Goal: Transaction & Acquisition: Subscribe to service/newsletter

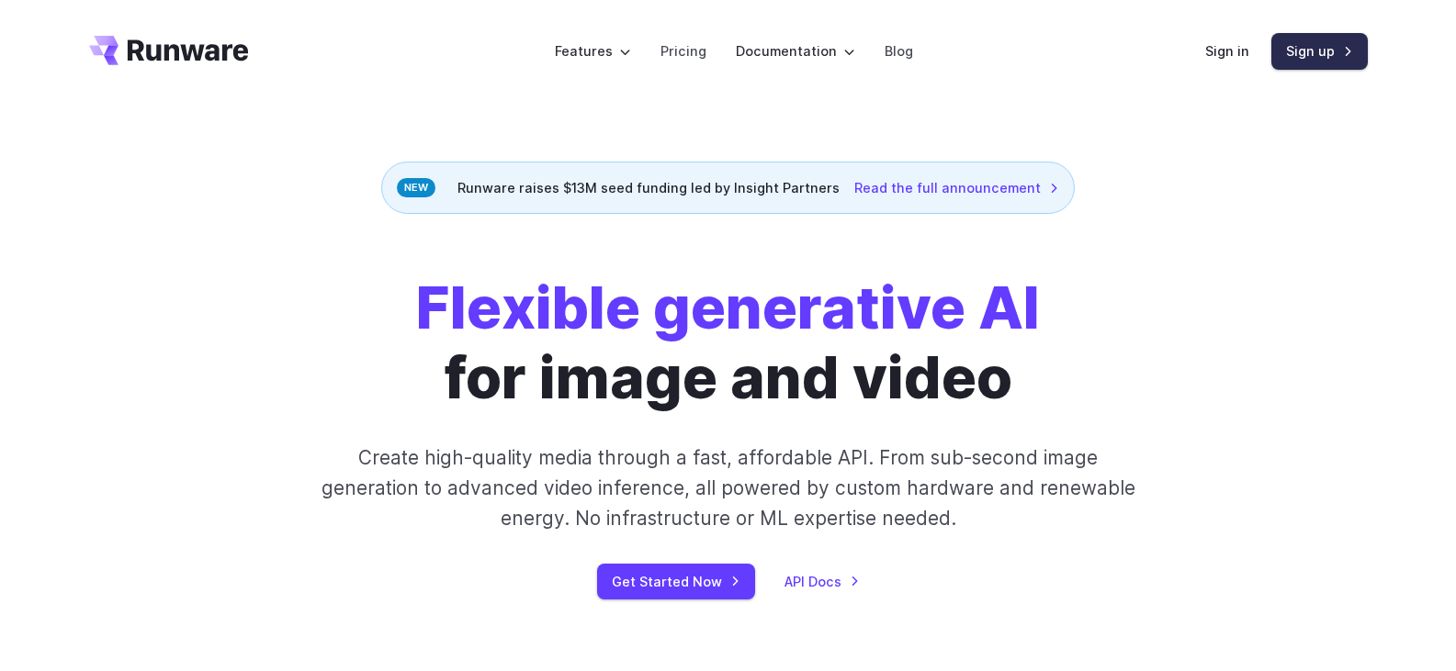
click at [1290, 48] on link "Sign up" at bounding box center [1319, 51] width 96 height 36
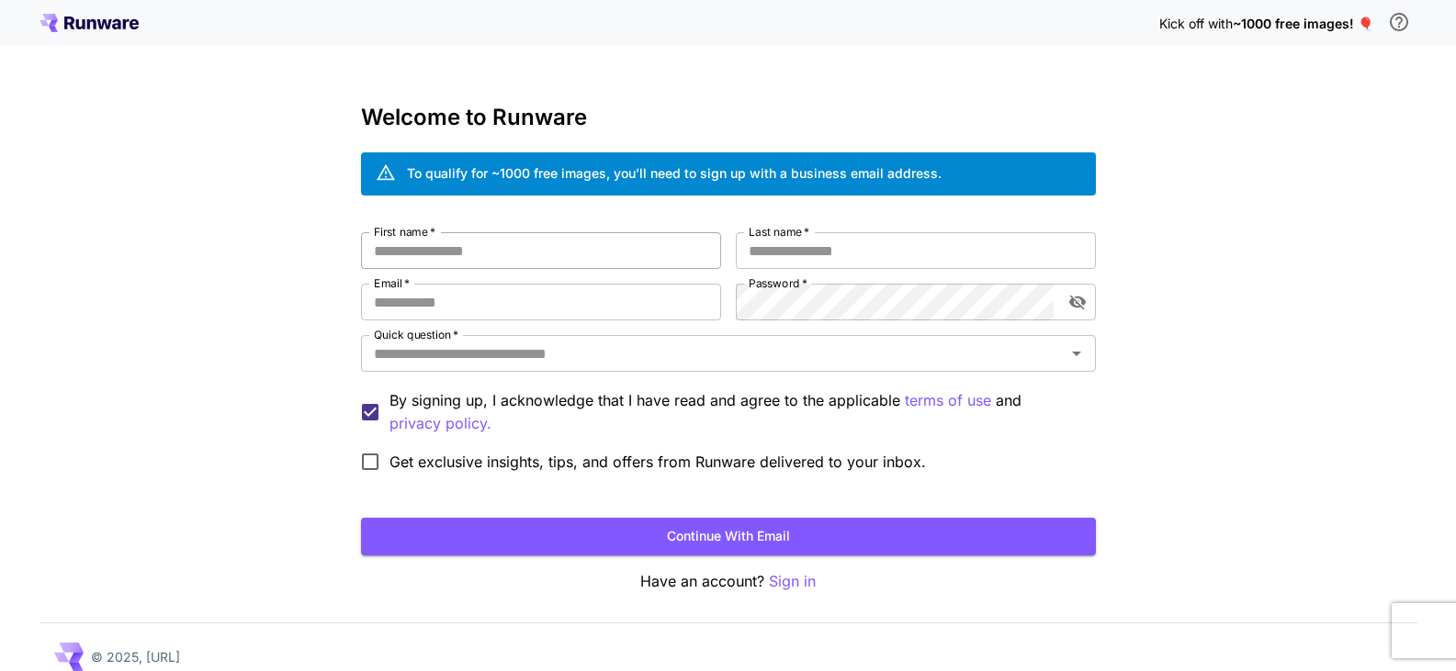
click at [479, 249] on input "First name   *" at bounding box center [541, 250] width 360 height 37
type input "*******"
click at [764, 249] on input "Last name   *" at bounding box center [916, 250] width 360 height 37
type input "***"
click at [679, 298] on input "Email   *" at bounding box center [541, 302] width 360 height 37
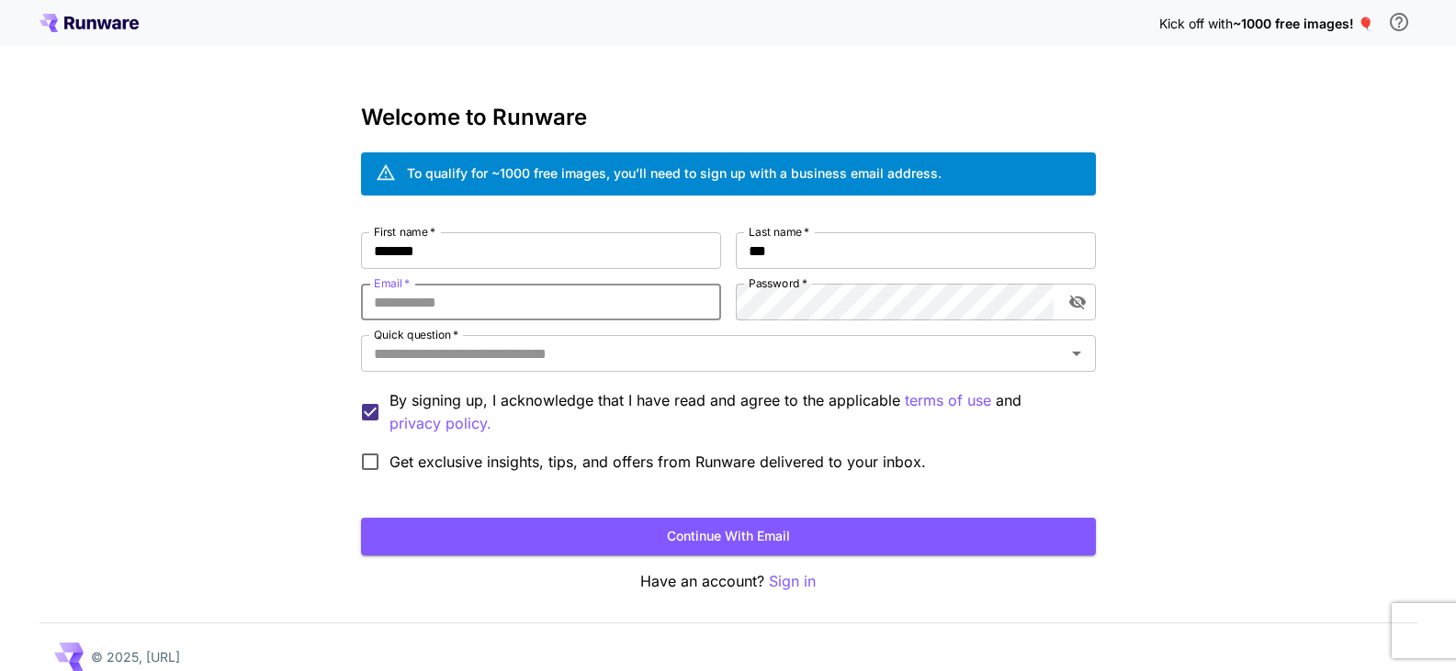
paste input "**********"
type input "**********"
click at [1079, 299] on icon "toggle password visibility" at bounding box center [1077, 302] width 18 height 18
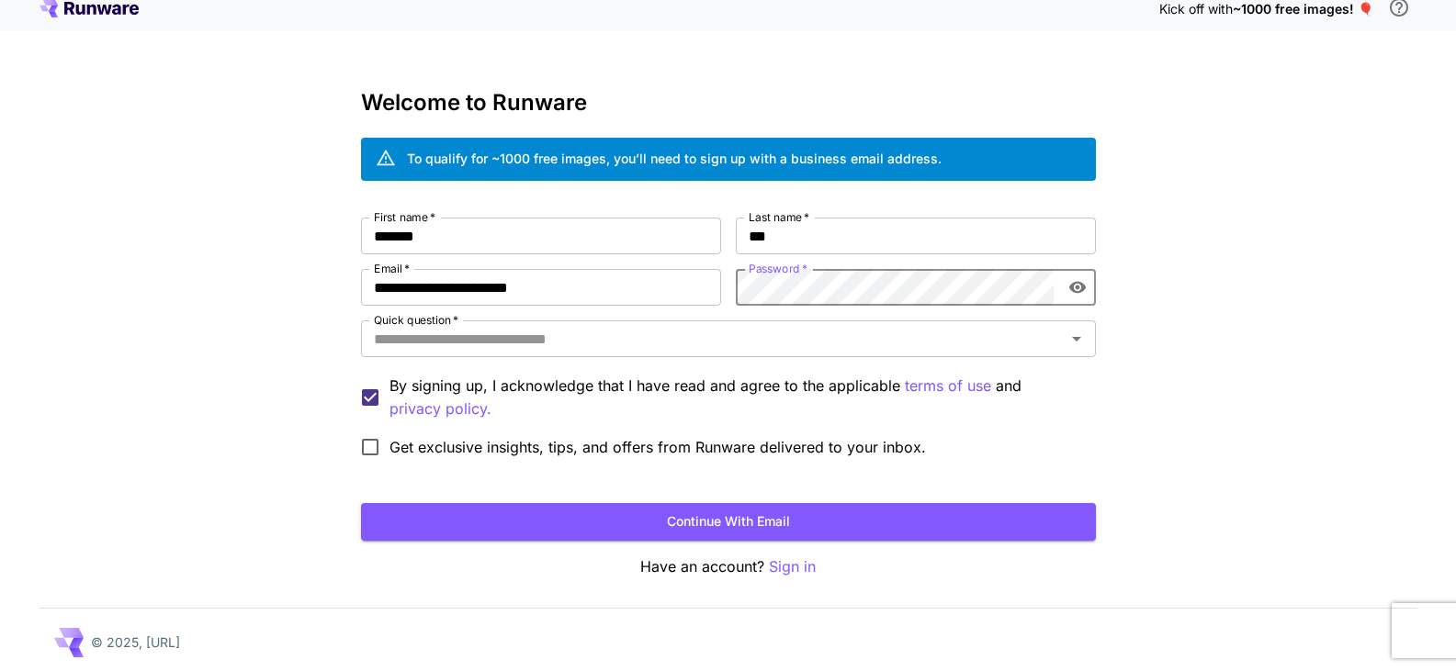
scroll to position [20, 0]
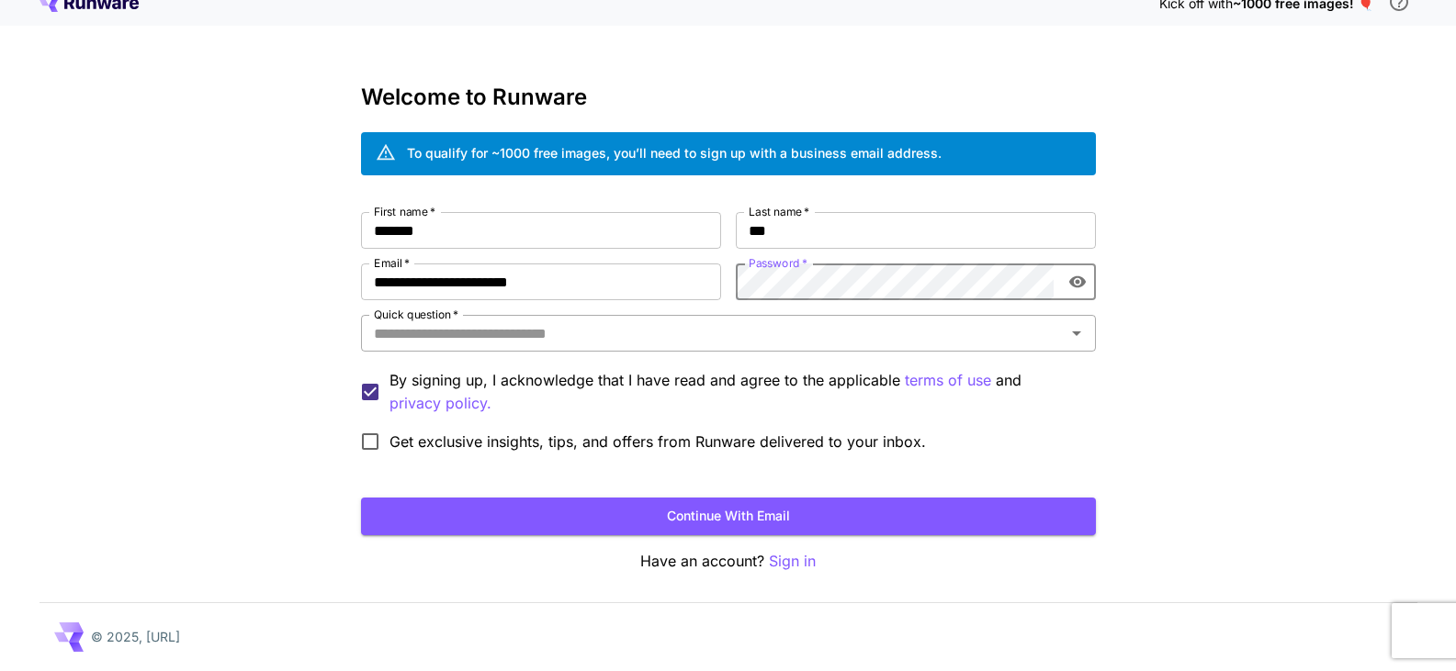
click at [412, 324] on input "Quick question   *" at bounding box center [714, 334] width 694 height 26
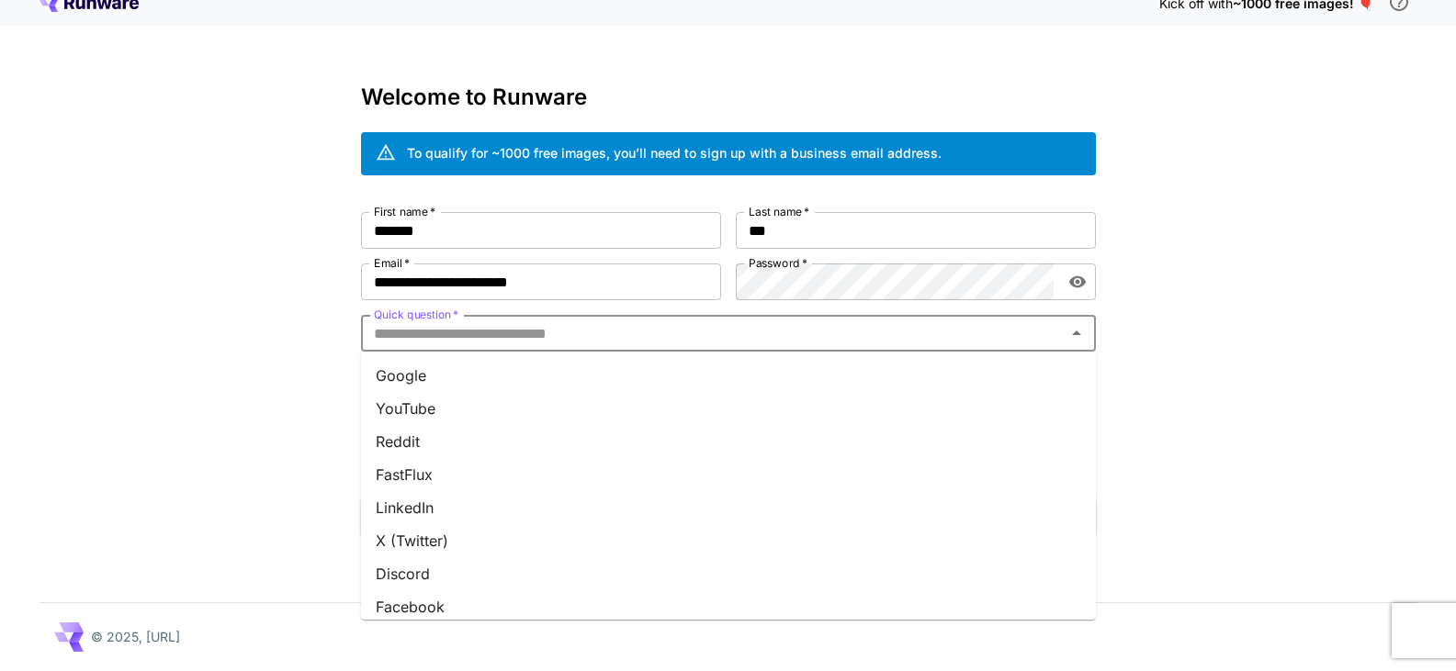
click at [409, 381] on li "Google" at bounding box center [728, 375] width 735 height 33
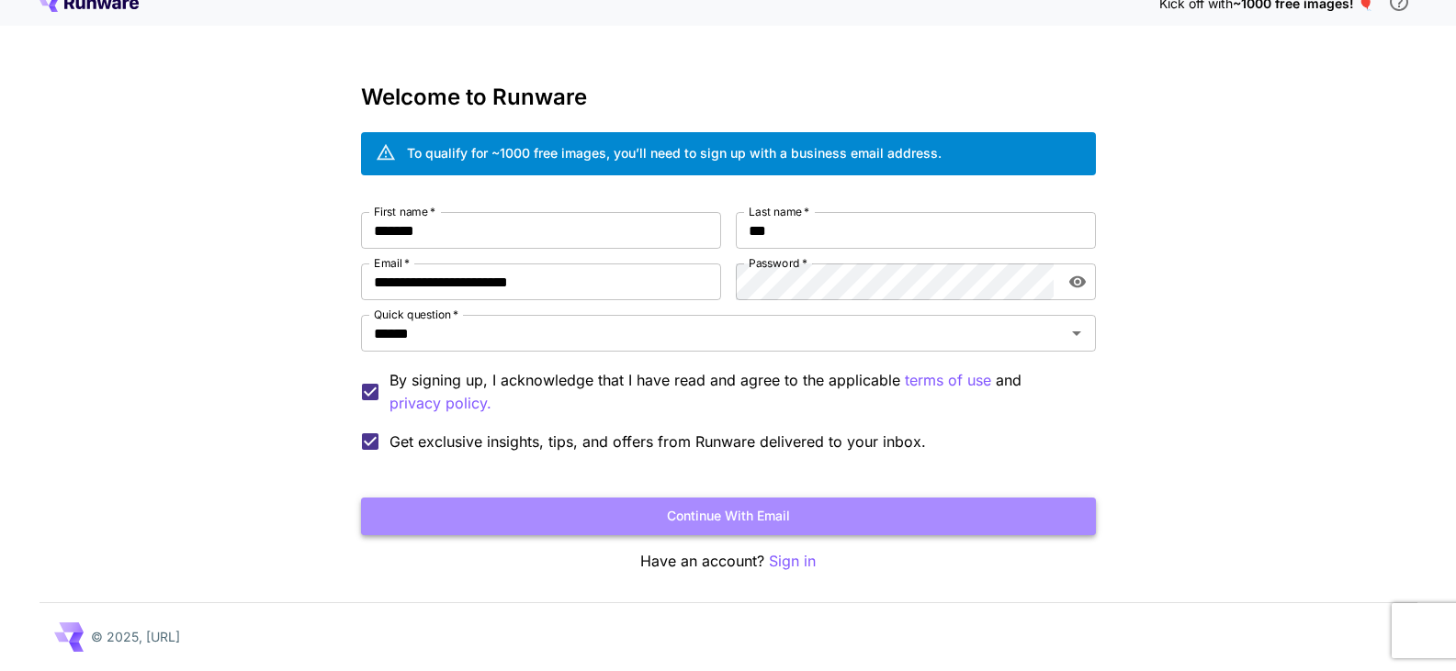
click at [692, 516] on button "Continue with email" at bounding box center [728, 517] width 735 height 38
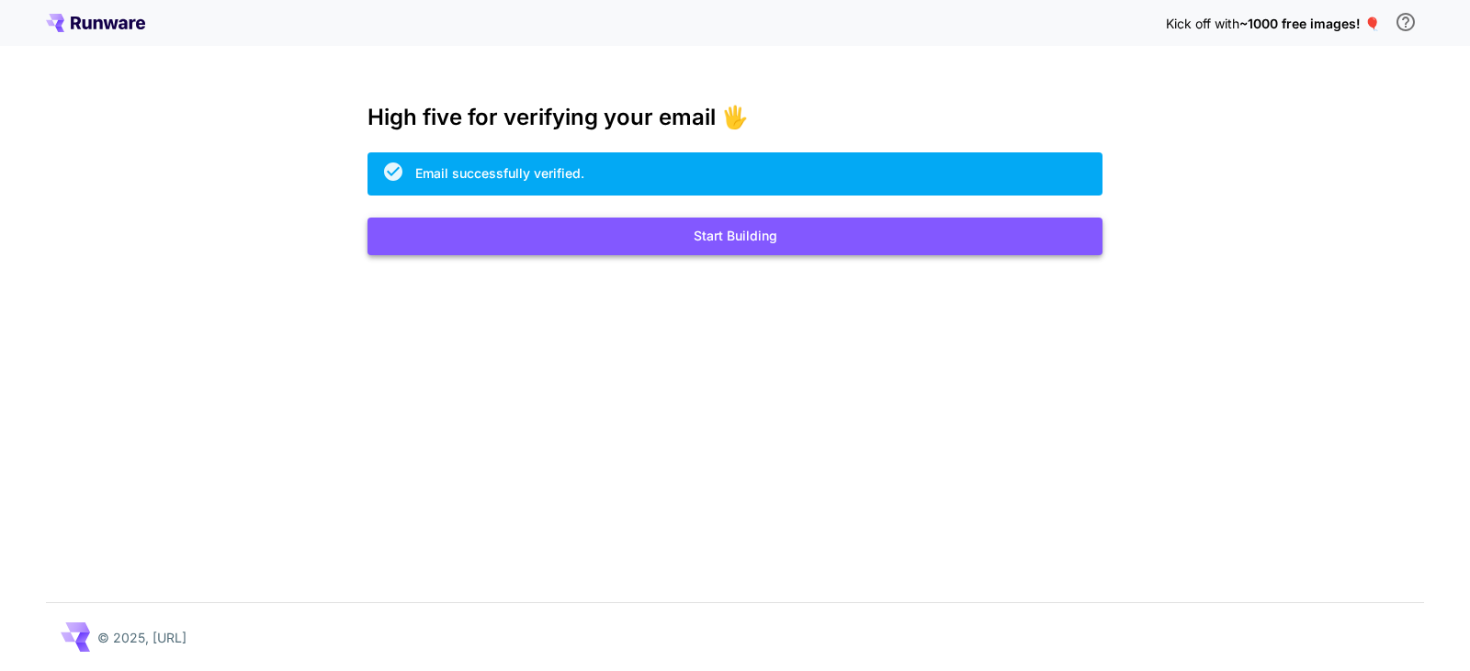
click at [646, 243] on button "Start Building" at bounding box center [734, 237] width 735 height 38
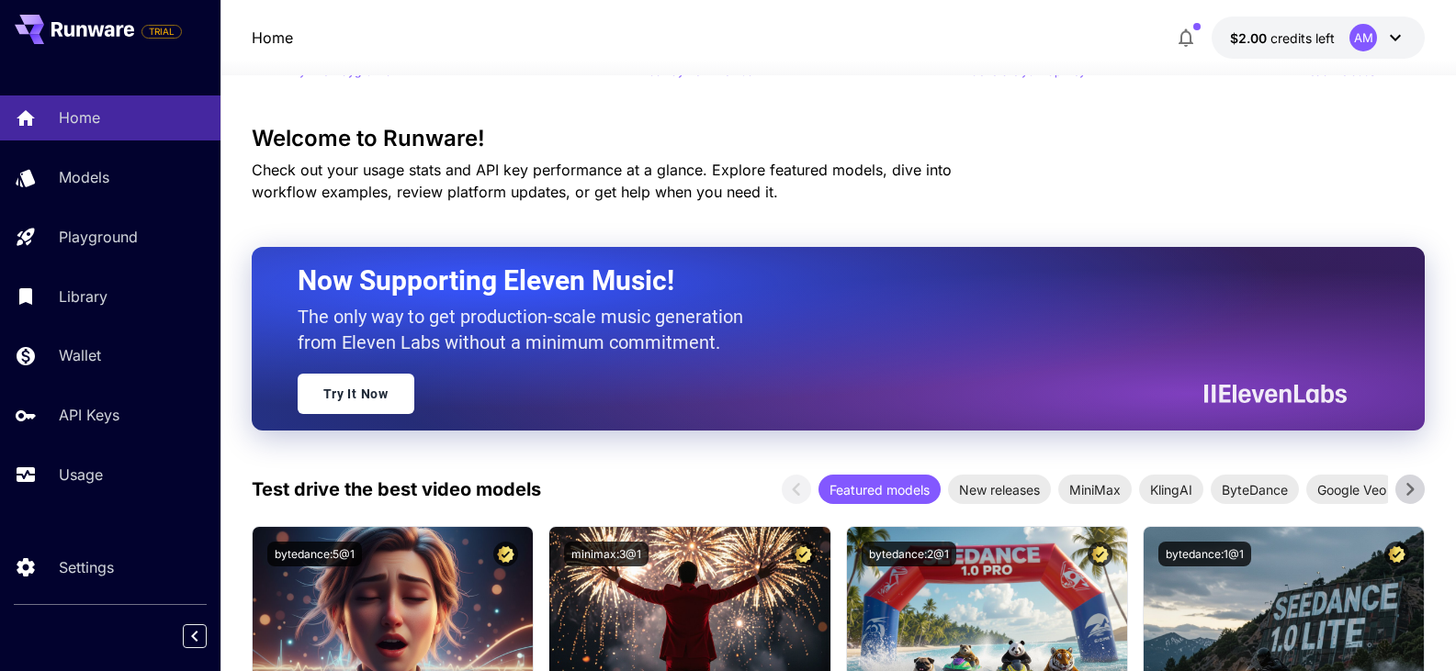
scroll to position [153, 0]
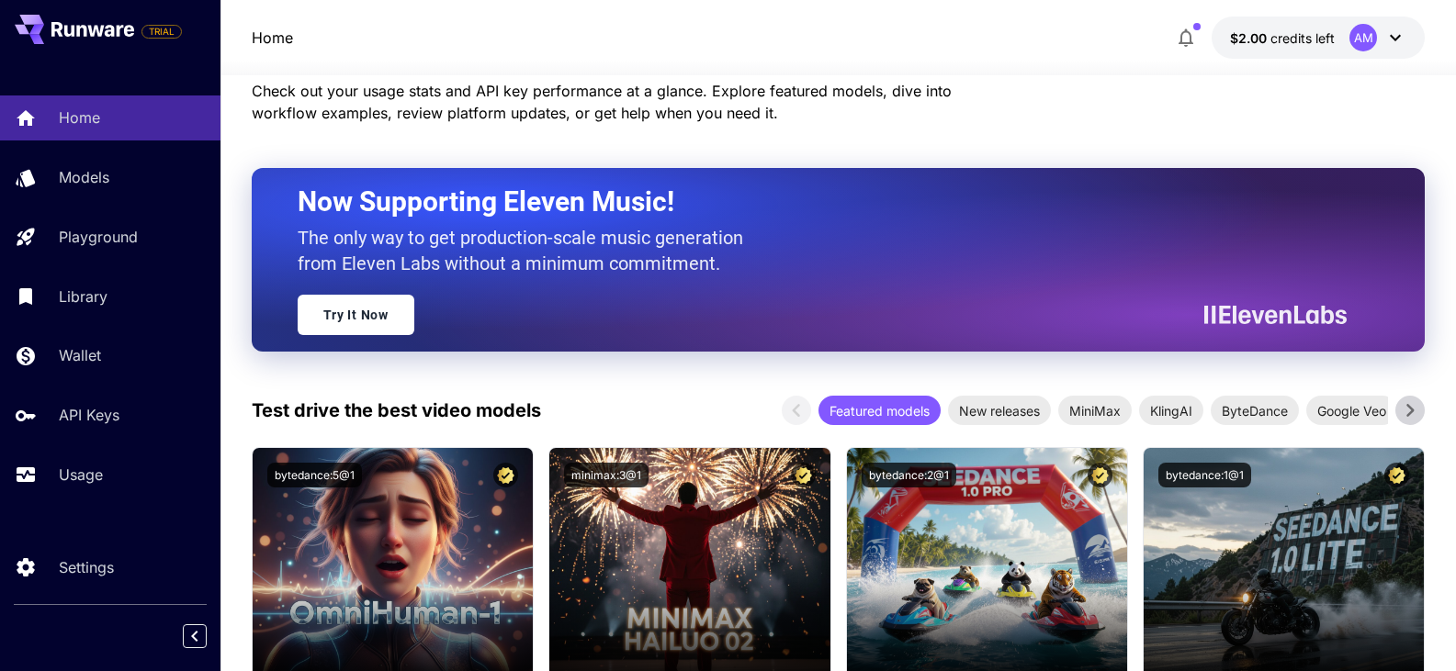
click at [1401, 39] on icon at bounding box center [1395, 38] width 22 height 22
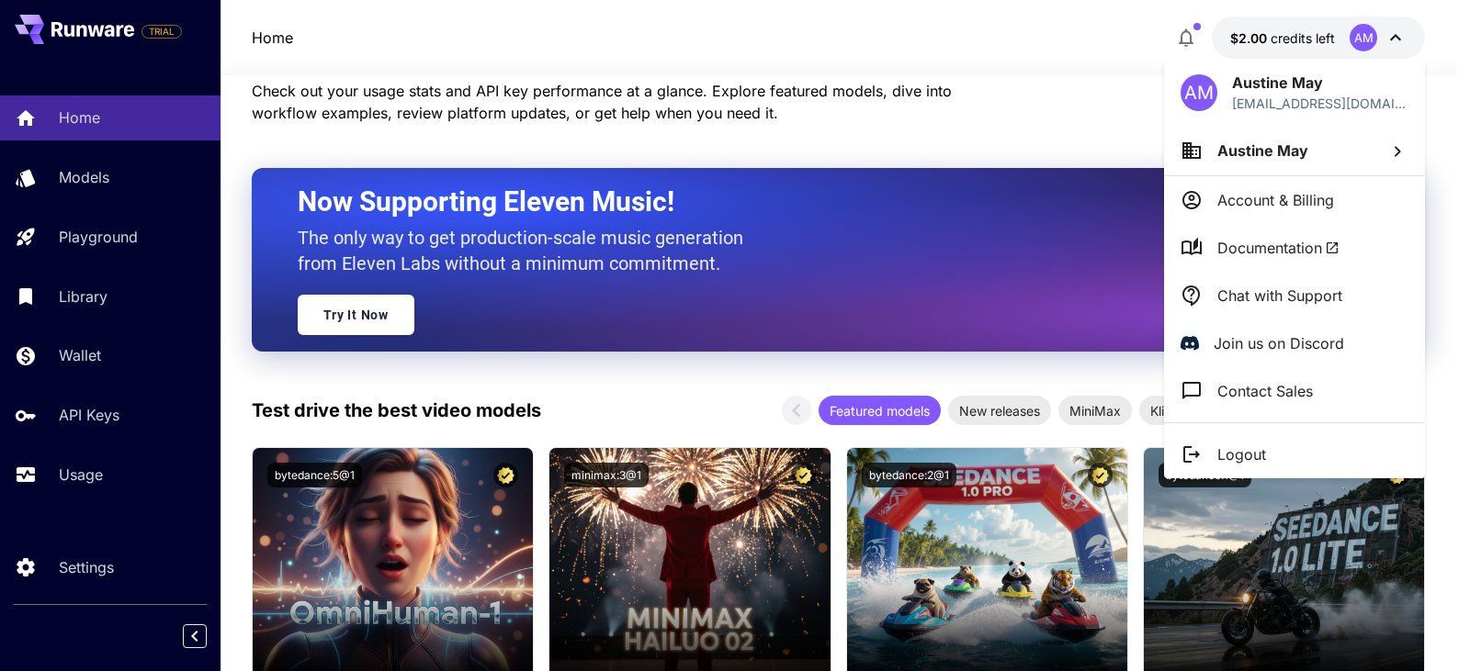
click at [390, 104] on div at bounding box center [735, 335] width 1470 height 671
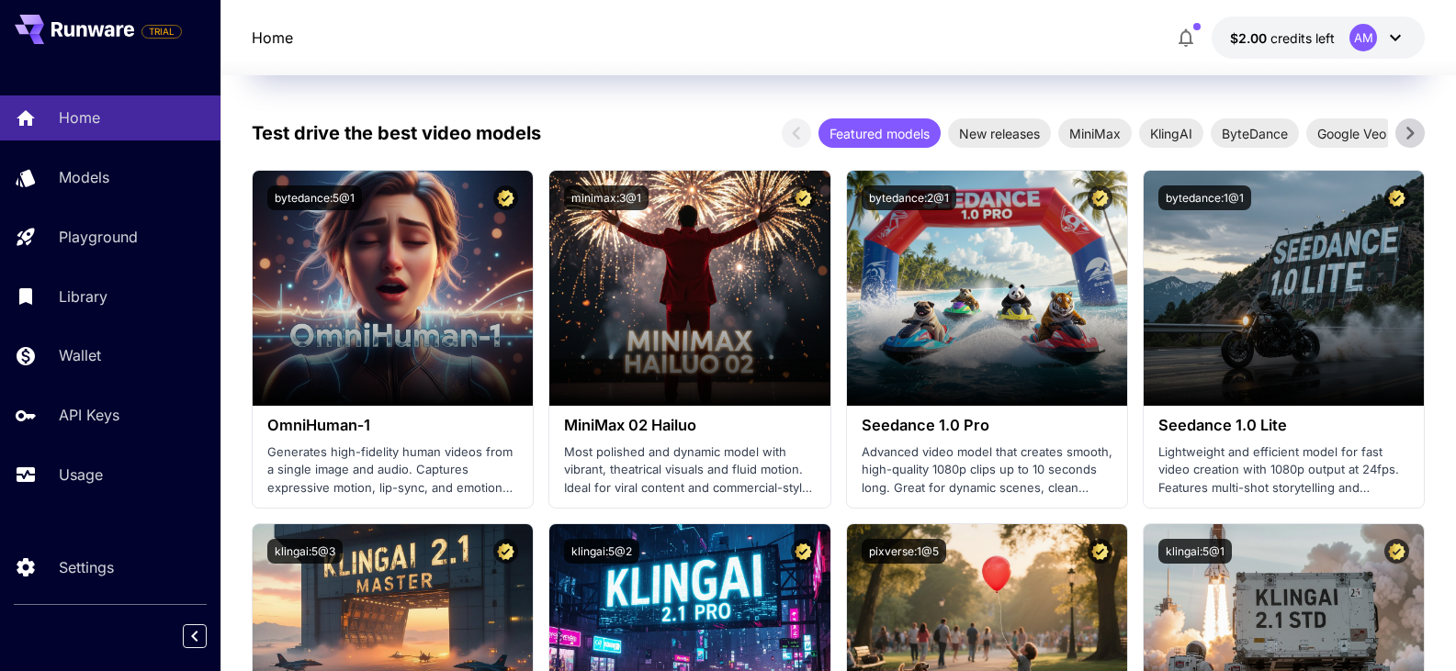
scroll to position [429, 0]
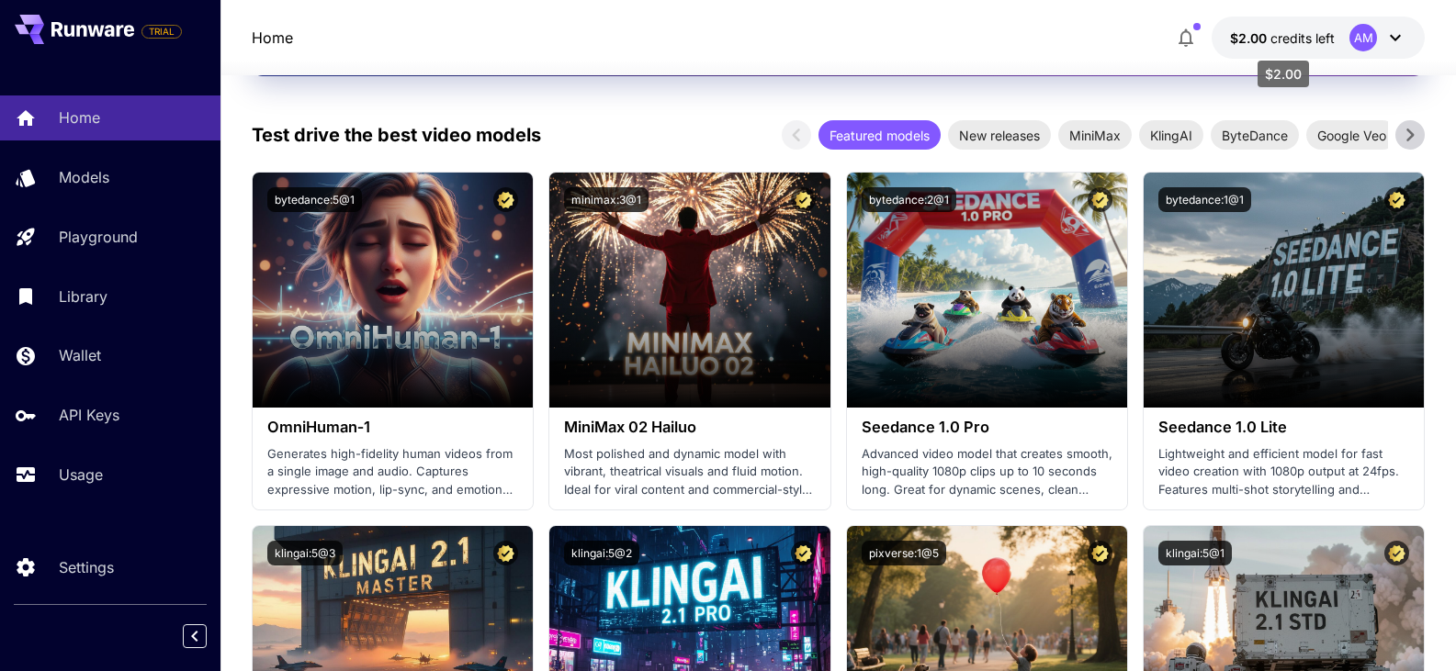
click at [1276, 31] on span "credits left" at bounding box center [1302, 38] width 64 height 16
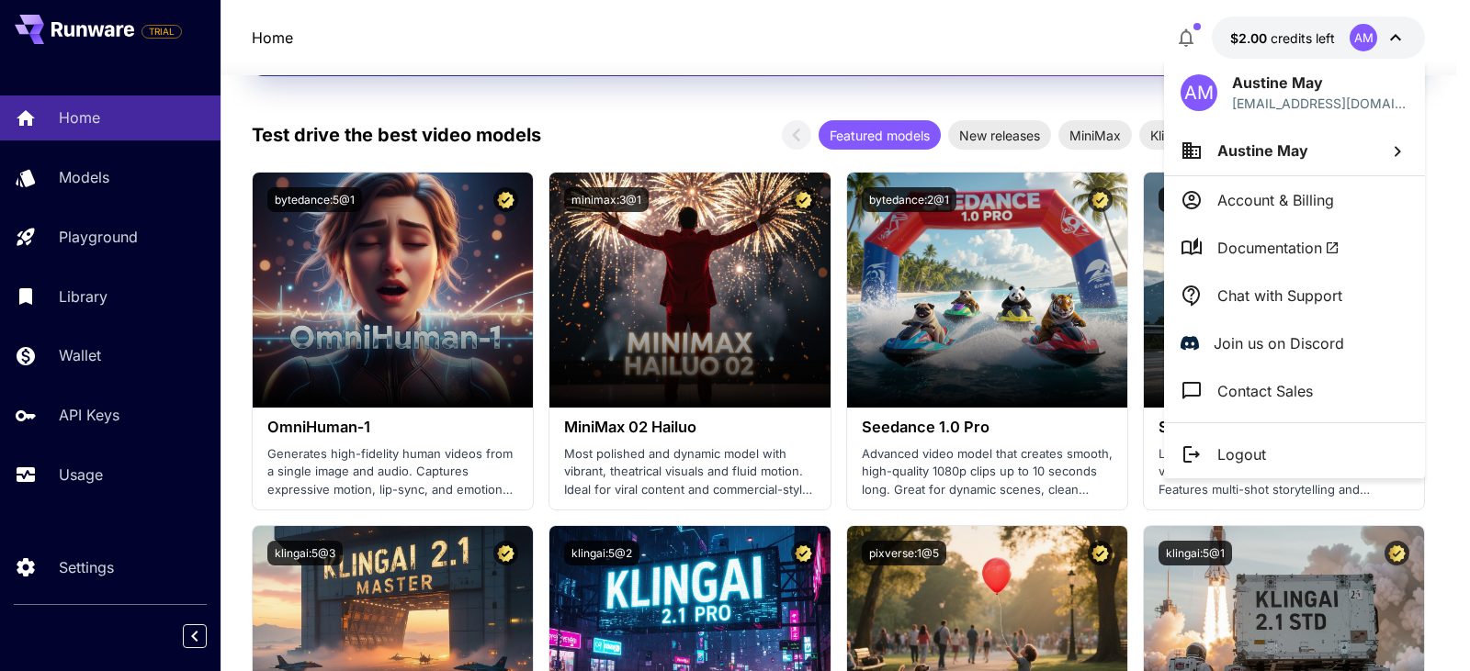
click at [1191, 36] on div at bounding box center [735, 335] width 1470 height 671
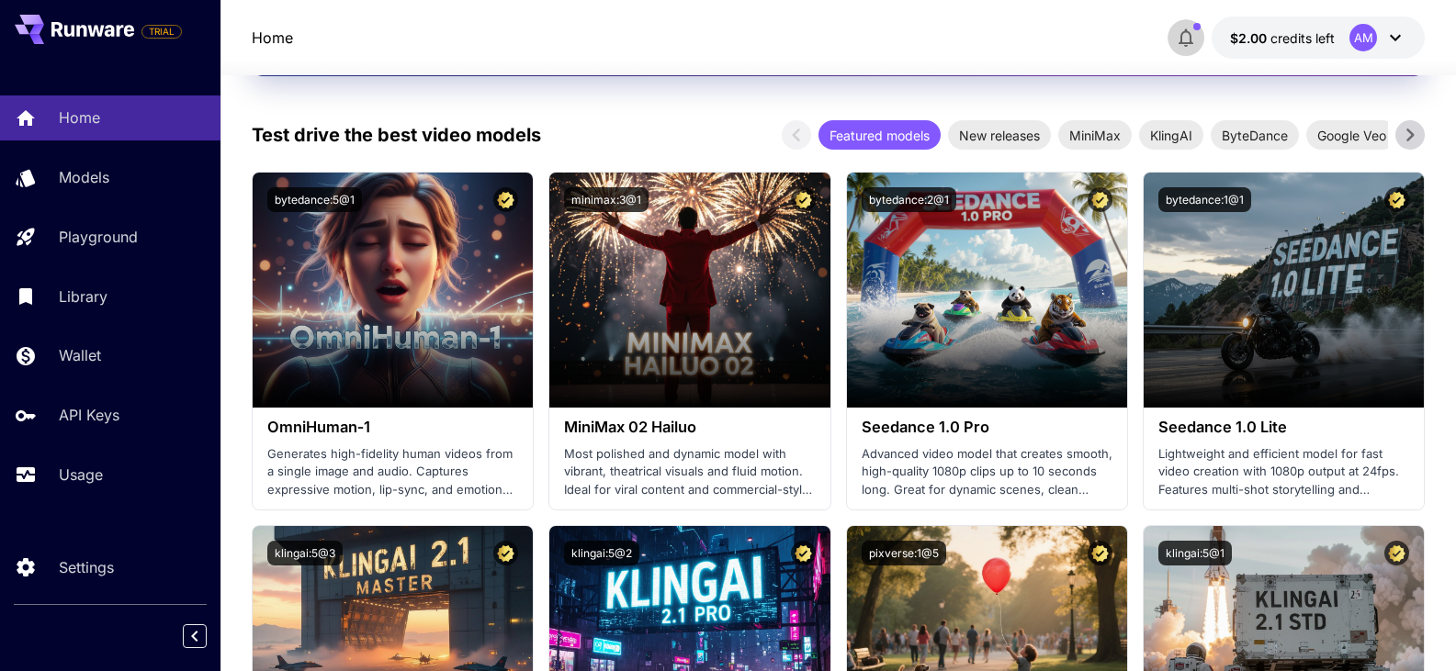
click at [1191, 36] on icon "button" at bounding box center [1186, 38] width 15 height 18
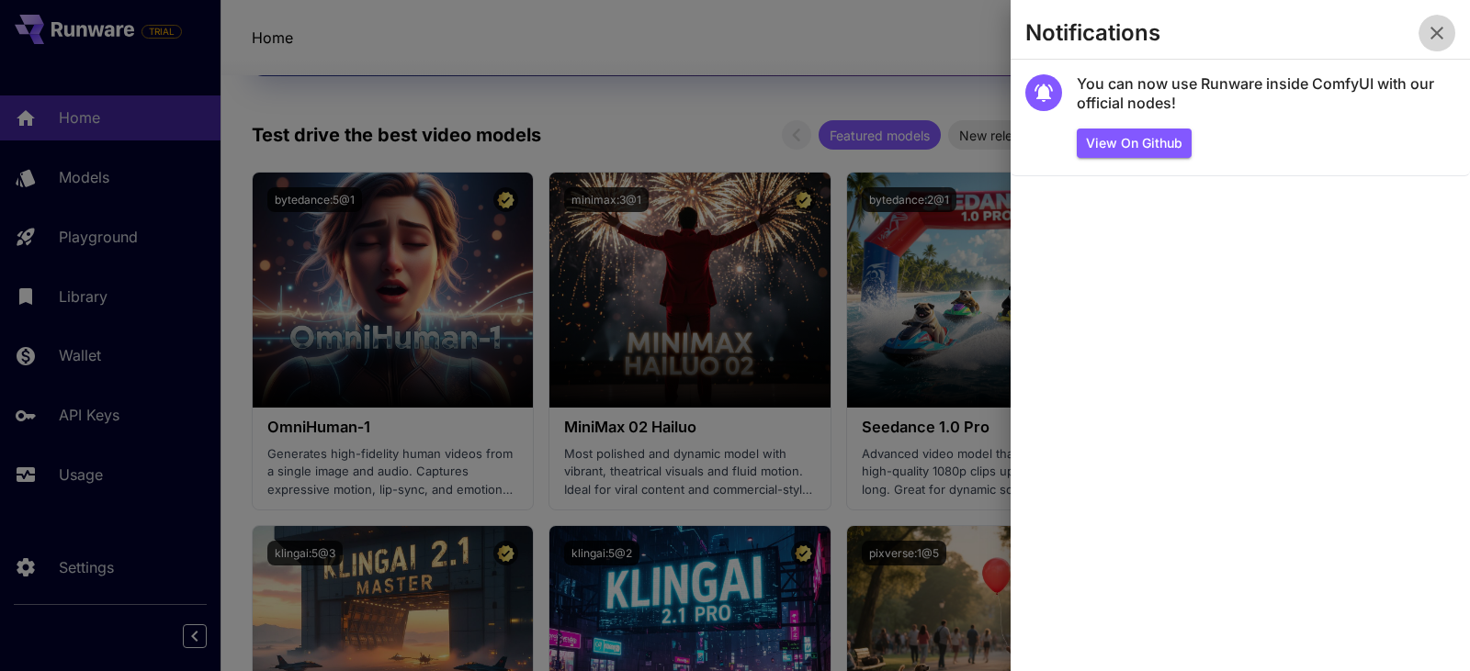
click at [1432, 34] on icon "button" at bounding box center [1437, 33] width 22 height 22
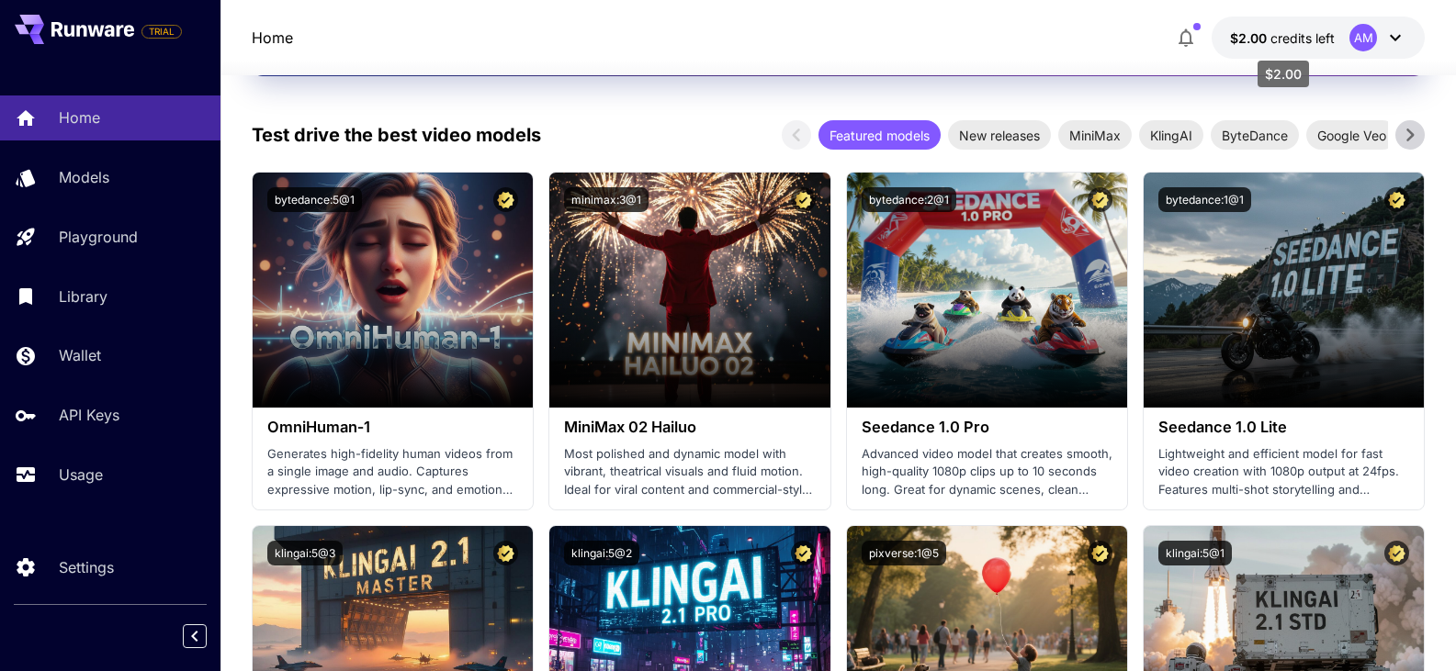
click at [1266, 44] on span "$2.00" at bounding box center [1250, 38] width 40 height 16
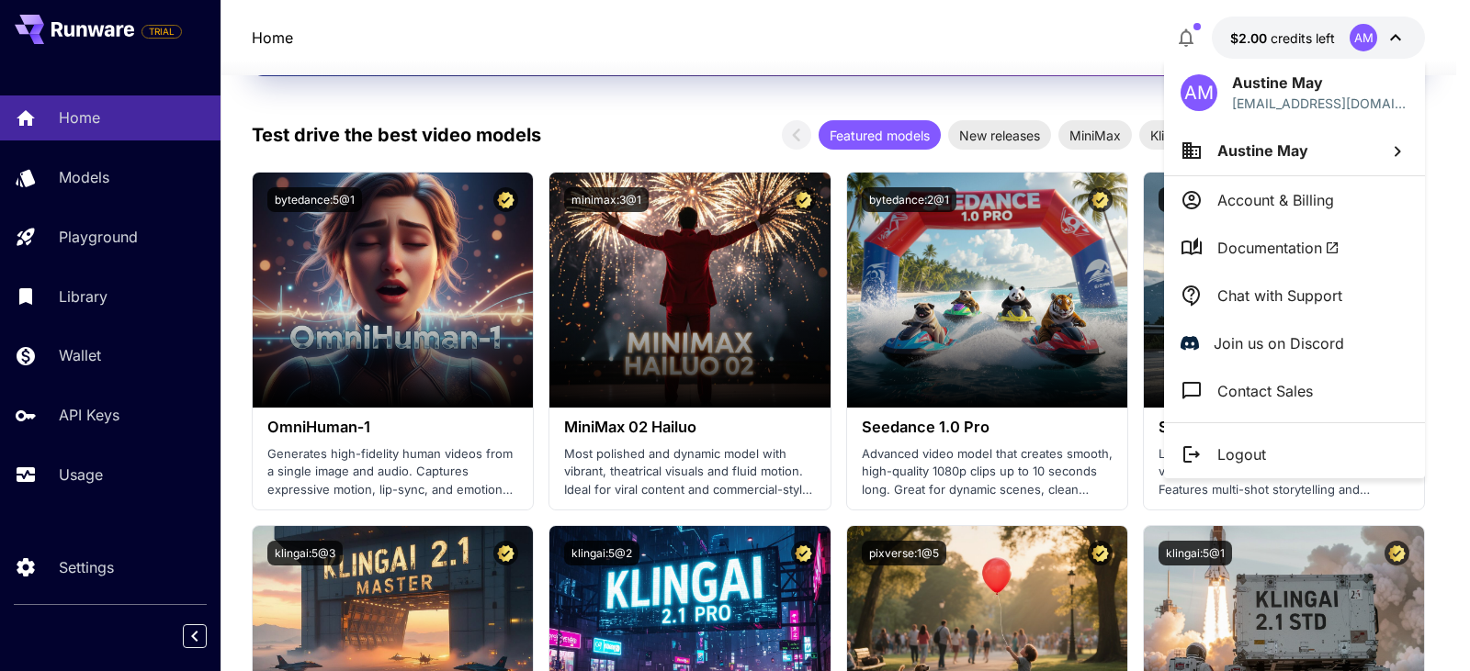
click at [1055, 39] on div at bounding box center [735, 335] width 1470 height 671
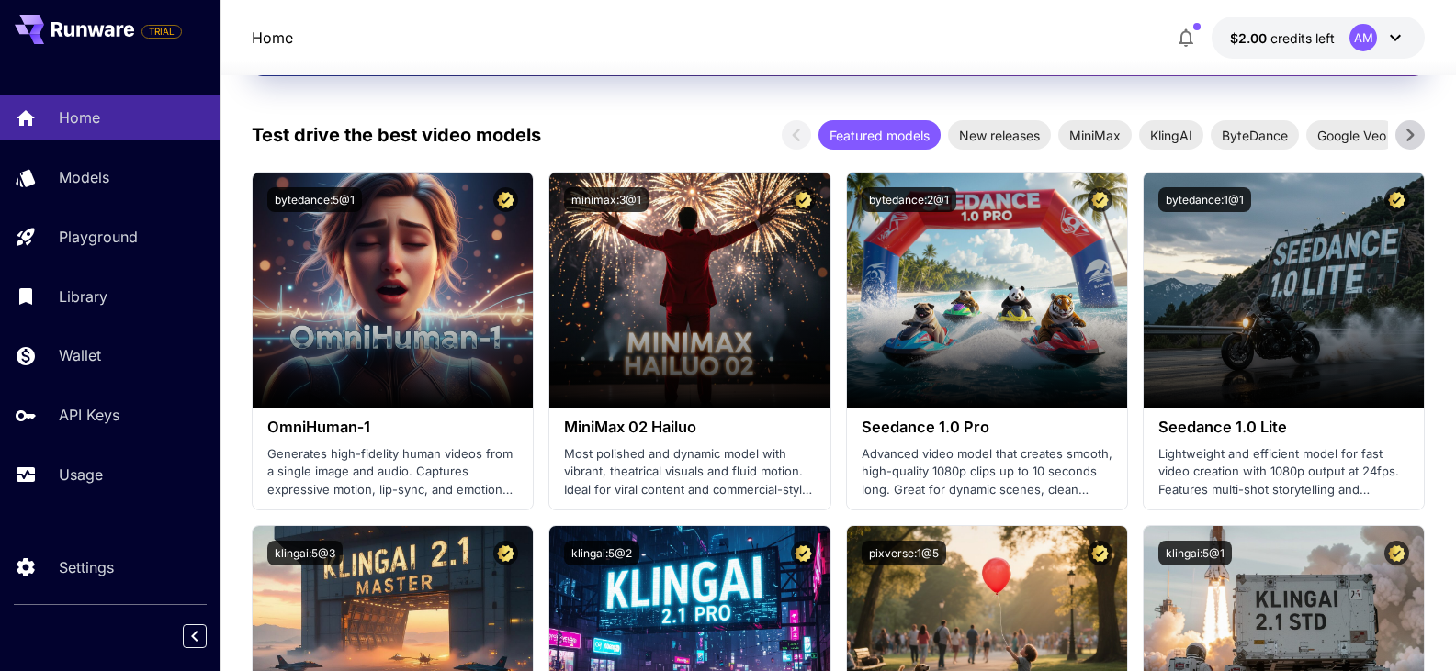
click at [1336, 49] on button "$2.00 credits left AM" at bounding box center [1318, 38] width 213 height 42
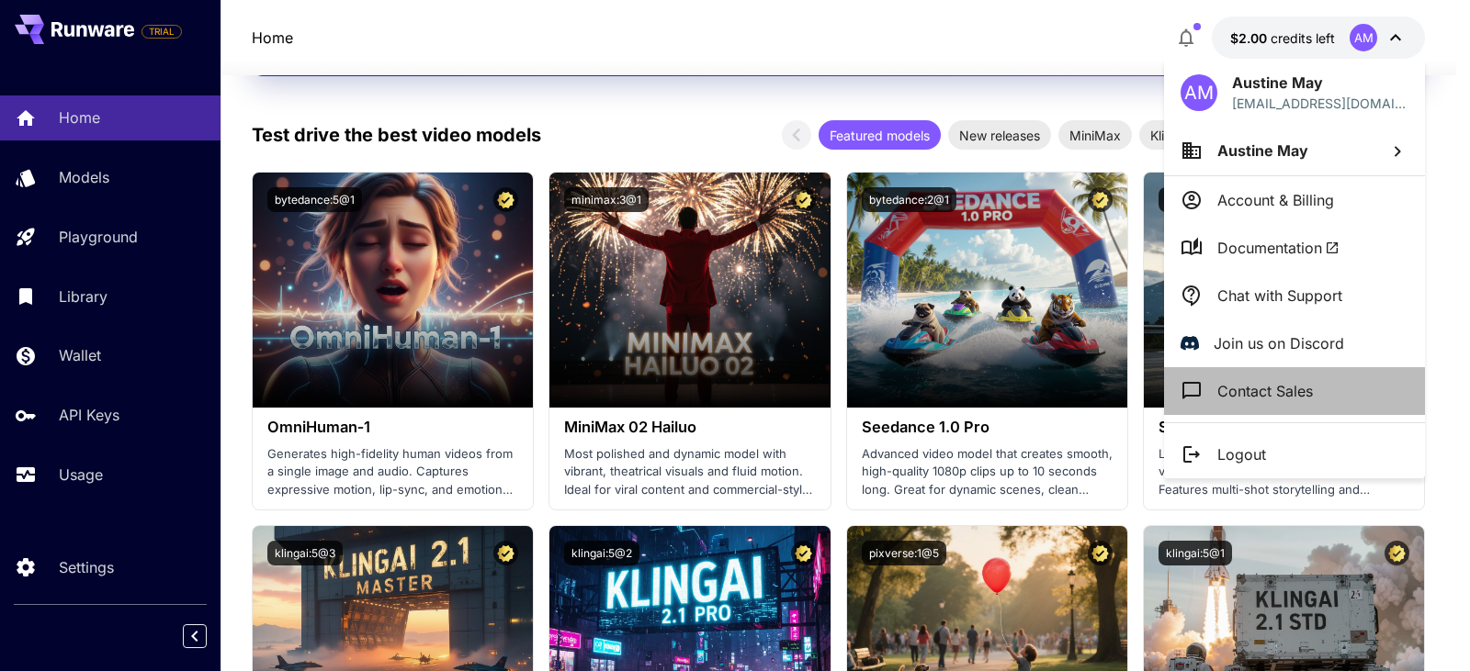
click at [1314, 387] on li "Contact Sales" at bounding box center [1294, 391] width 261 height 48
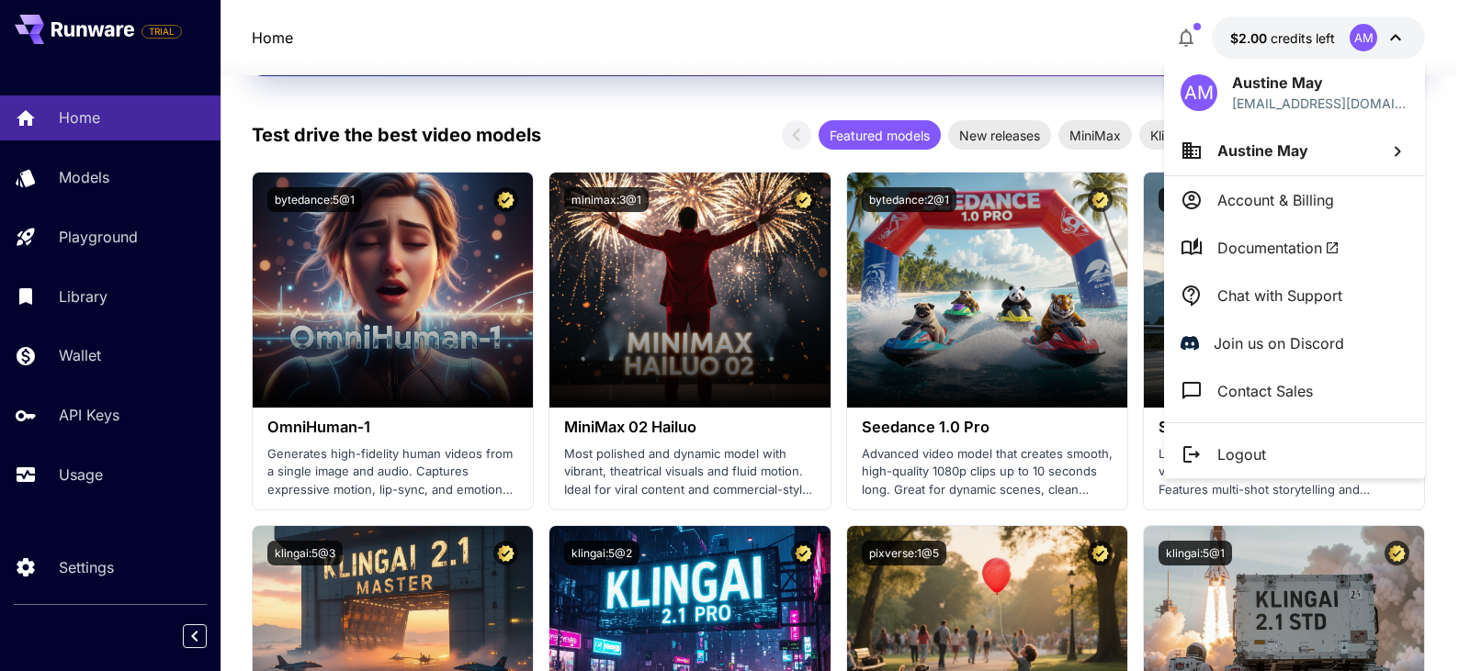
click at [86, 181] on div at bounding box center [735, 335] width 1470 height 671
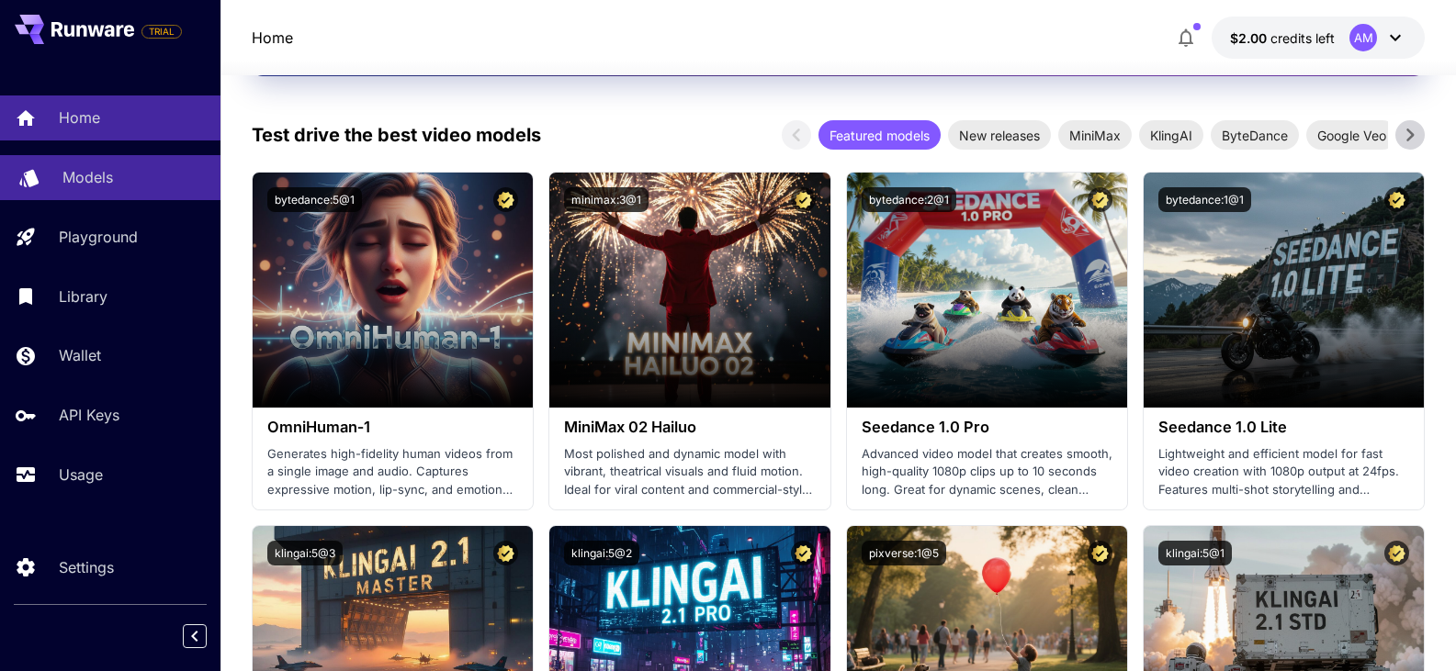
click at [128, 180] on div "Models" at bounding box center [133, 177] width 143 height 22
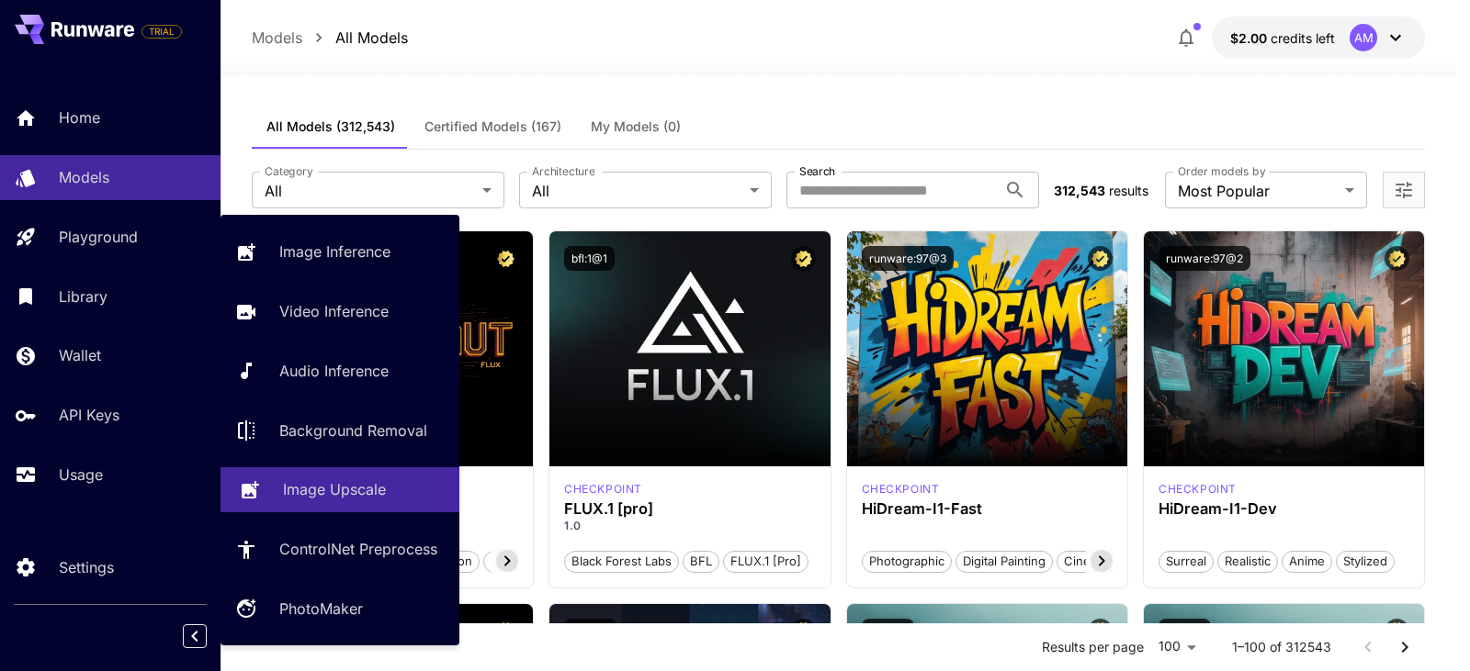
click at [346, 509] on link "Image Upscale" at bounding box center [339, 490] width 239 height 45
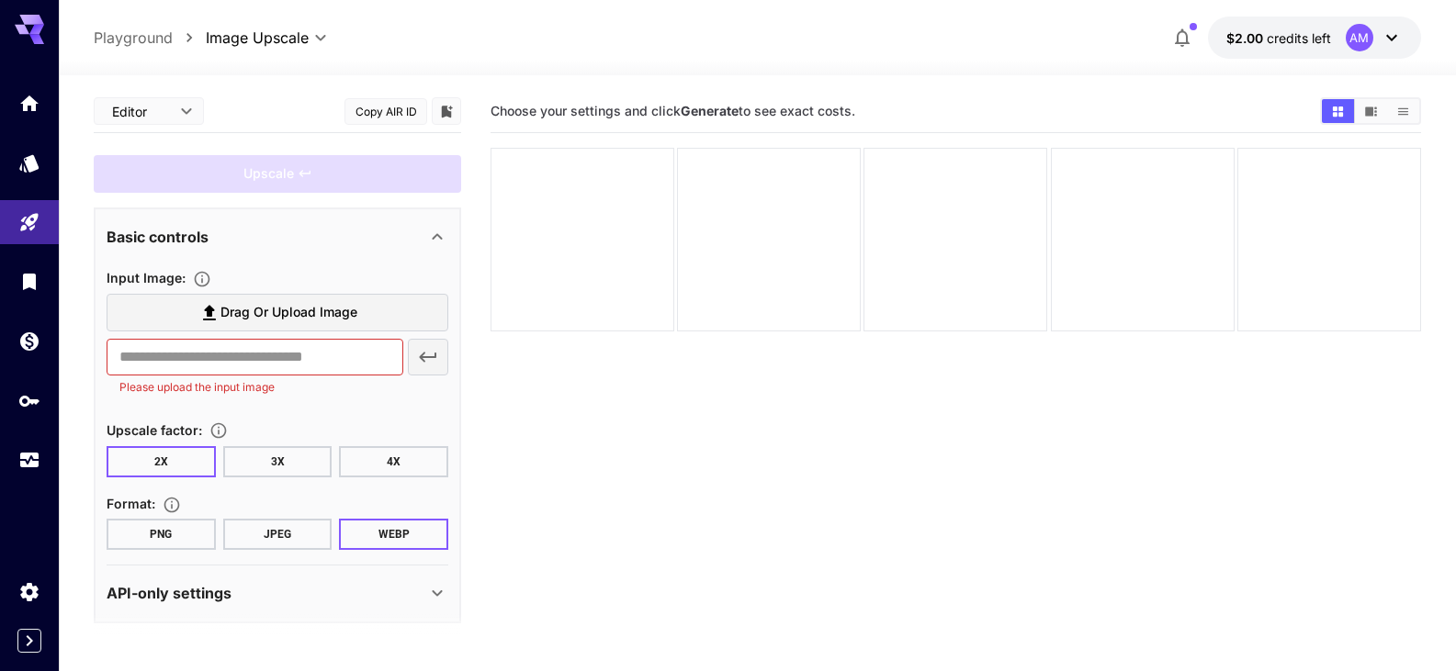
click at [197, 111] on body "**********" at bounding box center [728, 408] width 1456 height 817
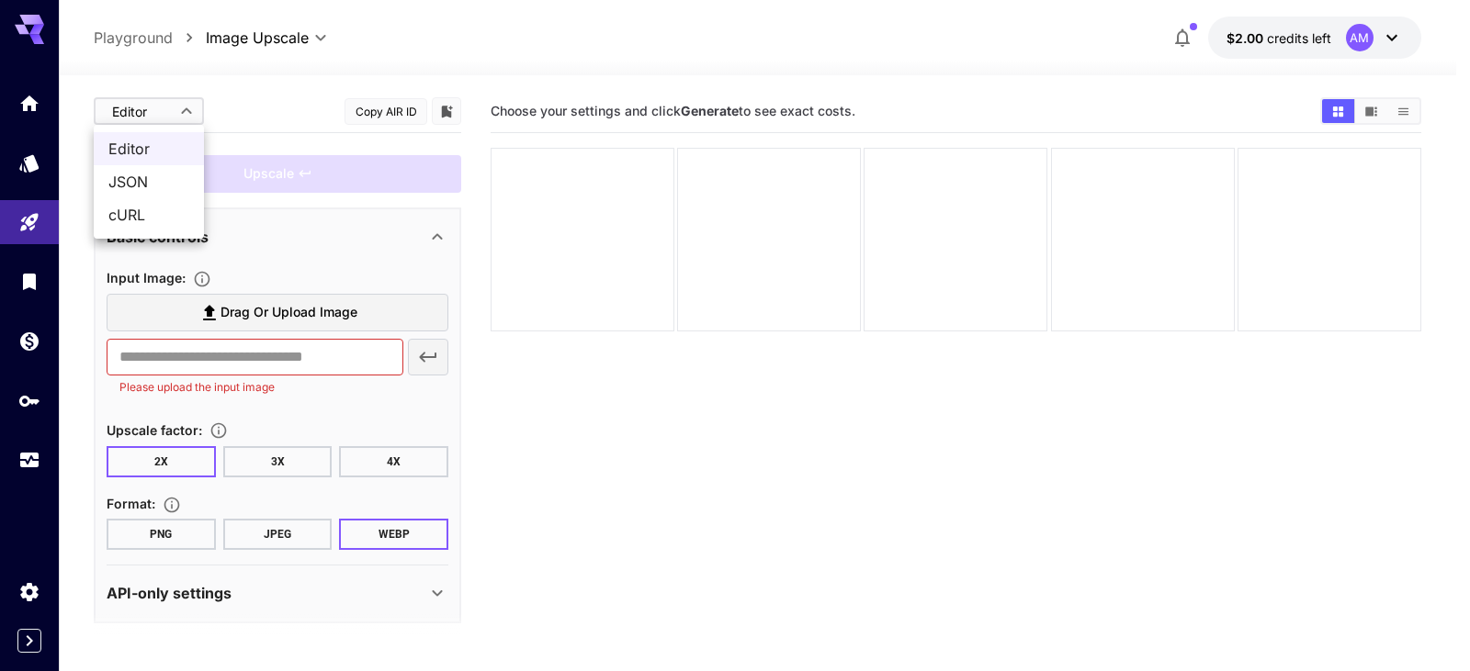
click at [202, 113] on div at bounding box center [735, 335] width 1470 height 671
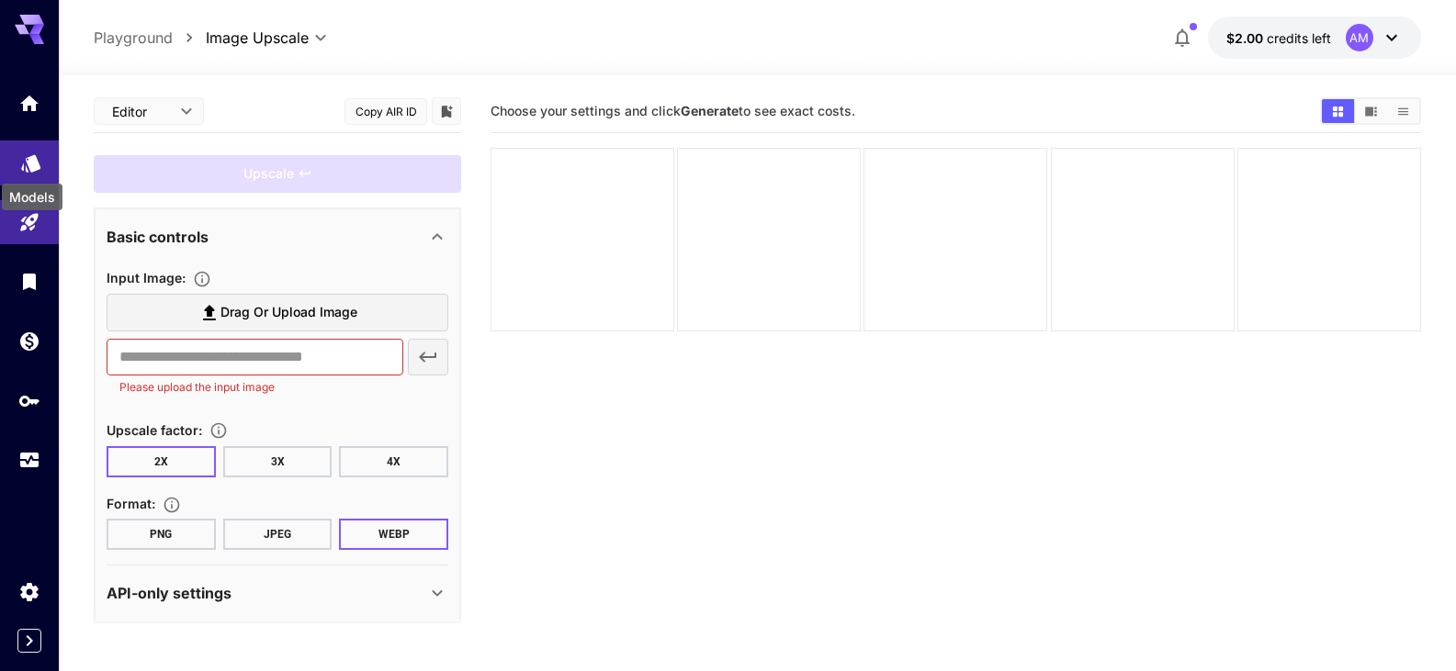
click at [21, 166] on icon "Models" at bounding box center [31, 157] width 22 height 22
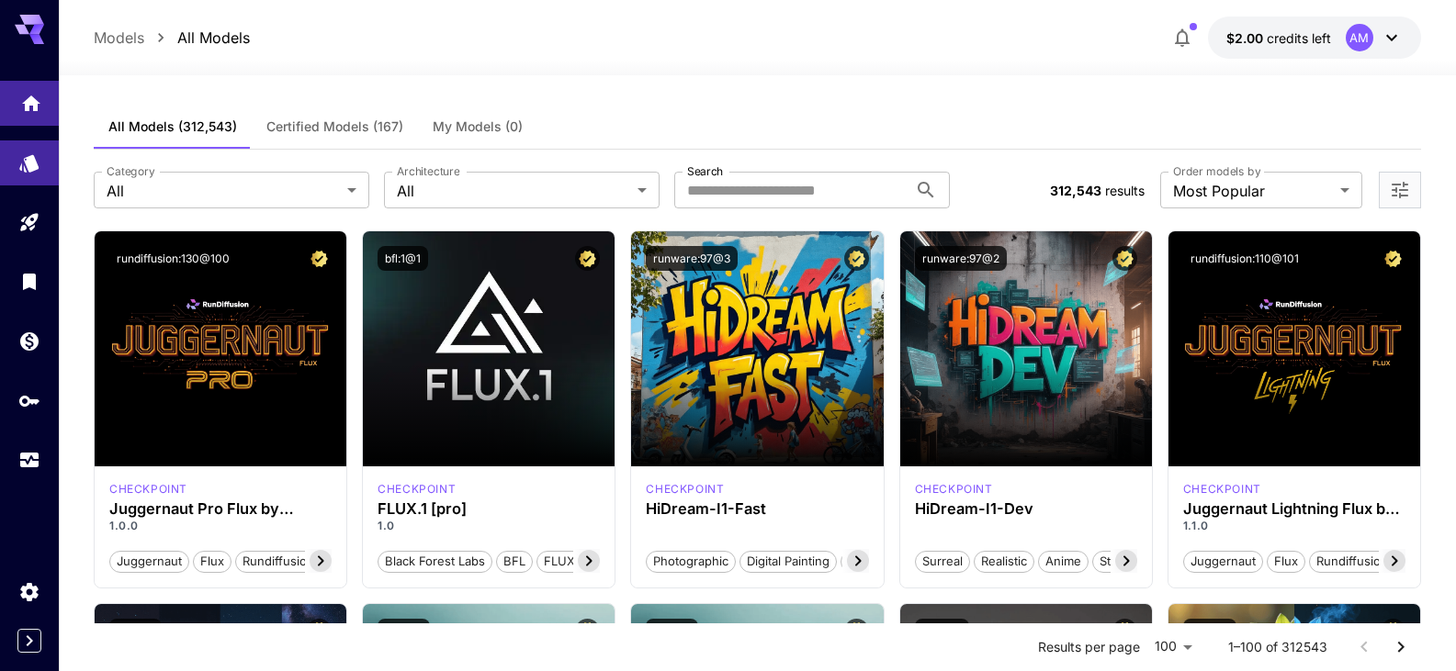
click at [42, 100] on link at bounding box center [29, 103] width 59 height 45
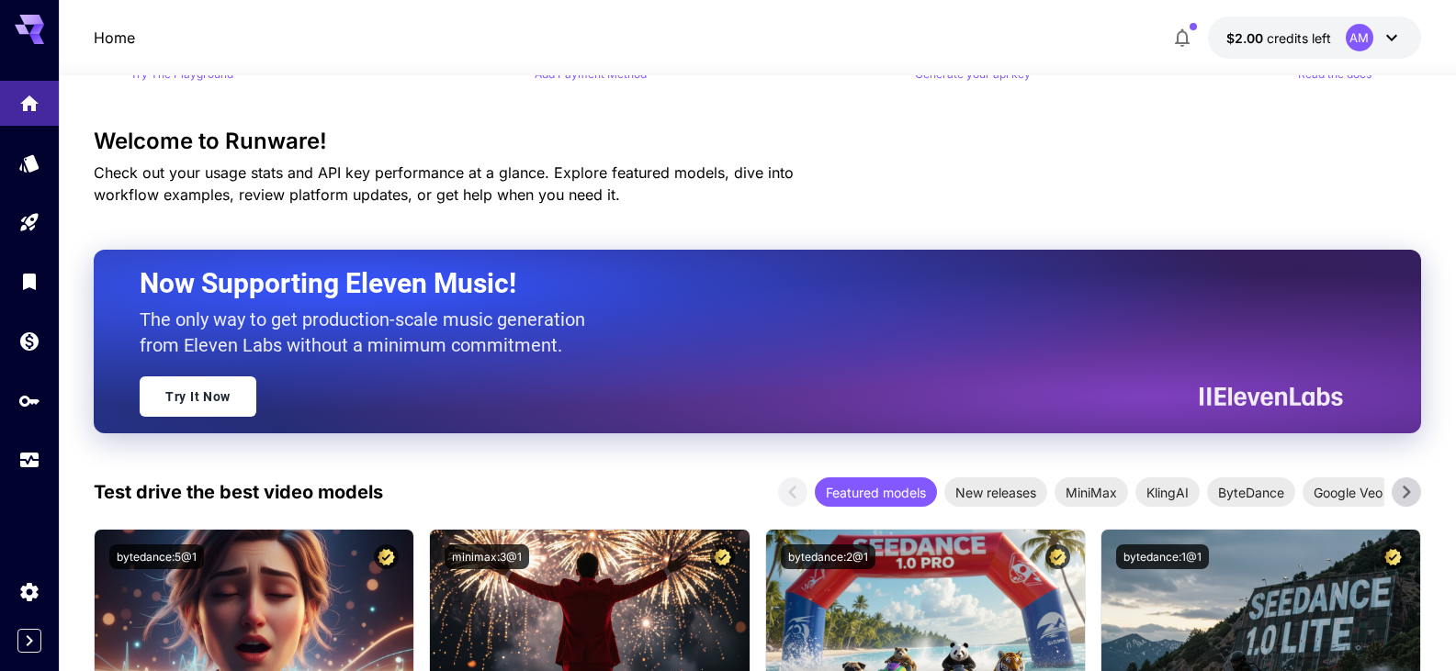
scroll to position [30, 0]
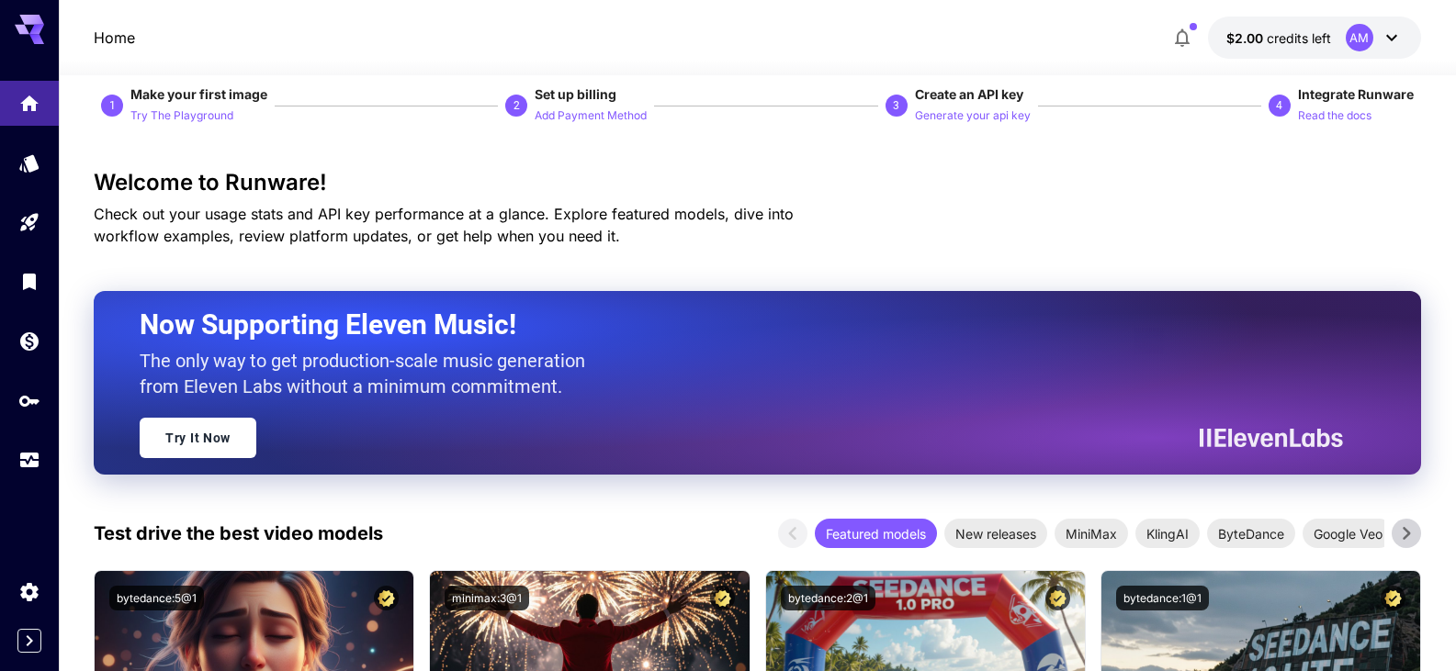
click at [1395, 39] on icon at bounding box center [1392, 38] width 22 height 22
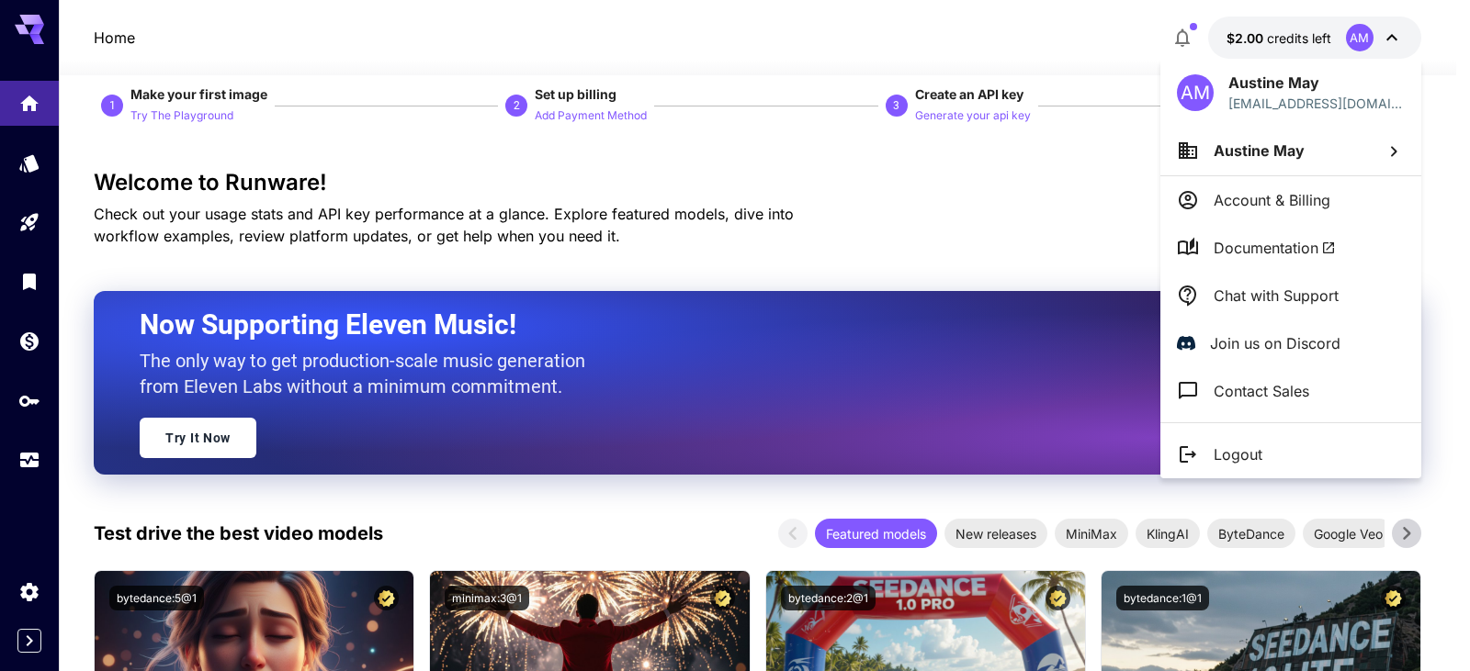
click at [1175, 35] on div at bounding box center [735, 335] width 1470 height 671
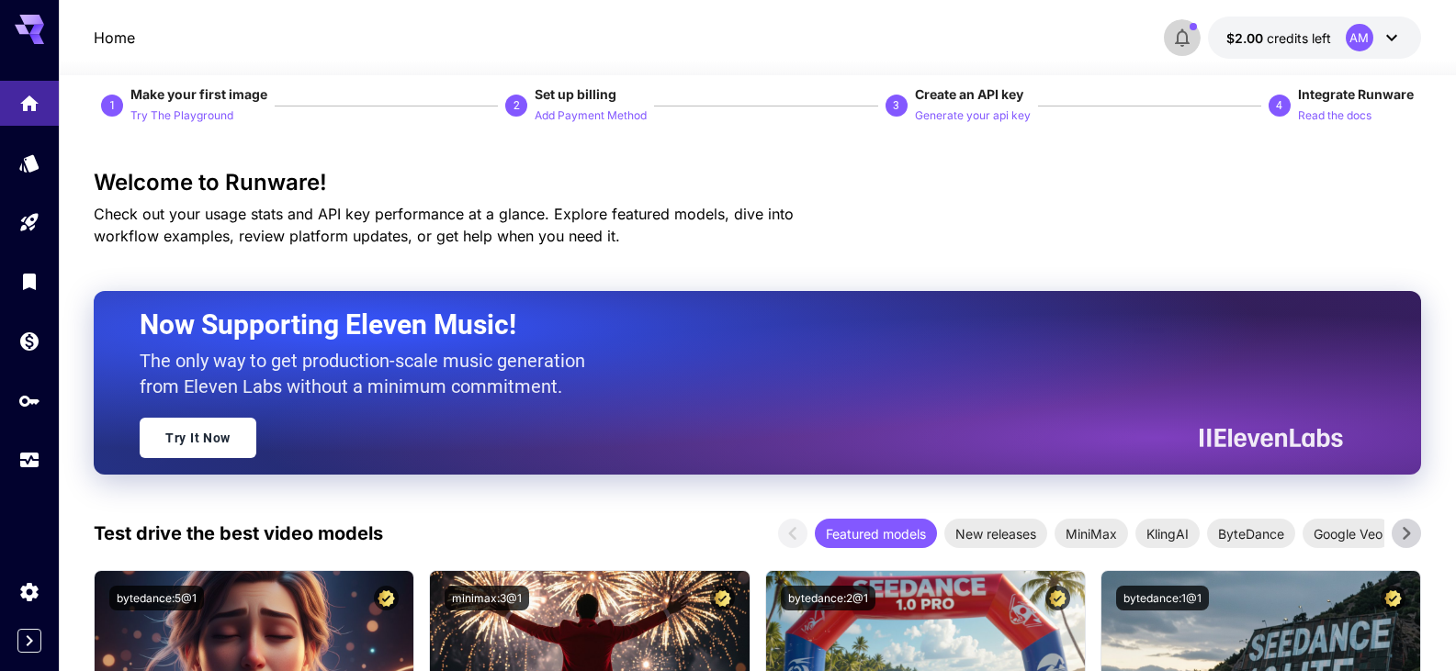
click at [1182, 40] on icon "button" at bounding box center [1182, 38] width 22 height 22
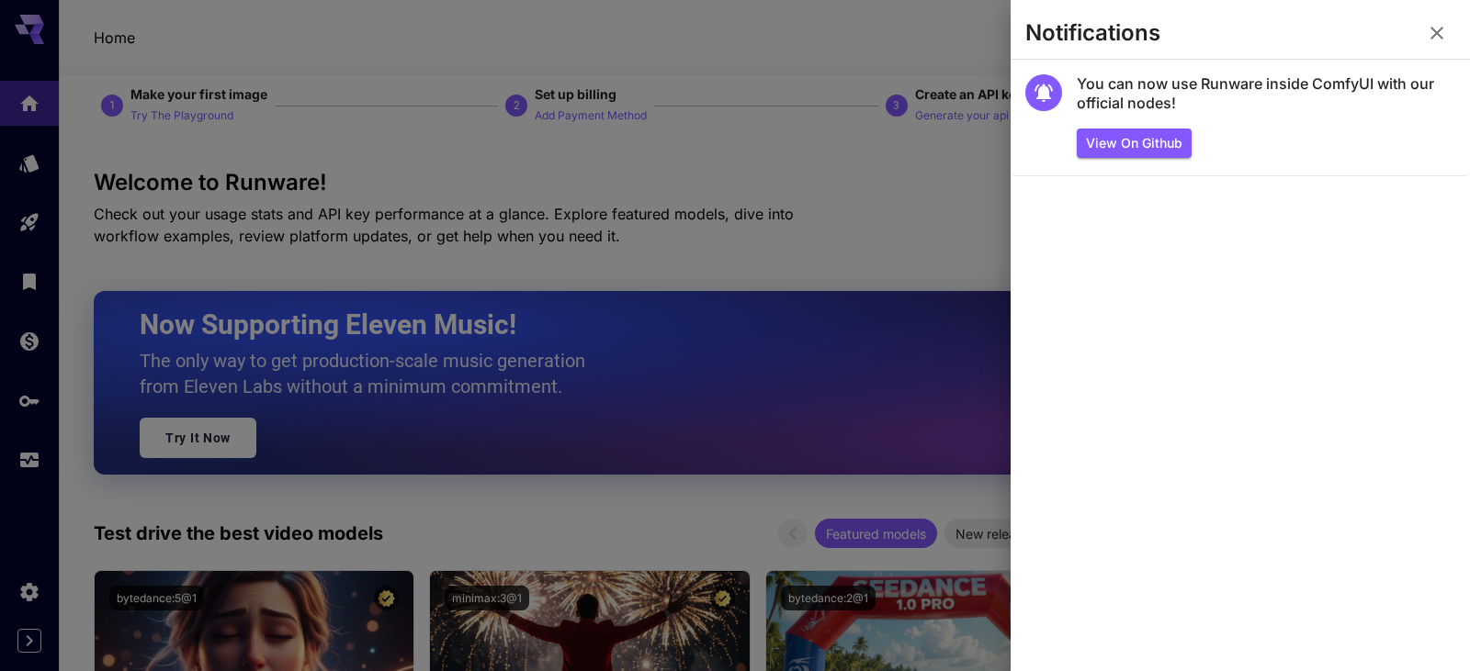
click at [939, 67] on div at bounding box center [735, 335] width 1470 height 671
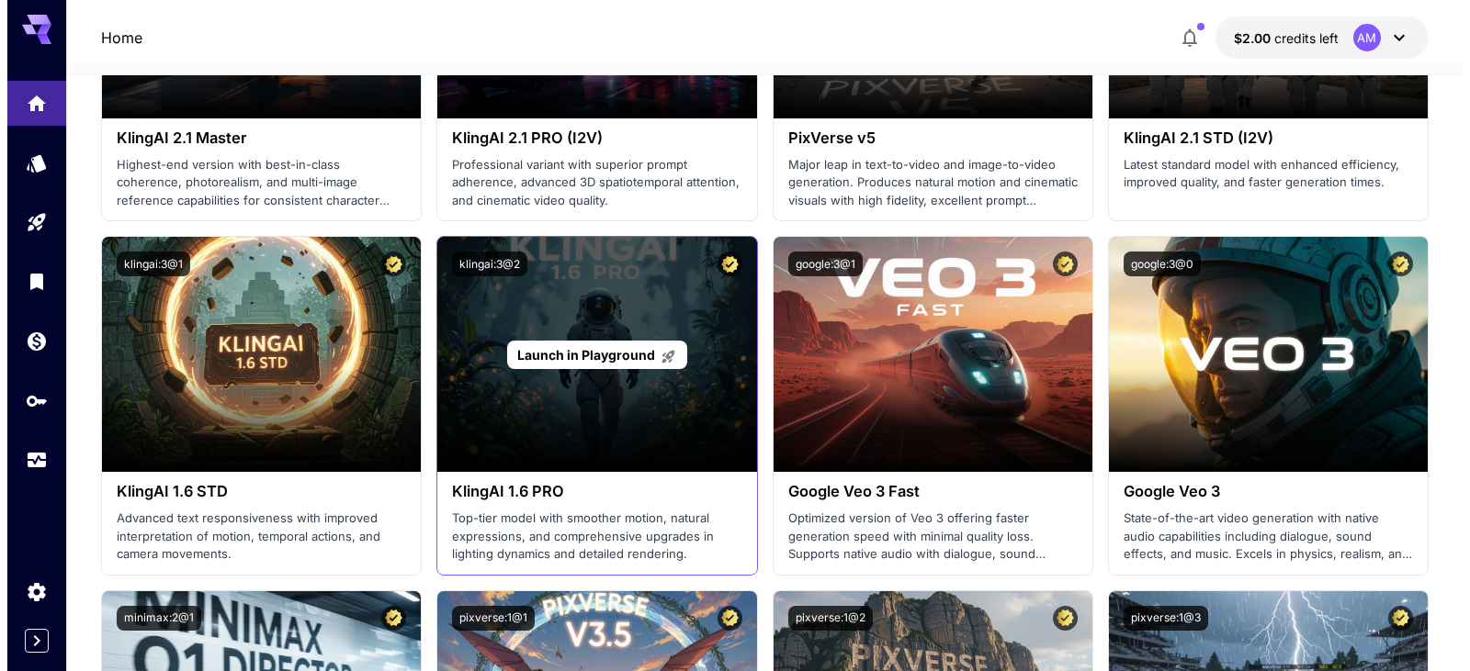
scroll to position [1959, 0]
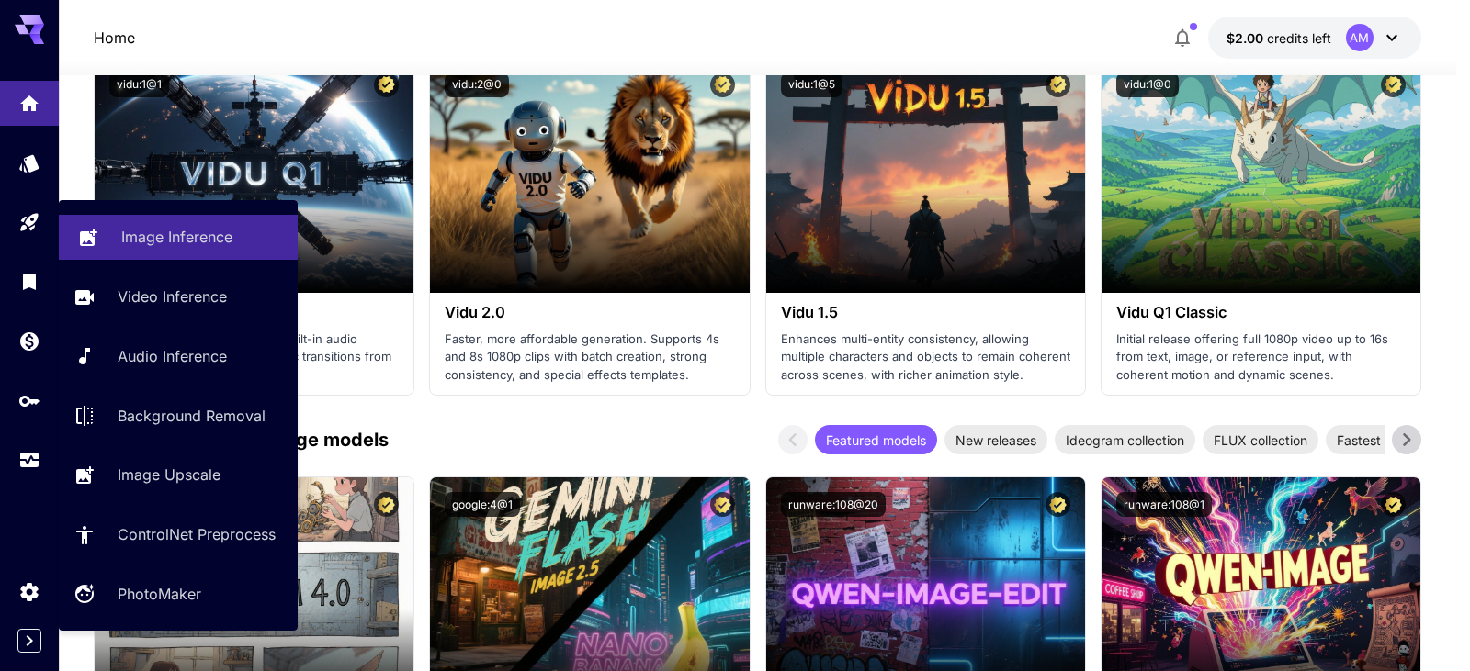
click at [211, 258] on link "Image Inference" at bounding box center [178, 237] width 239 height 45
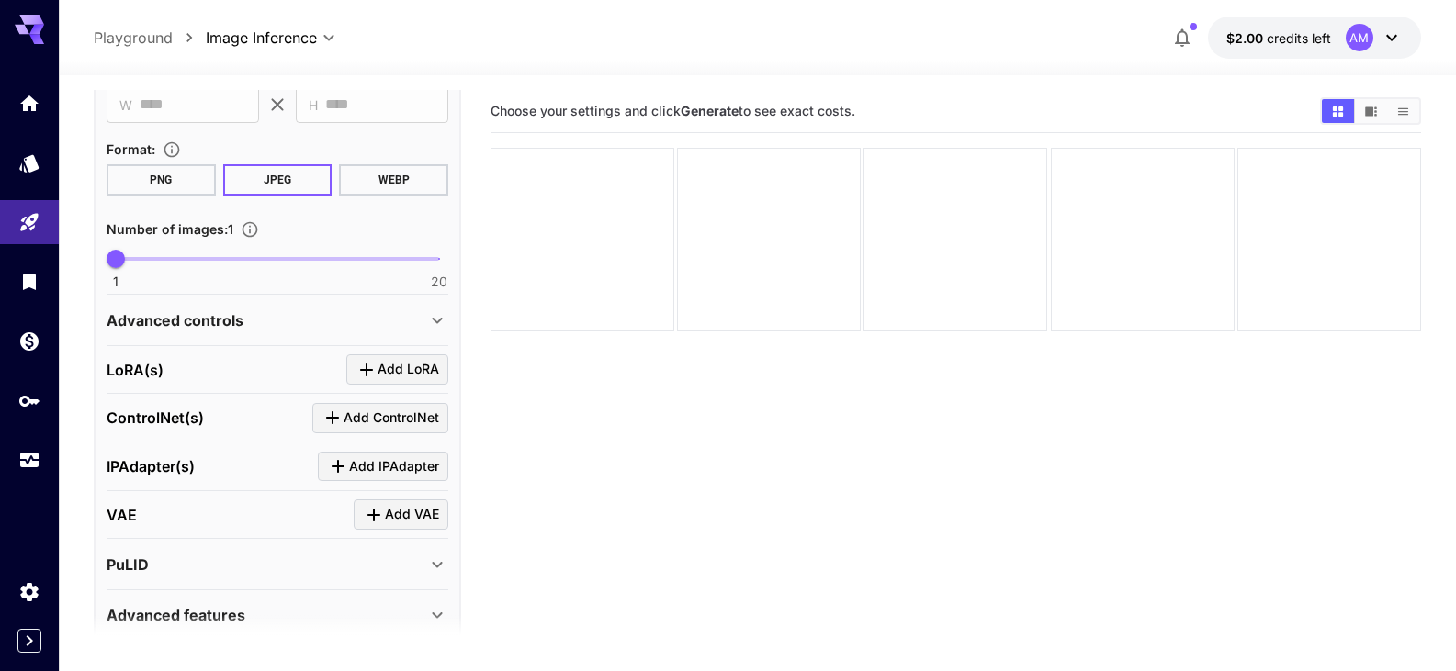
scroll to position [552, 0]
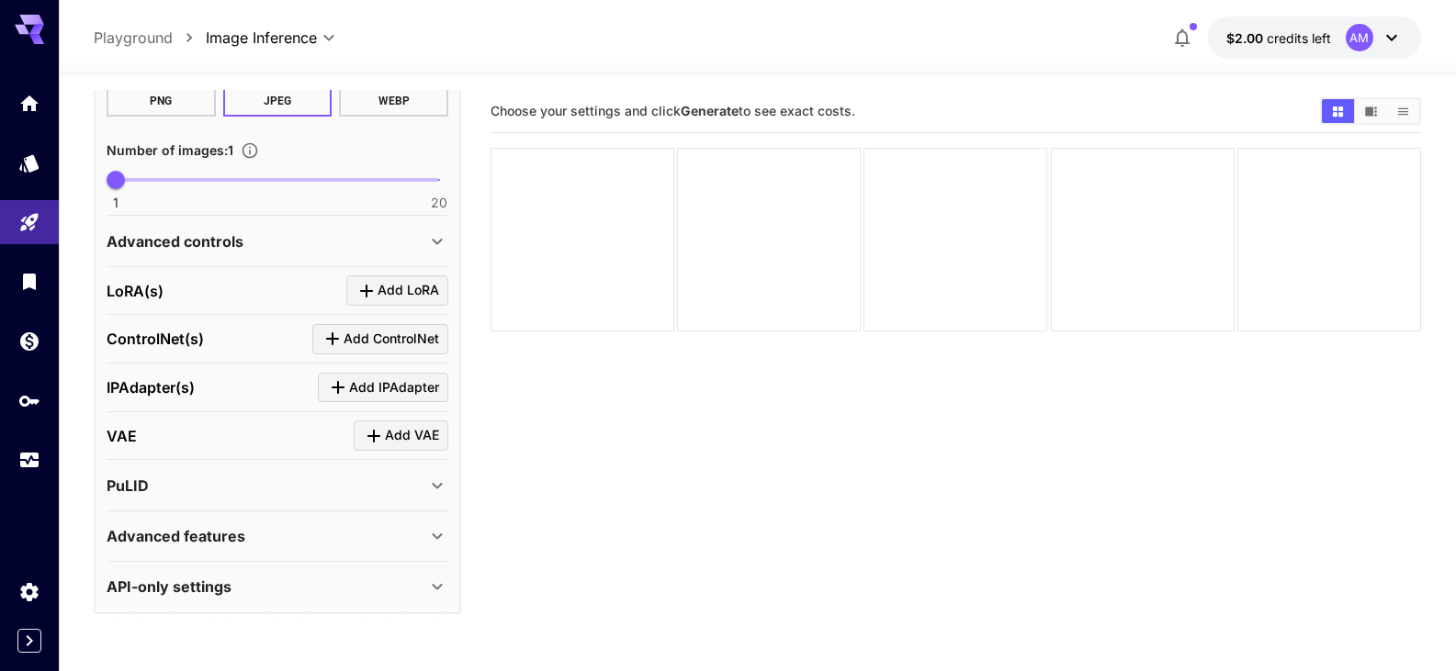
drag, startPoint x: 152, startPoint y: 45, endPoint x: 161, endPoint y: 42, distance: 9.6
click at [152, 45] on p "Playground" at bounding box center [133, 38] width 79 height 22
click at [147, 37] on p "Playground" at bounding box center [133, 38] width 79 height 22
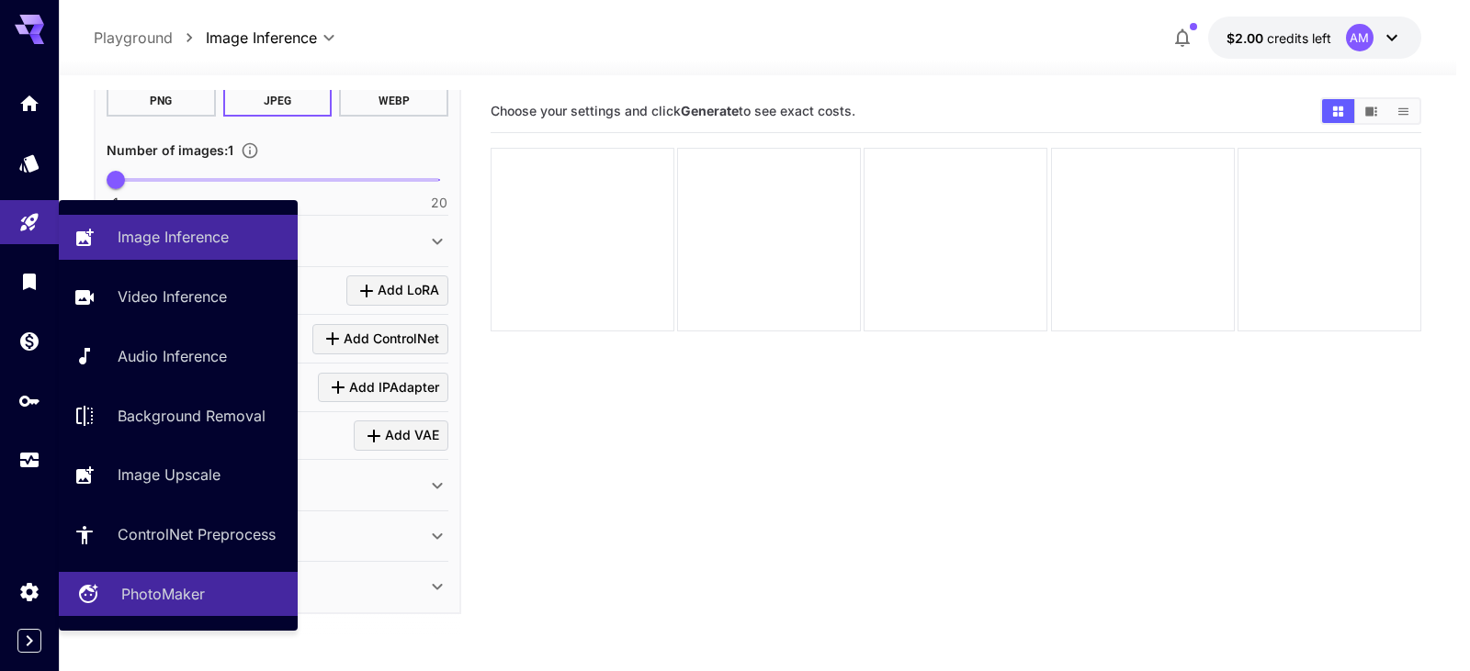
click at [204, 576] on link "PhotoMaker" at bounding box center [178, 594] width 239 height 45
type input "**********"
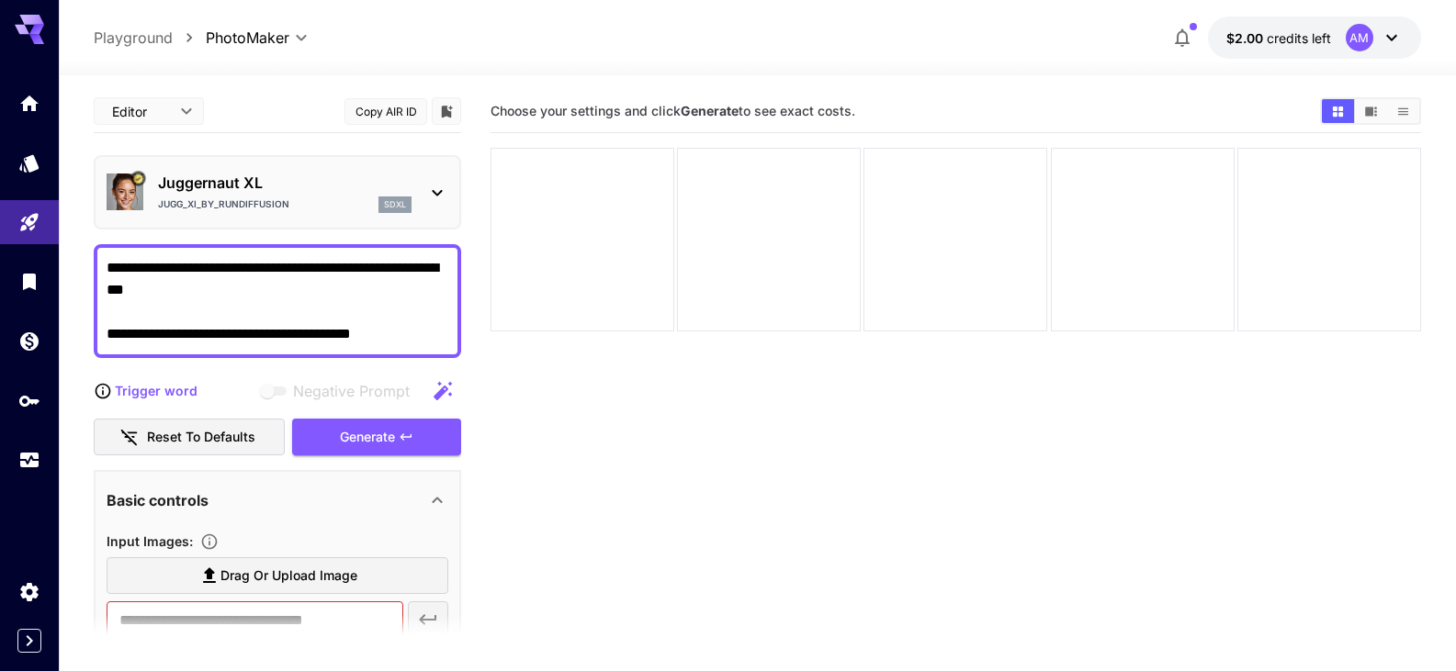
type textarea "**********"
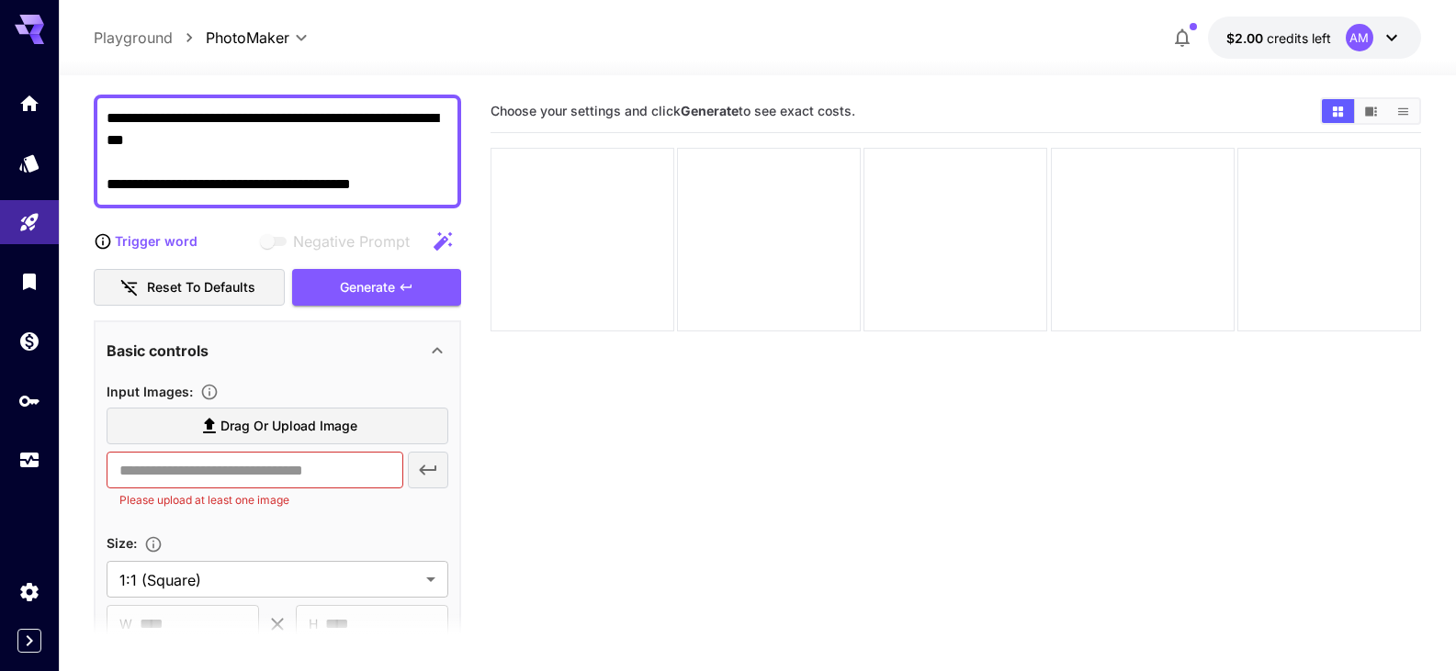
scroll to position [276, 0]
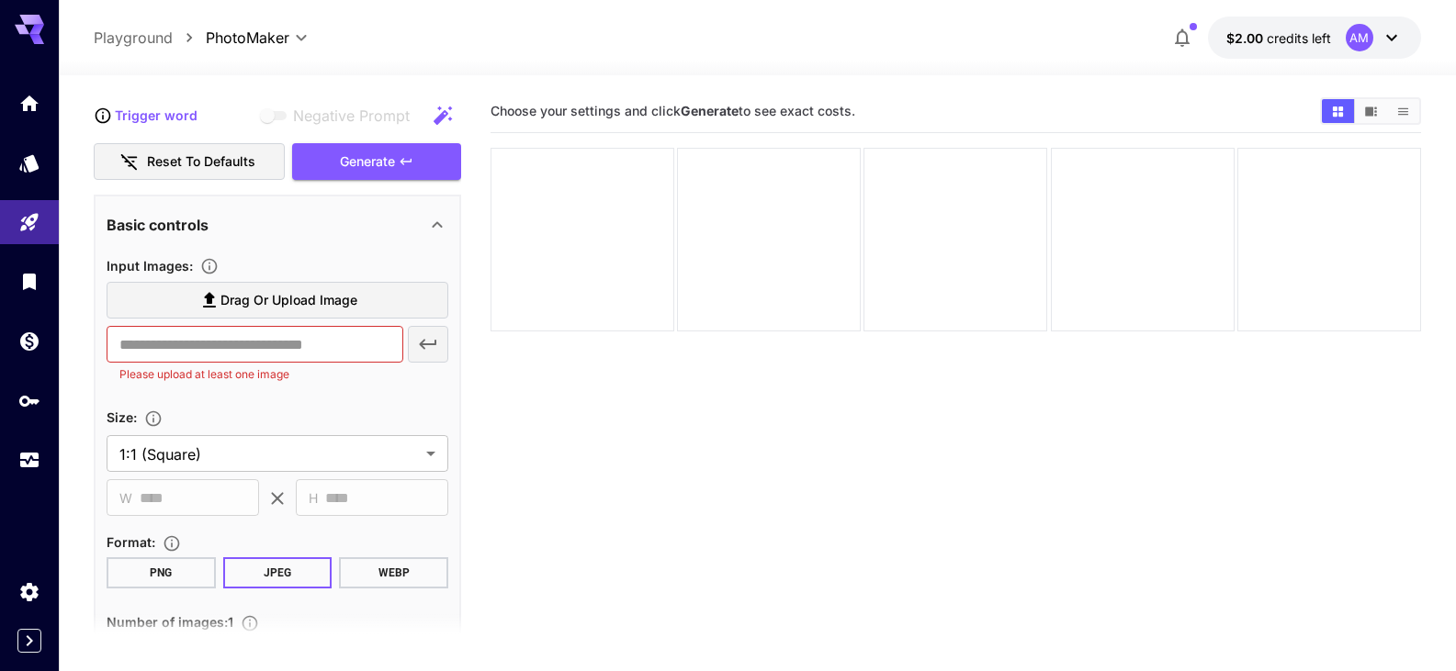
click at [302, 298] on span "Drag or upload image" at bounding box center [288, 300] width 137 height 23
click at [0, 0] on input "Drag or upload image" at bounding box center [0, 0] width 0 height 0
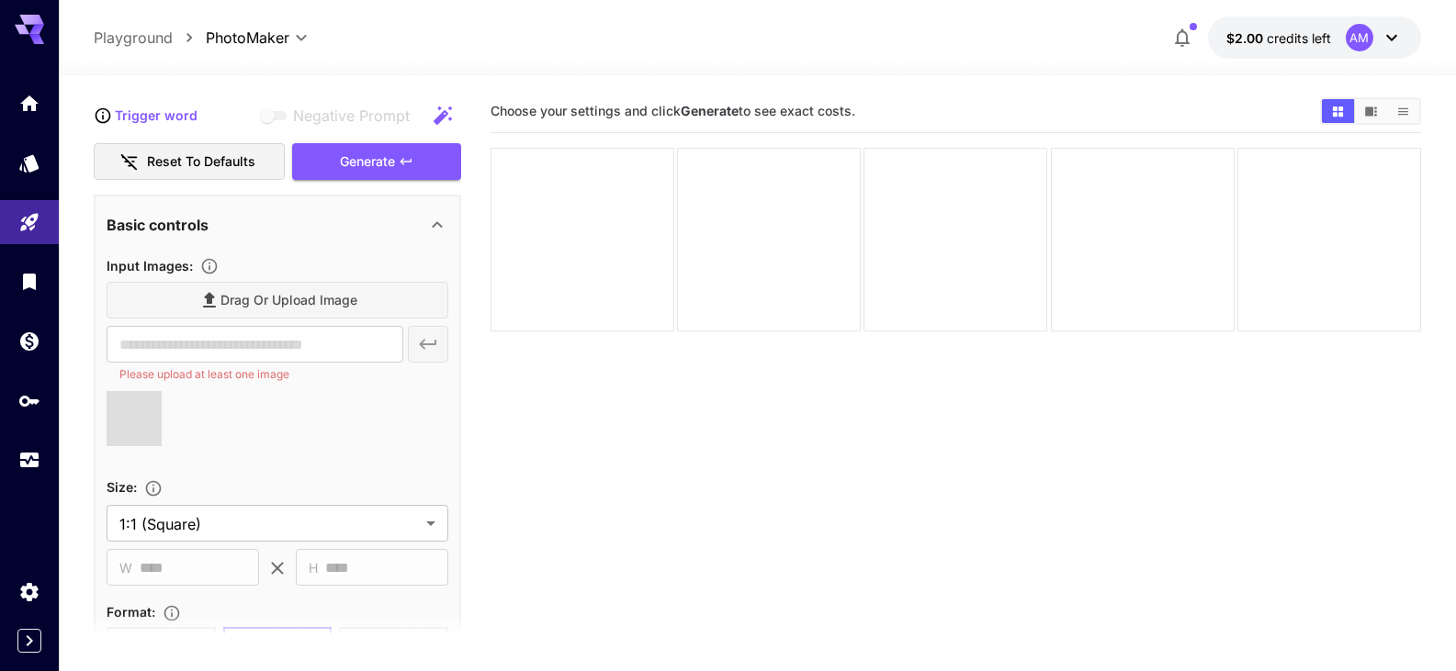
type input "**********"
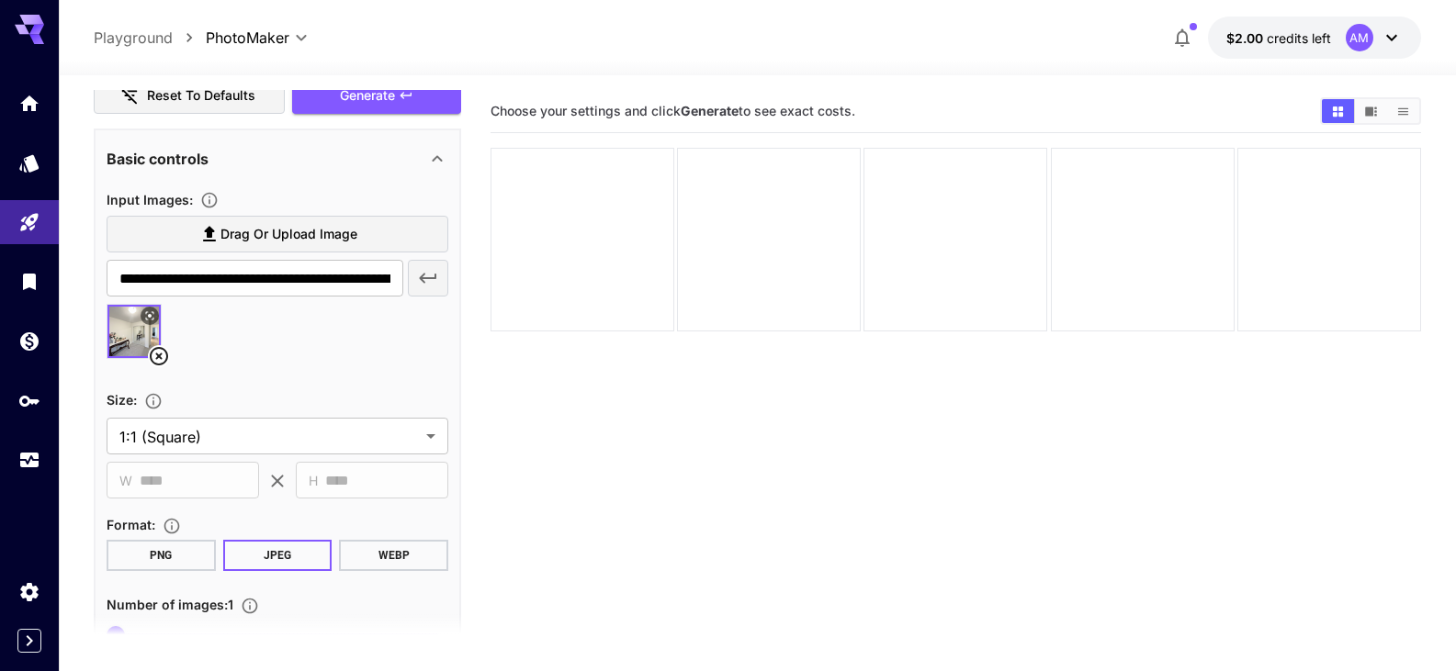
scroll to position [153, 0]
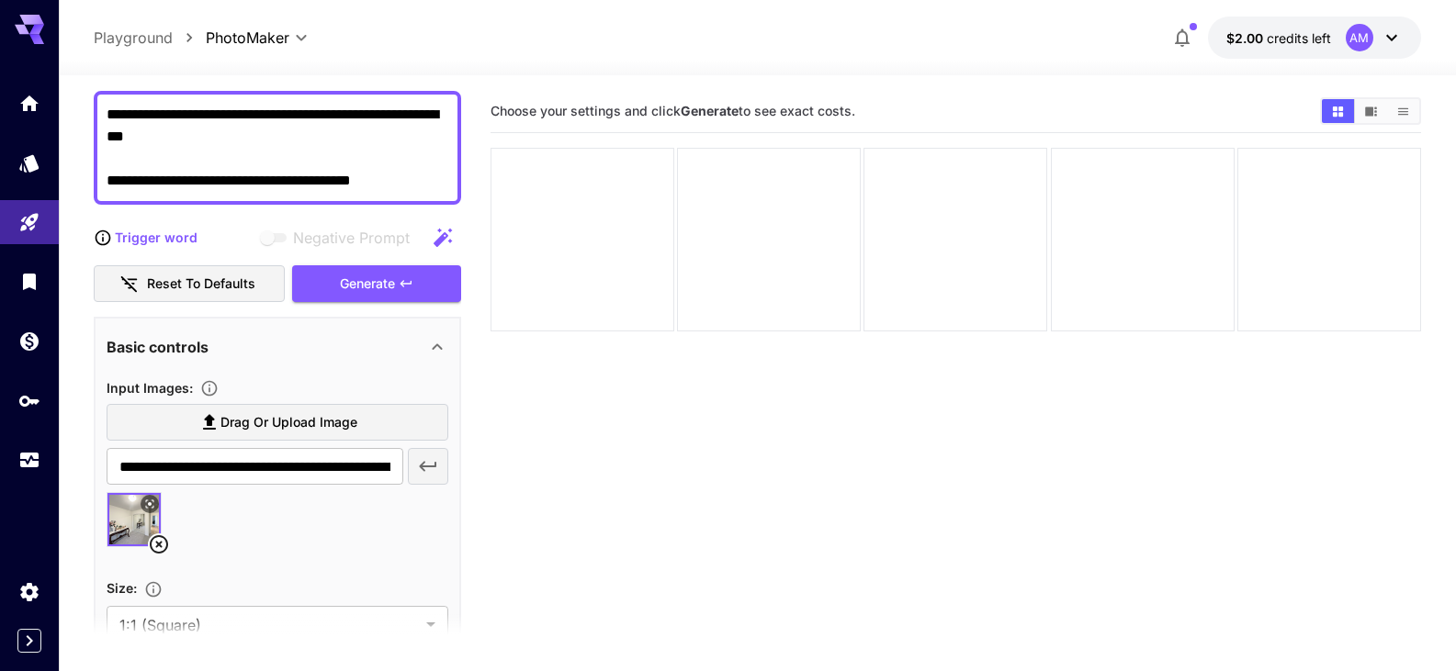
click at [426, 167] on textarea "**********" at bounding box center [278, 148] width 342 height 88
click at [425, 176] on textarea "**********" at bounding box center [278, 148] width 342 height 88
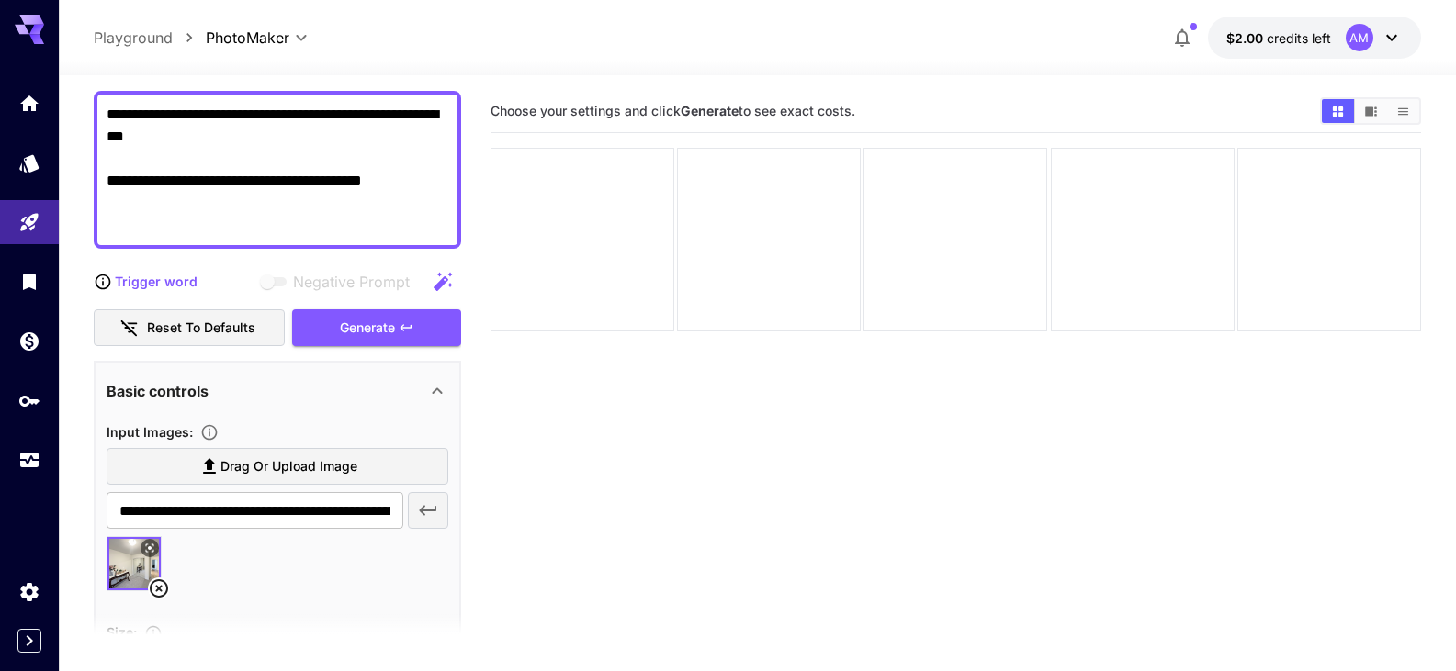
type textarea "**********"
click at [368, 330] on div "Generate" at bounding box center [376, 329] width 169 height 38
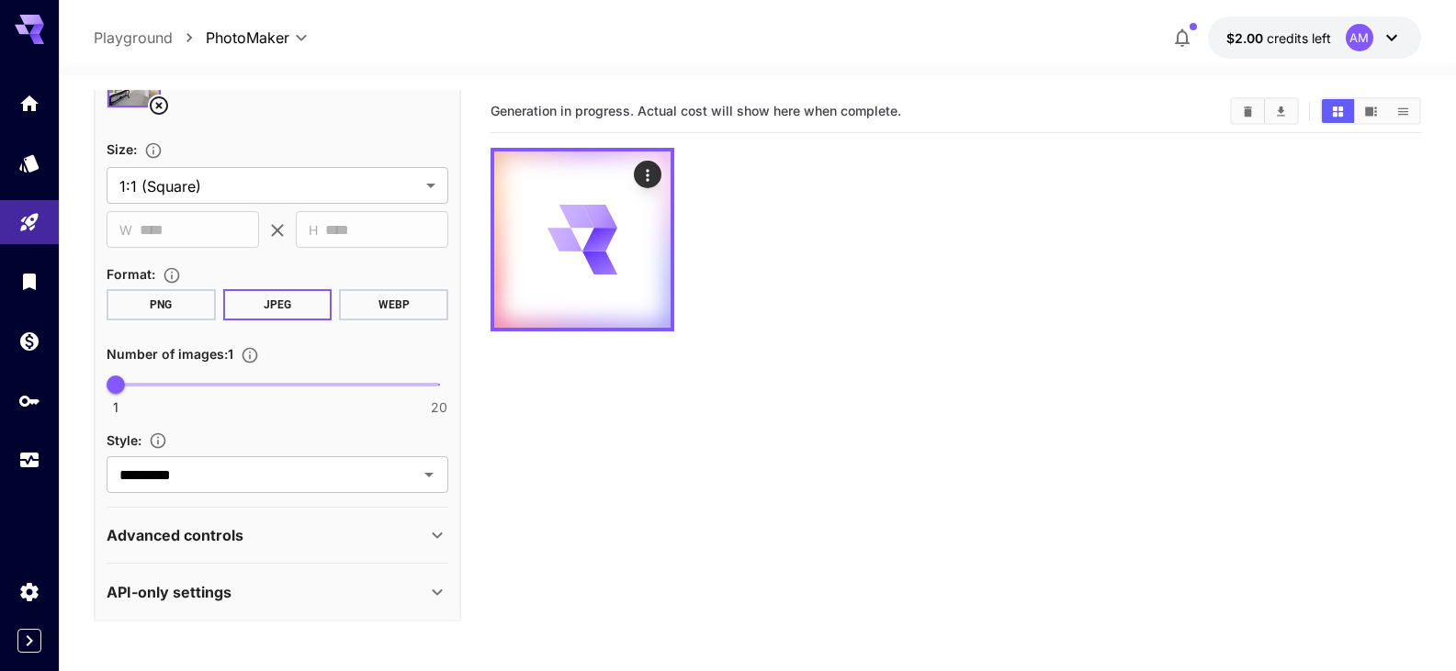
scroll to position [644, 0]
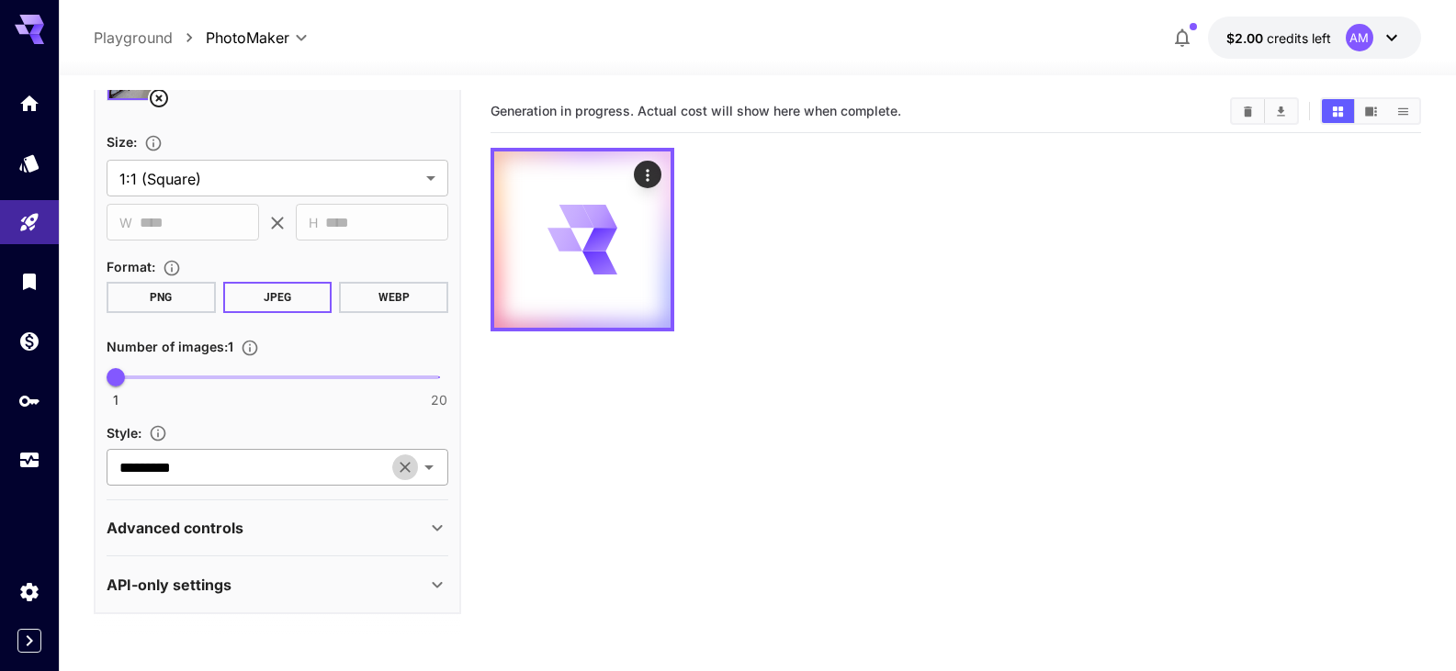
click at [414, 469] on icon "Clear" at bounding box center [405, 467] width 18 height 18
click at [427, 466] on icon "Open" at bounding box center [429, 468] width 22 height 22
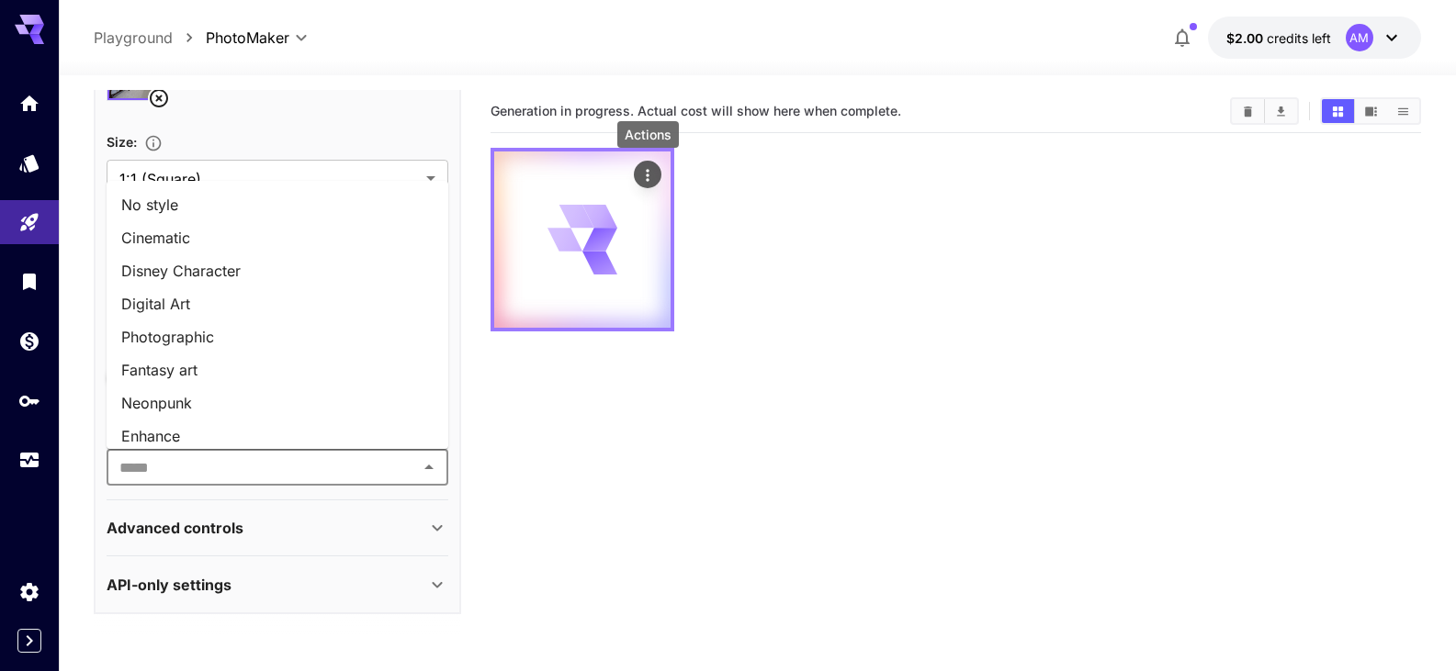
click at [648, 175] on icon "Actions" at bounding box center [647, 175] width 3 height 12
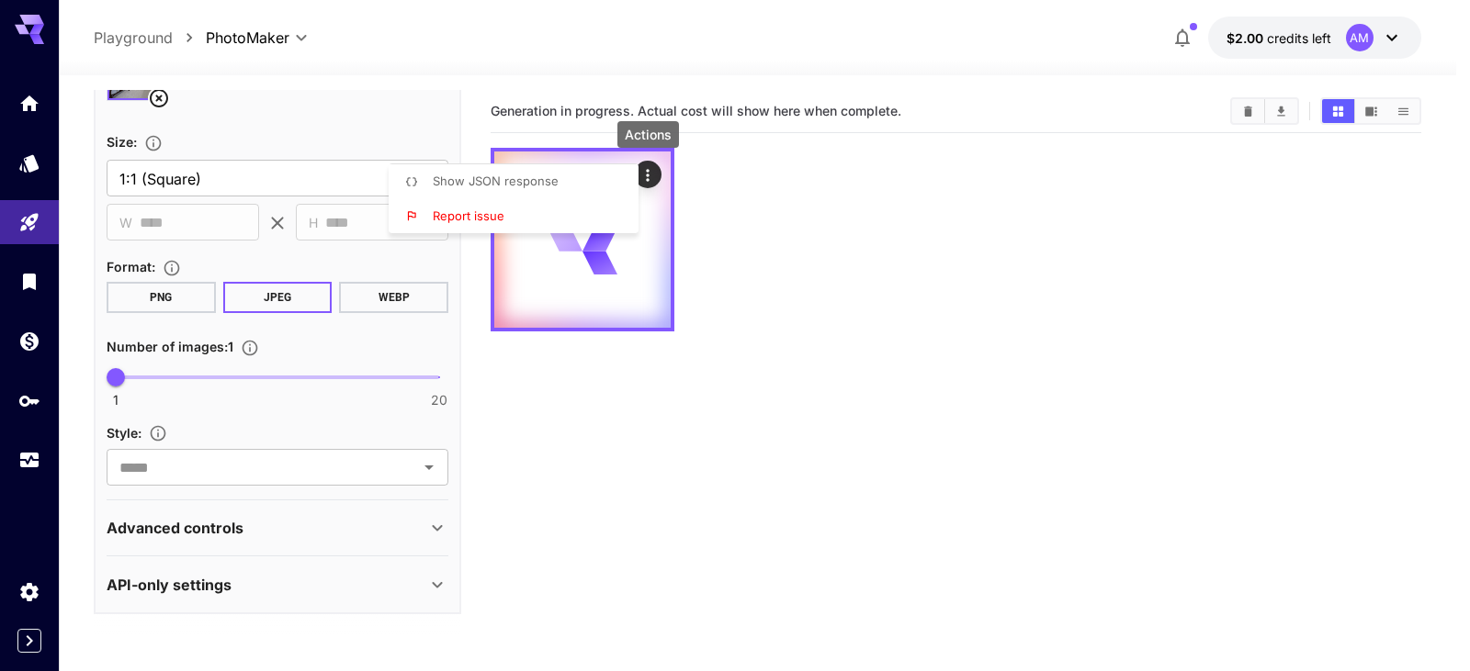
click at [745, 191] on div at bounding box center [735, 335] width 1470 height 671
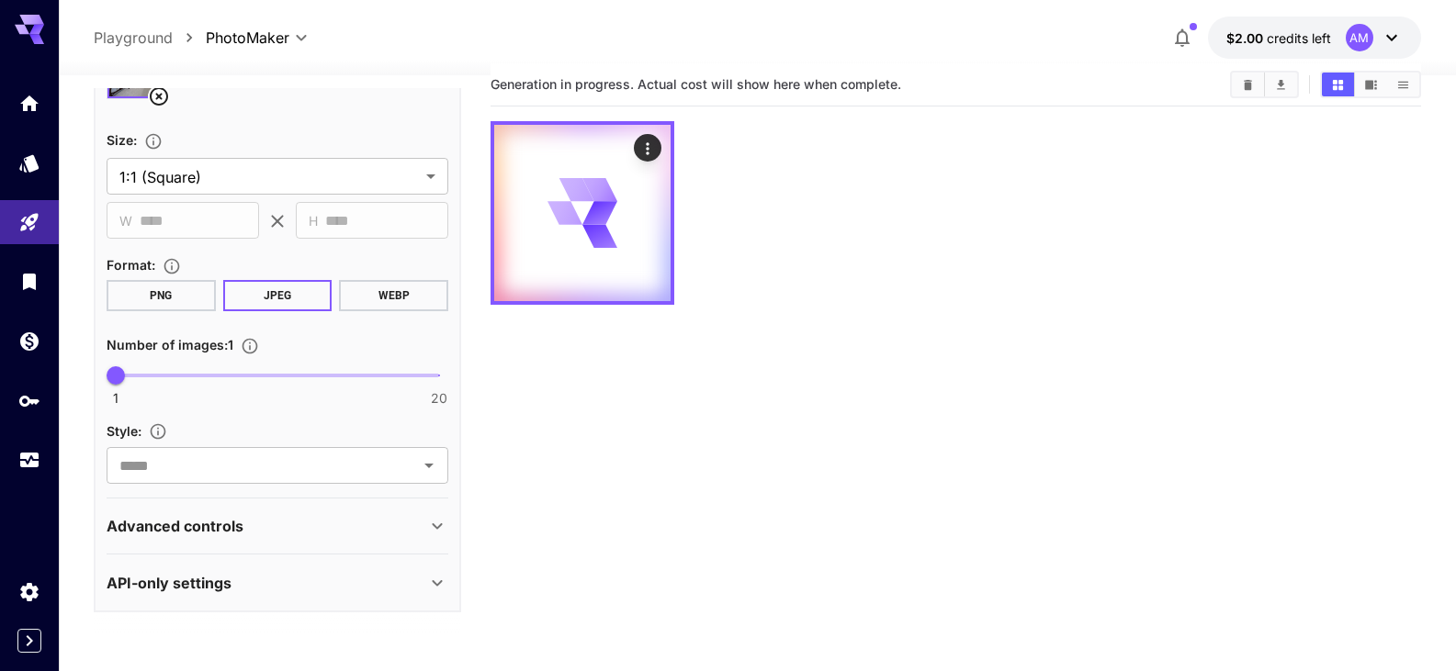
scroll to position [30, 0]
click at [325, 173] on body "**********" at bounding box center [728, 378] width 1456 height 817
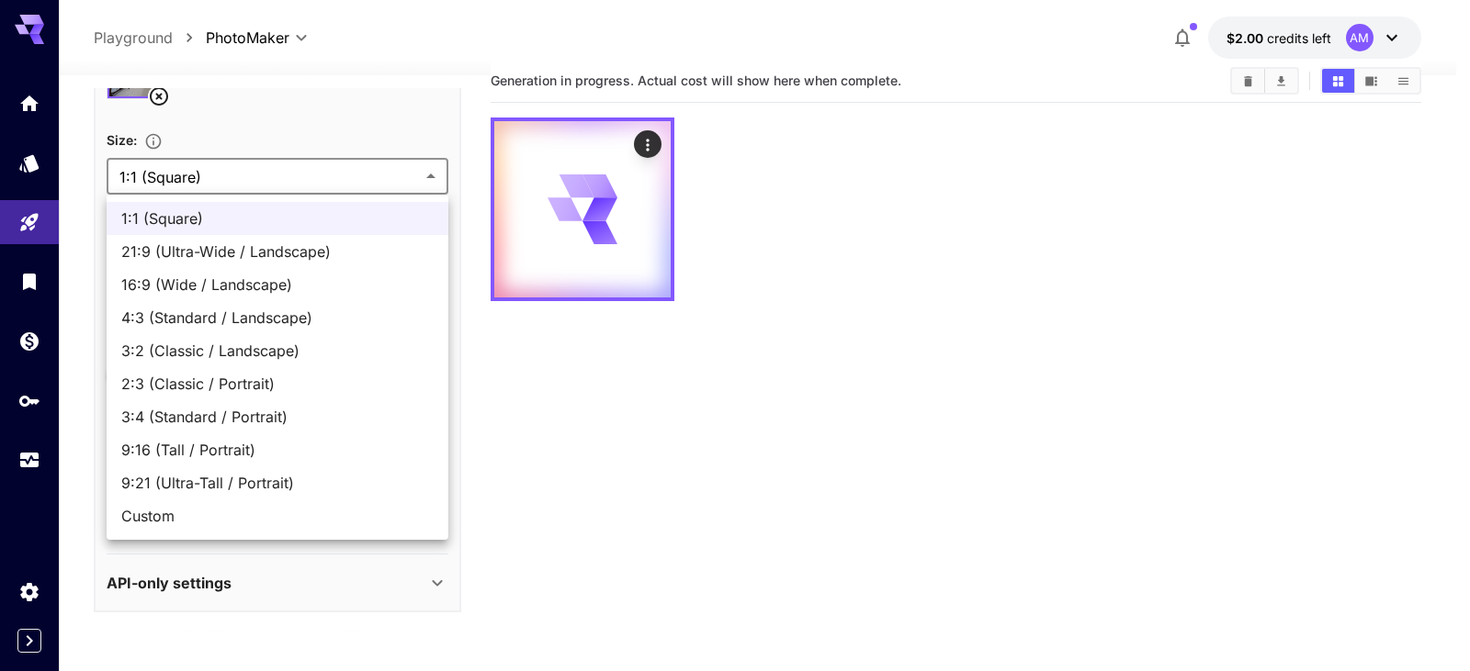
click at [202, 511] on span "Custom" at bounding box center [277, 516] width 312 height 22
type input "******"
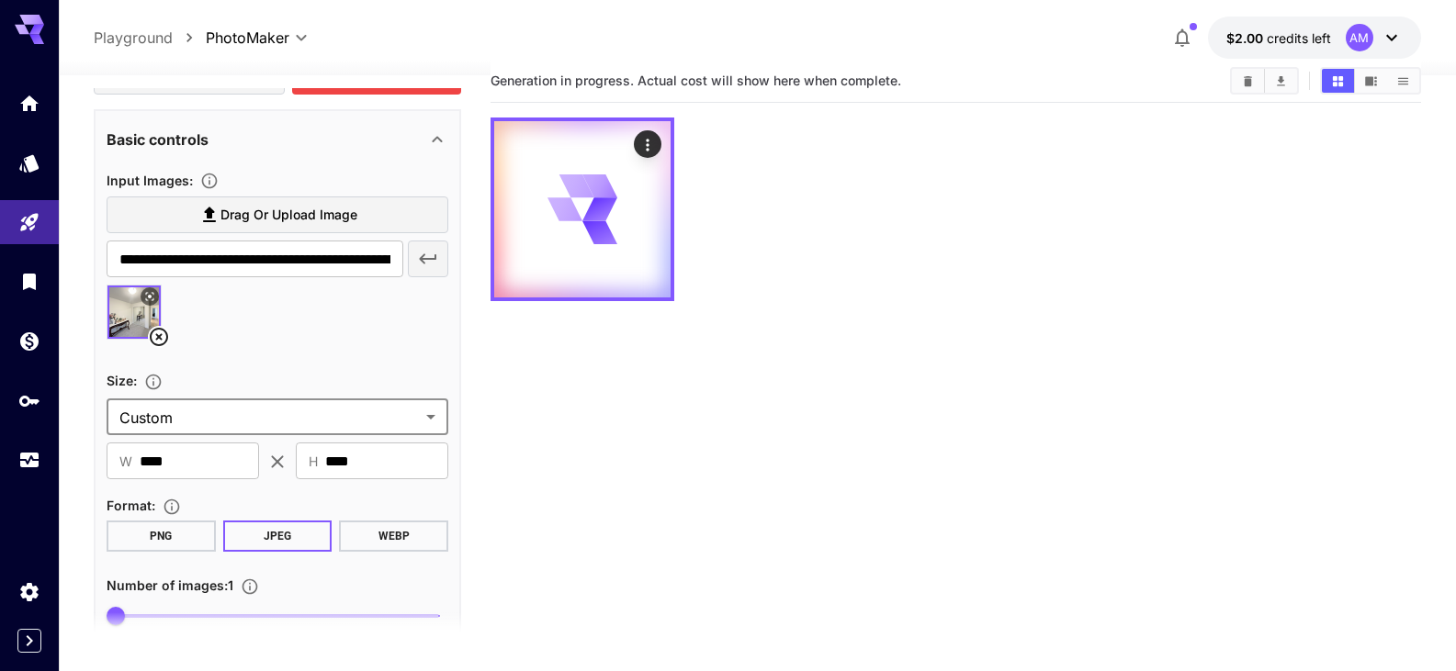
scroll to position [399, 0]
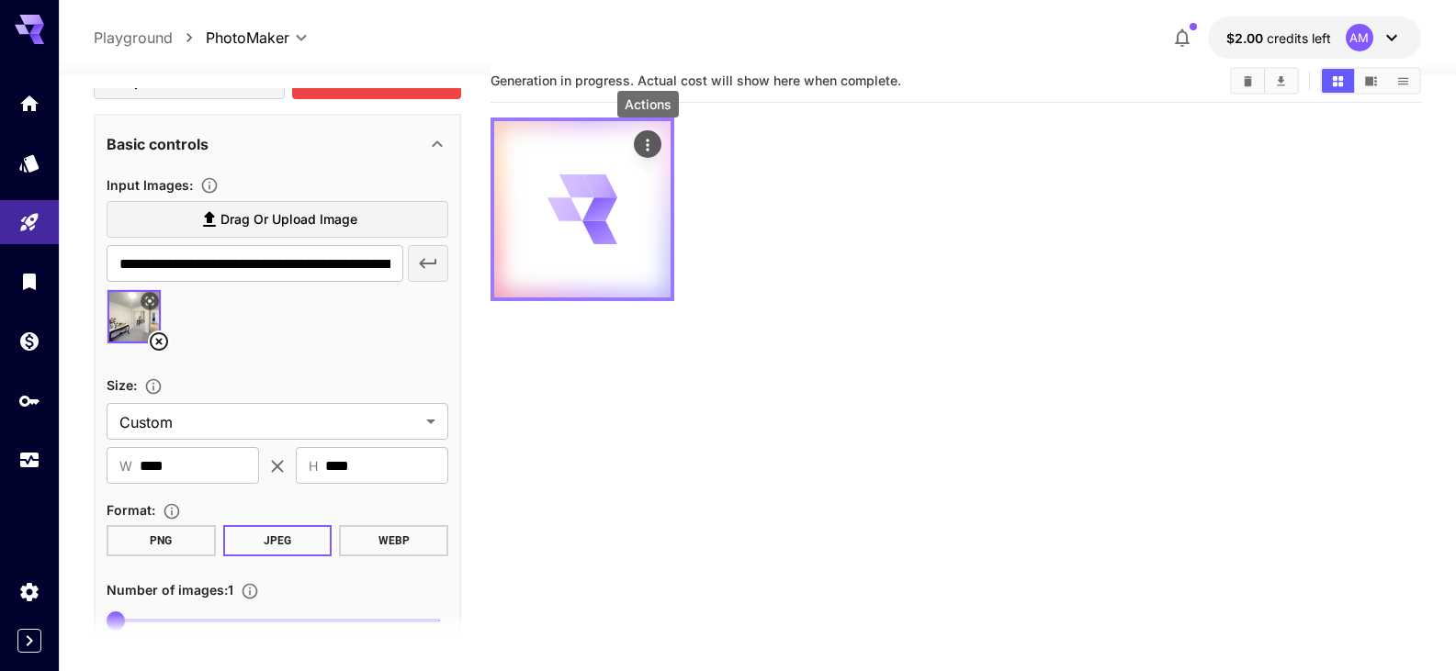
click at [657, 141] on icon "Actions" at bounding box center [647, 145] width 18 height 18
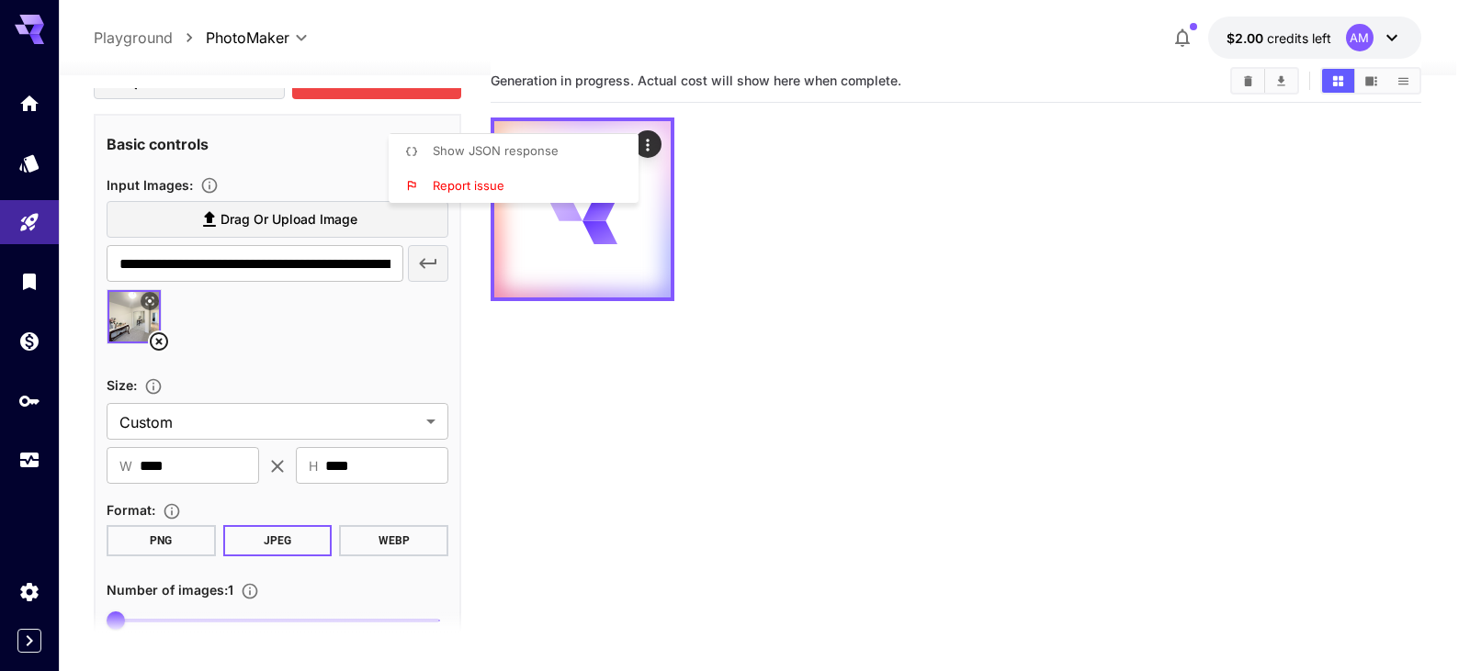
click at [461, 375] on div at bounding box center [735, 335] width 1470 height 671
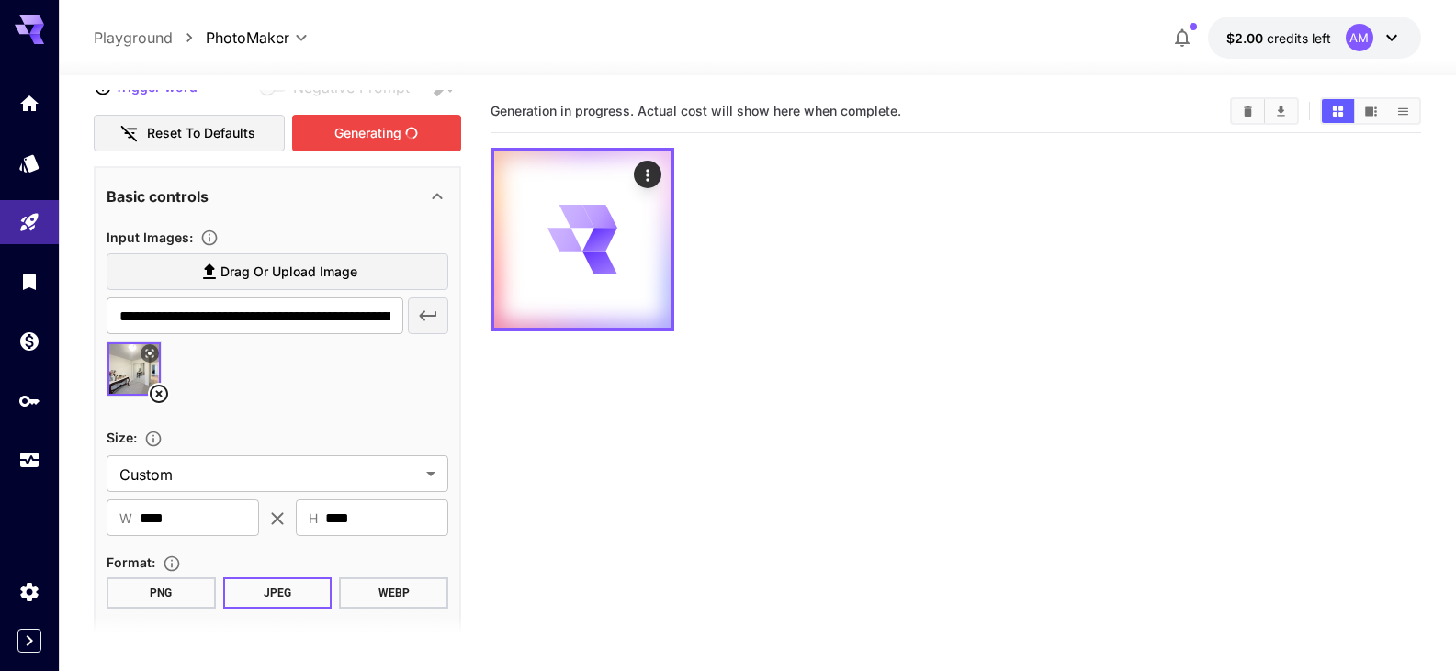
scroll to position [215, 0]
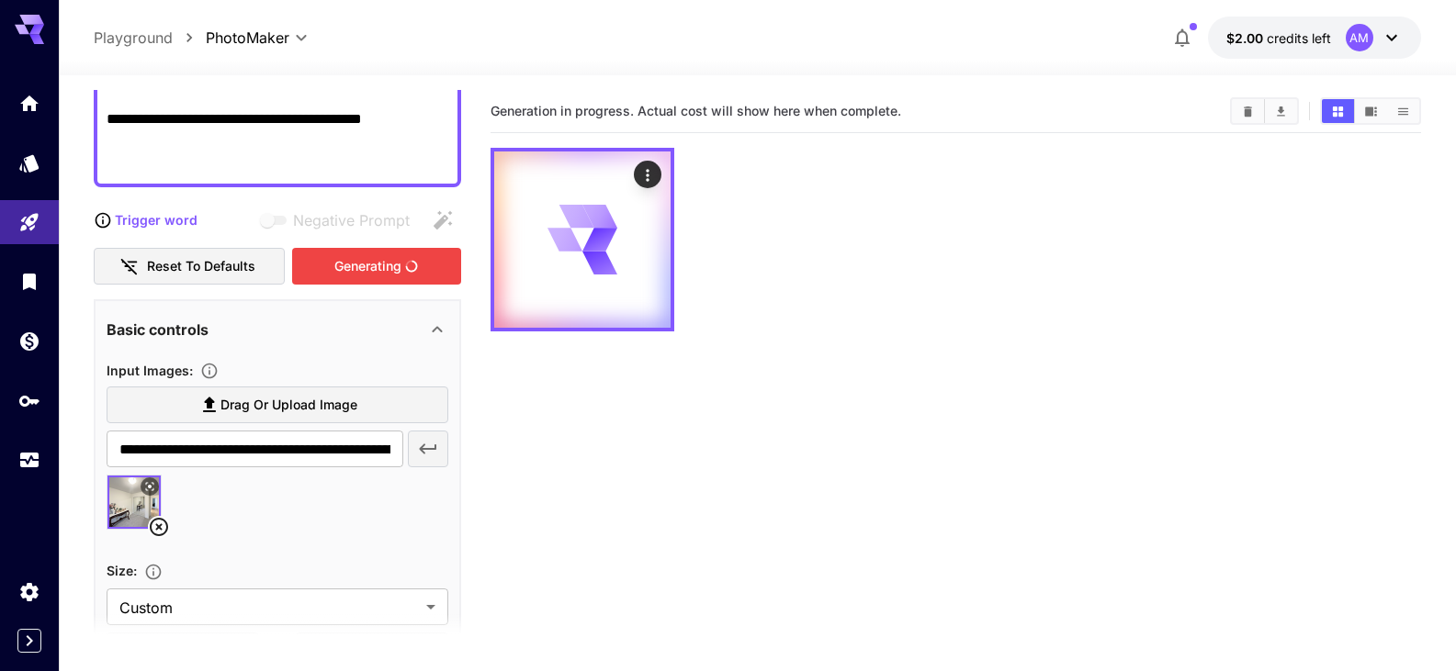
click at [99, 219] on icon at bounding box center [103, 220] width 18 height 18
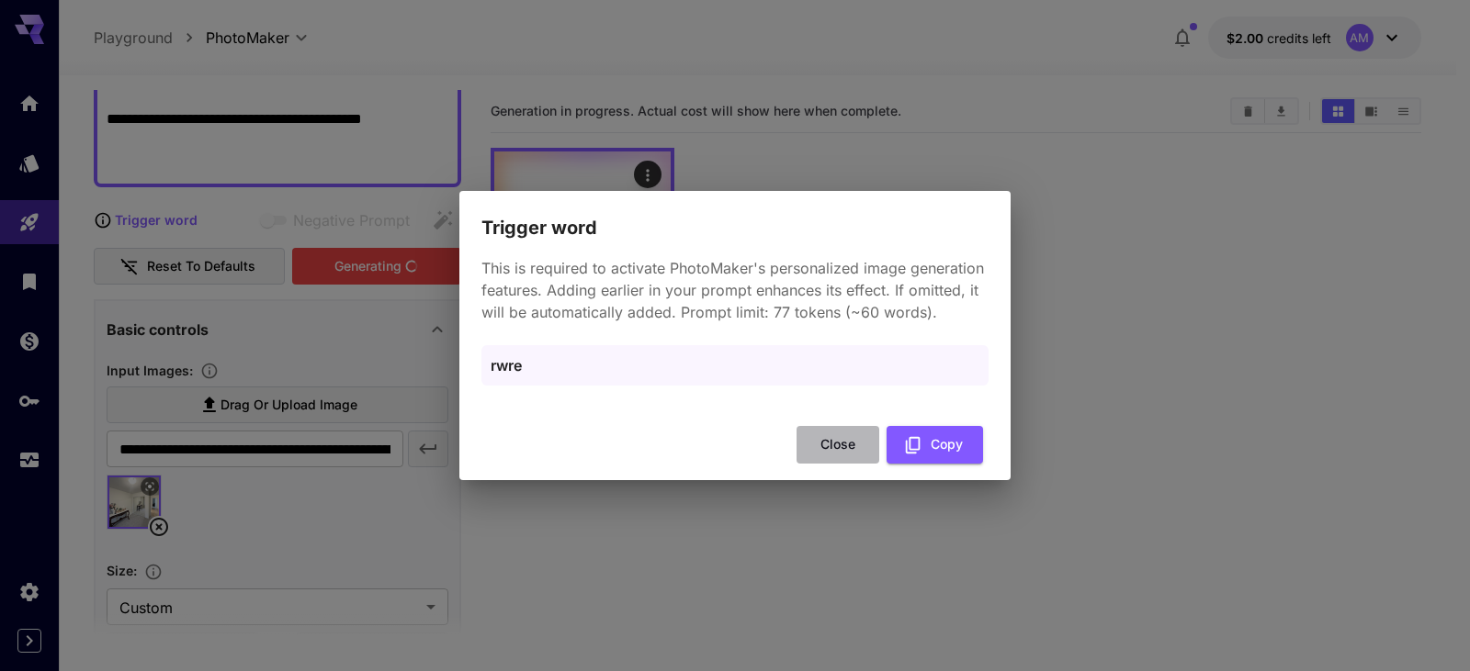
click at [840, 439] on button "Close" at bounding box center [837, 445] width 83 height 38
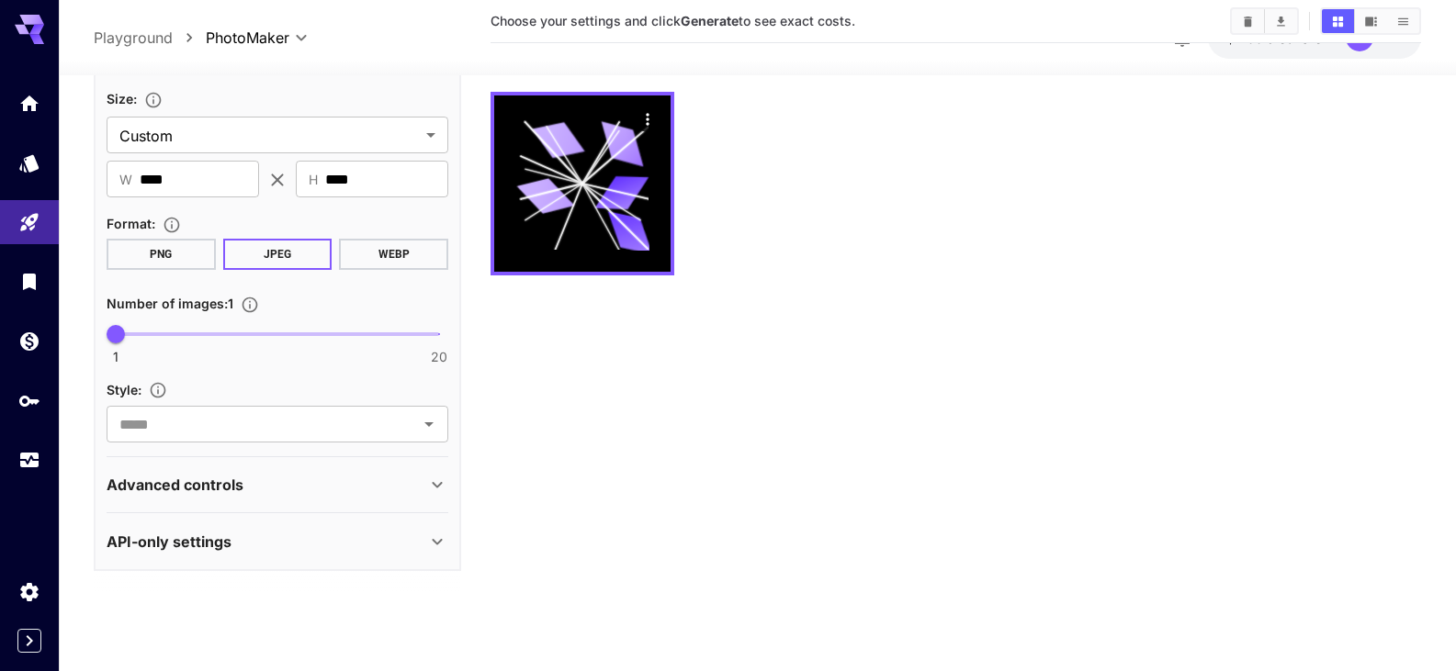
scroll to position [145, 0]
click at [197, 256] on button "PNG" at bounding box center [161, 253] width 109 height 31
click at [278, 486] on div "Advanced controls" at bounding box center [267, 484] width 320 height 22
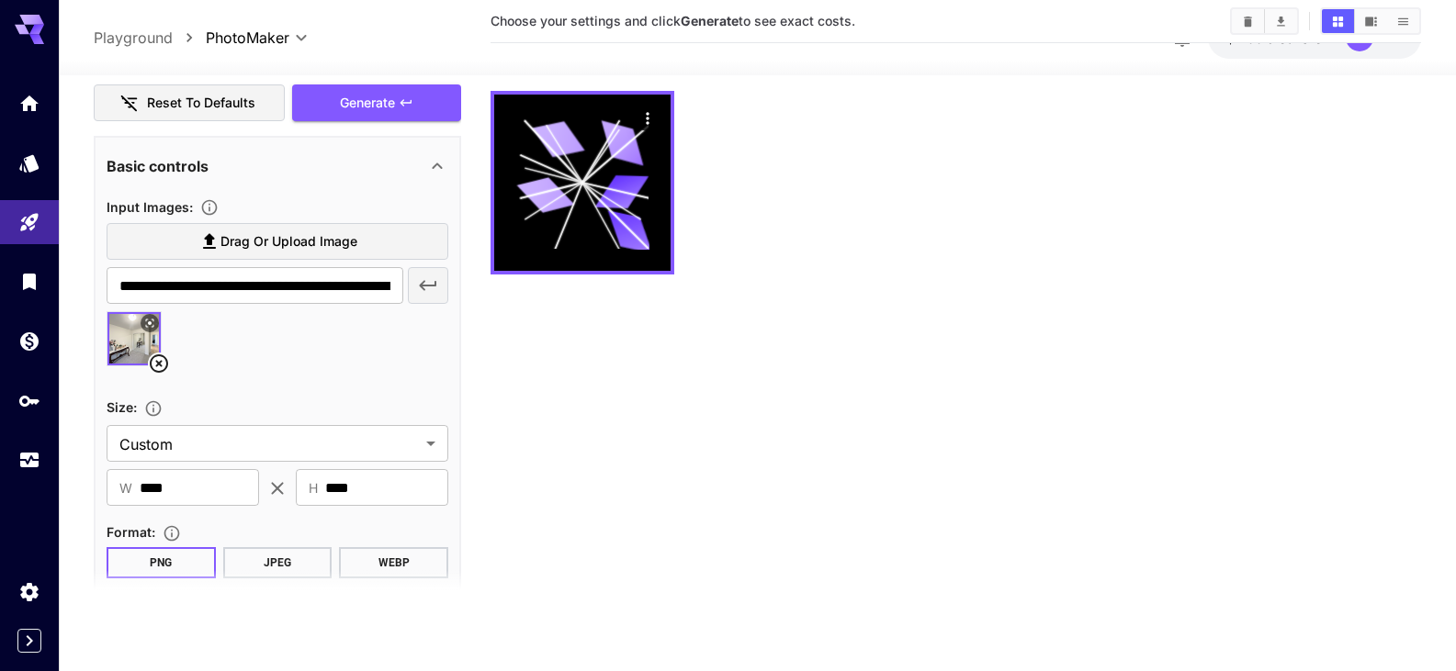
scroll to position [283, 0]
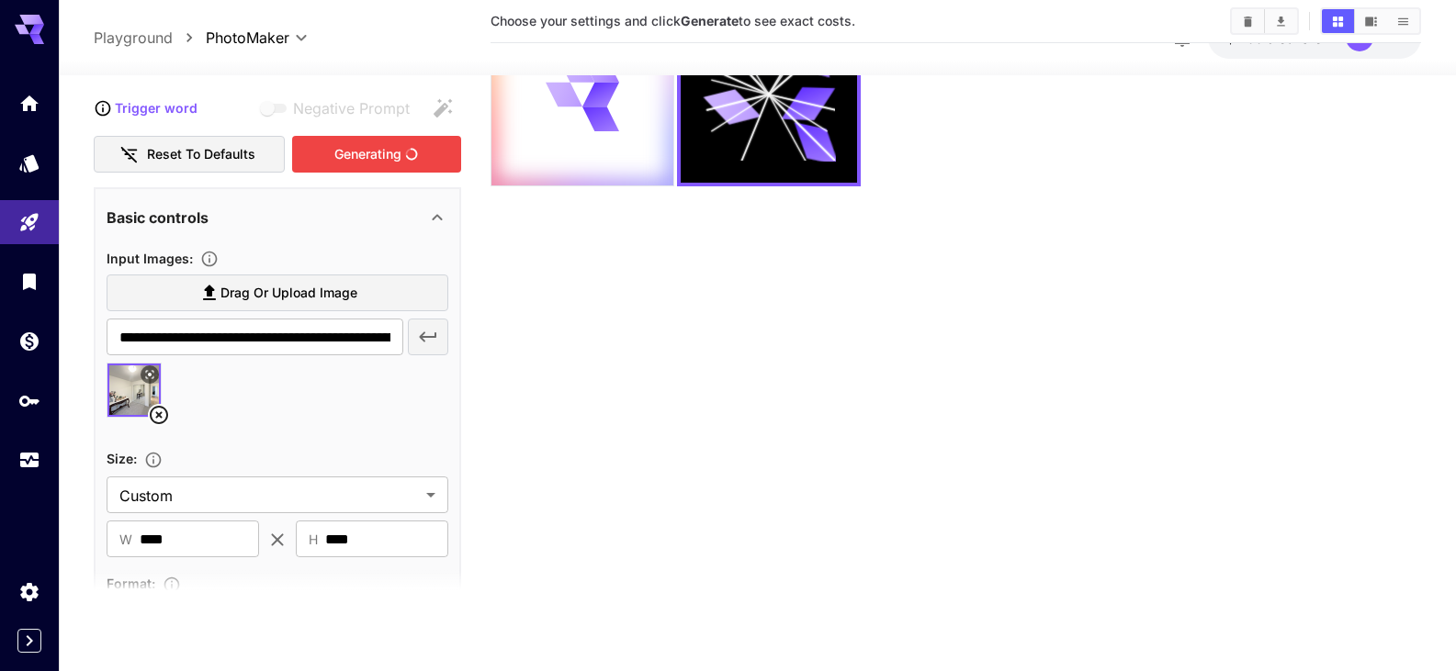
click at [322, 151] on div "Generating" at bounding box center [376, 154] width 169 height 38
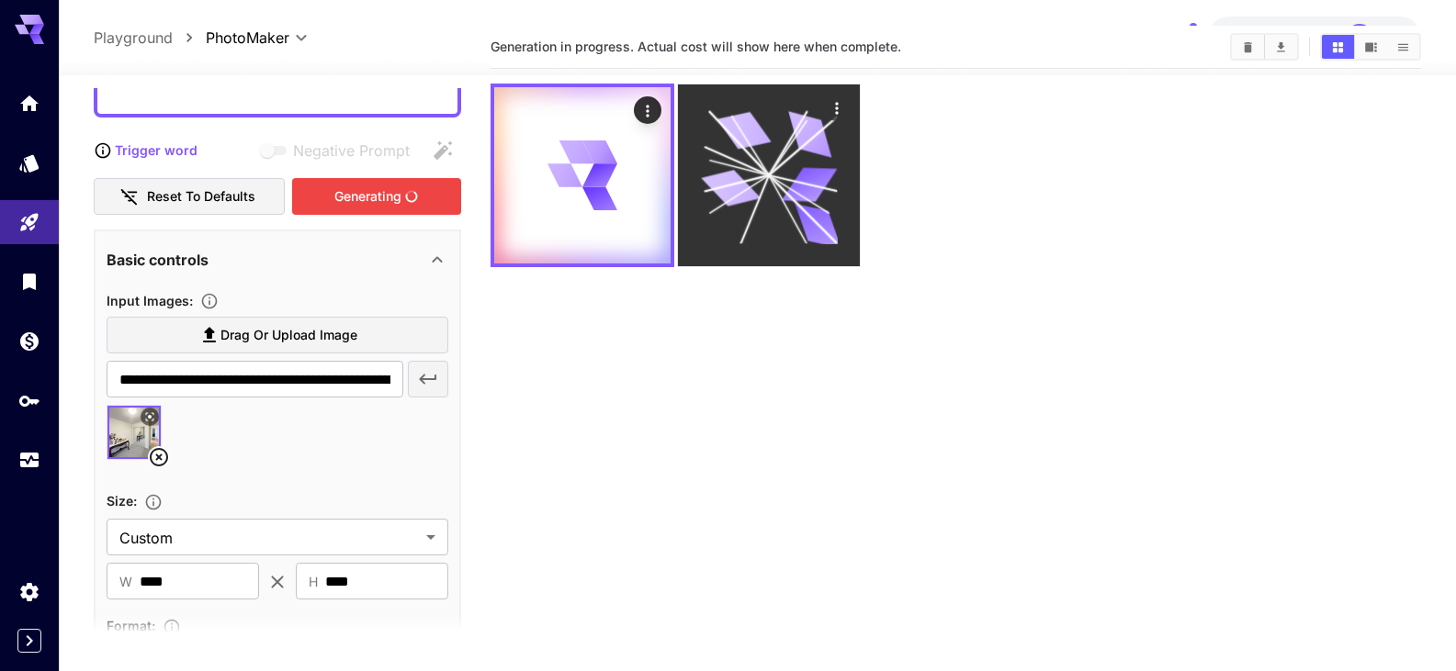
scroll to position [0, 0]
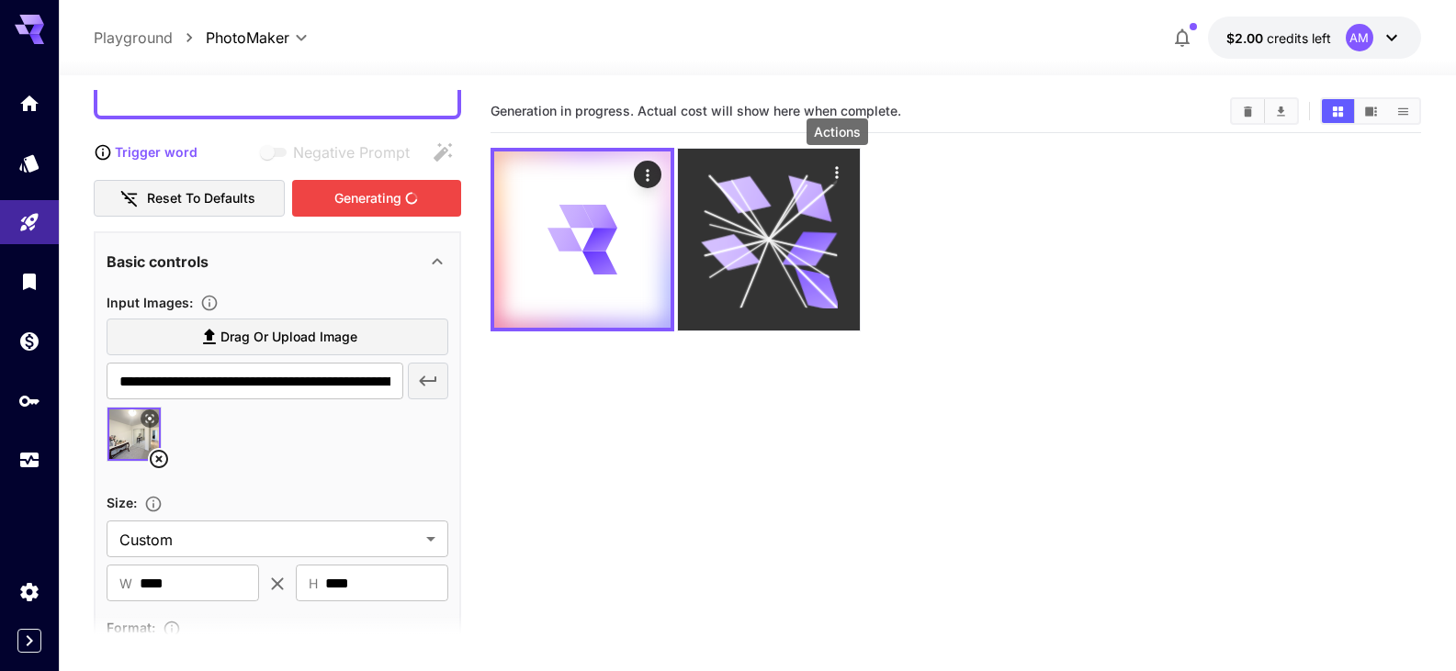
click at [838, 173] on icon "Actions" at bounding box center [837, 172] width 3 height 12
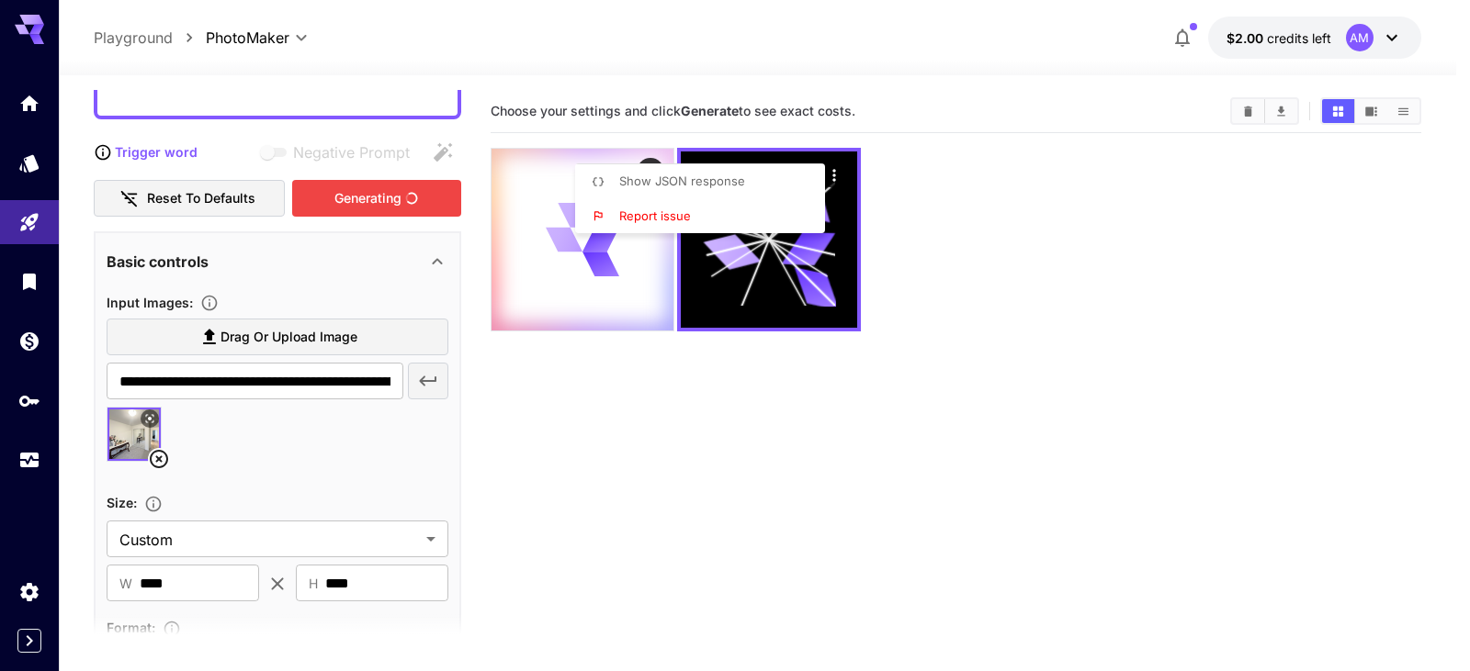
click at [963, 195] on div at bounding box center [735, 335] width 1470 height 671
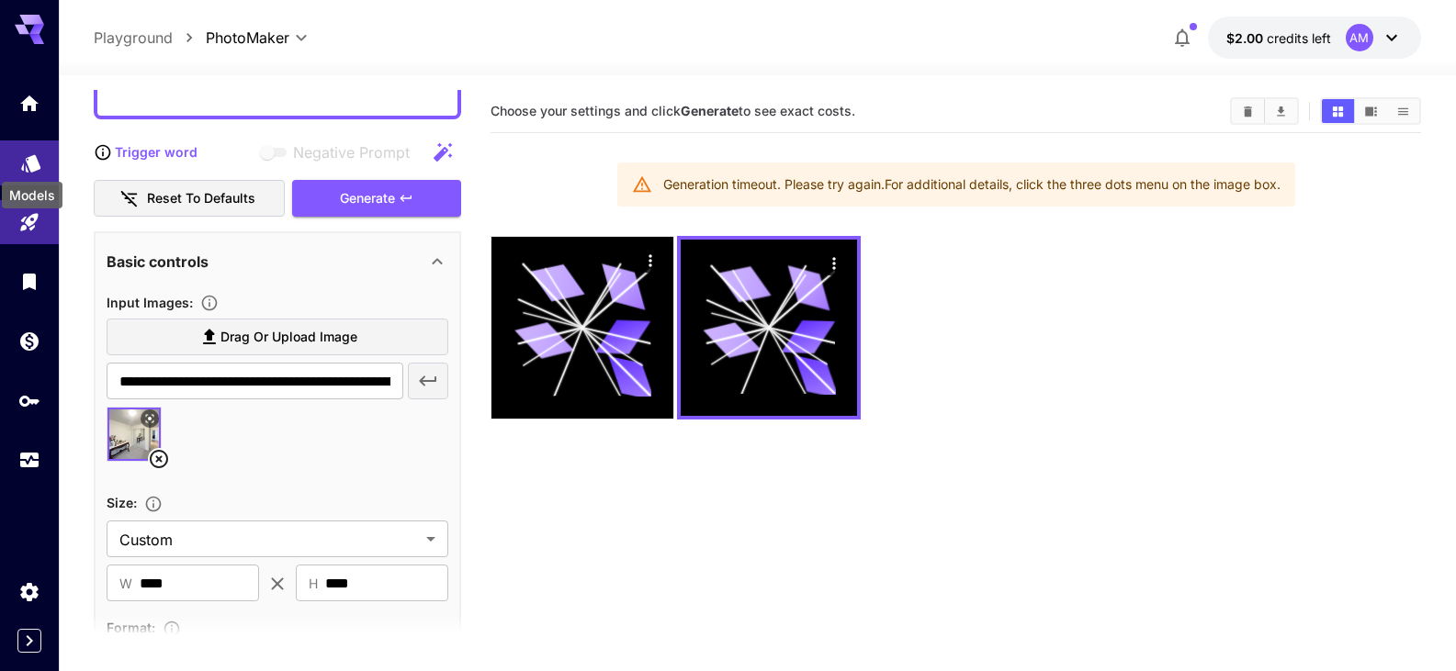
click at [36, 155] on icon "Models" at bounding box center [31, 157] width 22 height 22
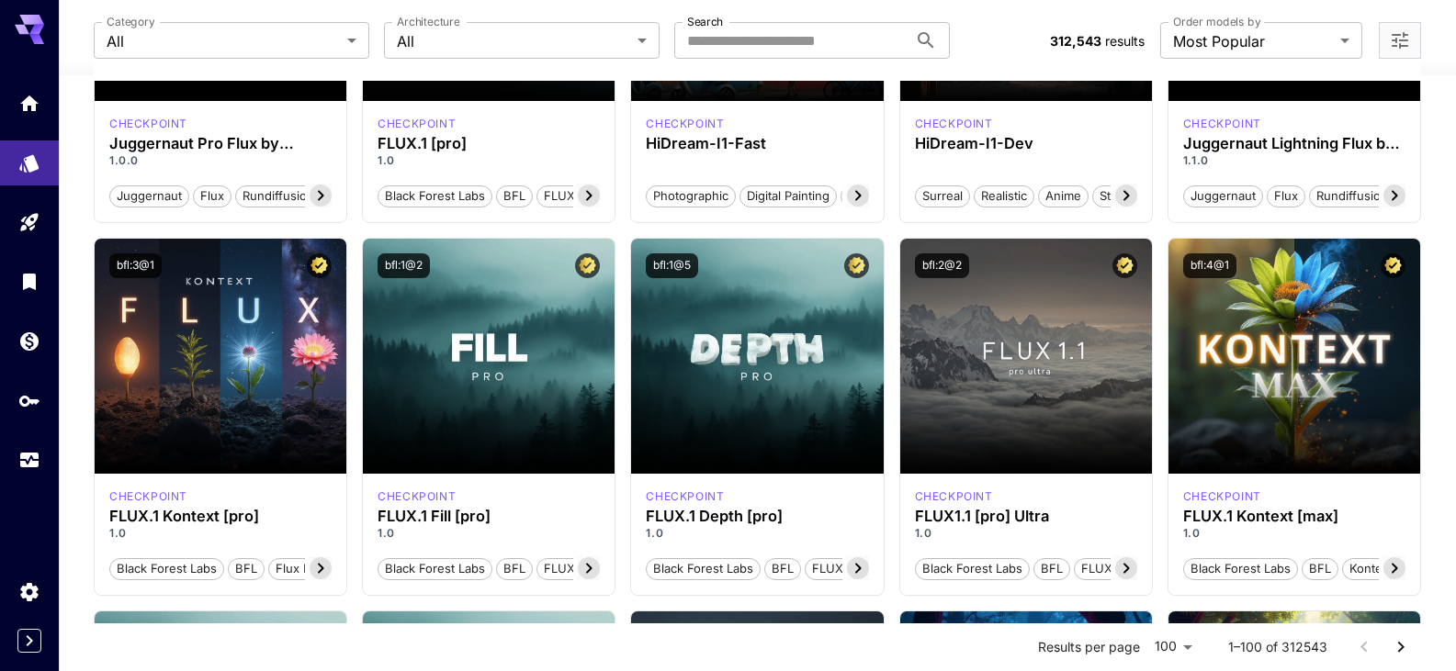
scroll to position [367, 0]
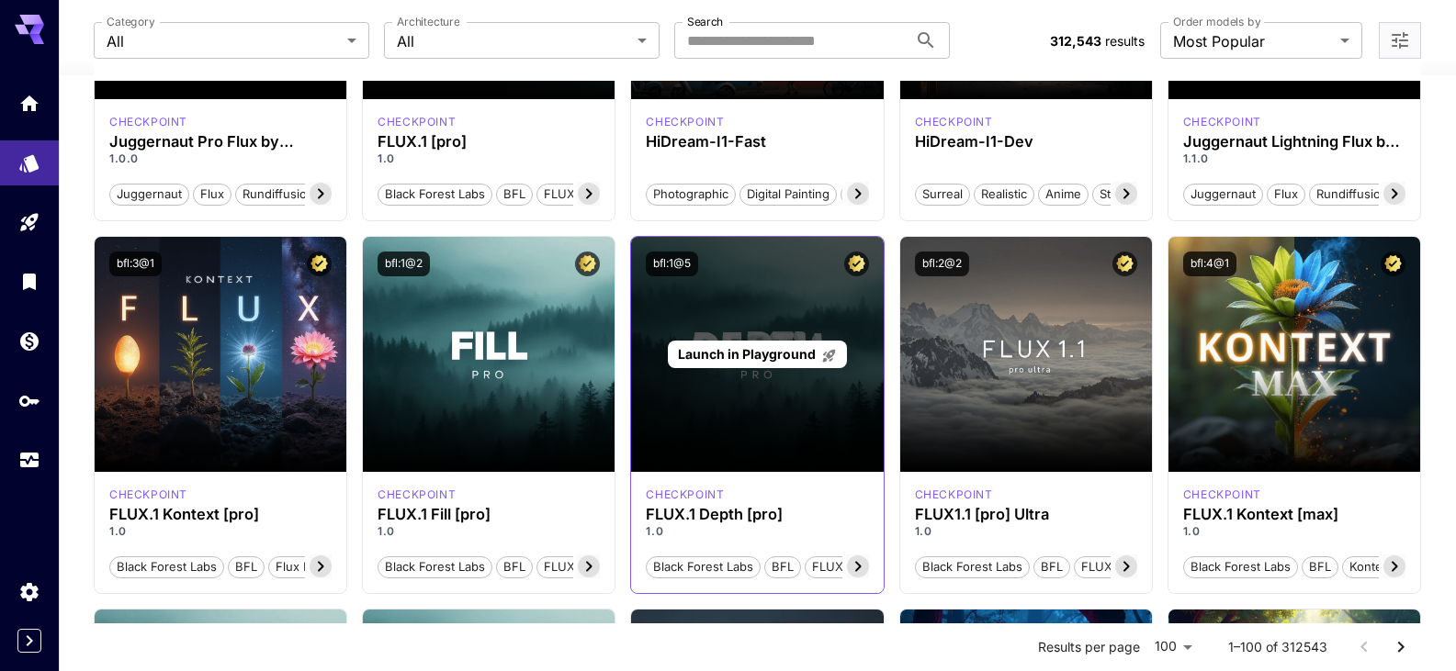
click at [780, 372] on div "Launch in Playground" at bounding box center [757, 354] width 252 height 235
click at [770, 354] on span "Launch in Playground" at bounding box center [747, 354] width 138 height 16
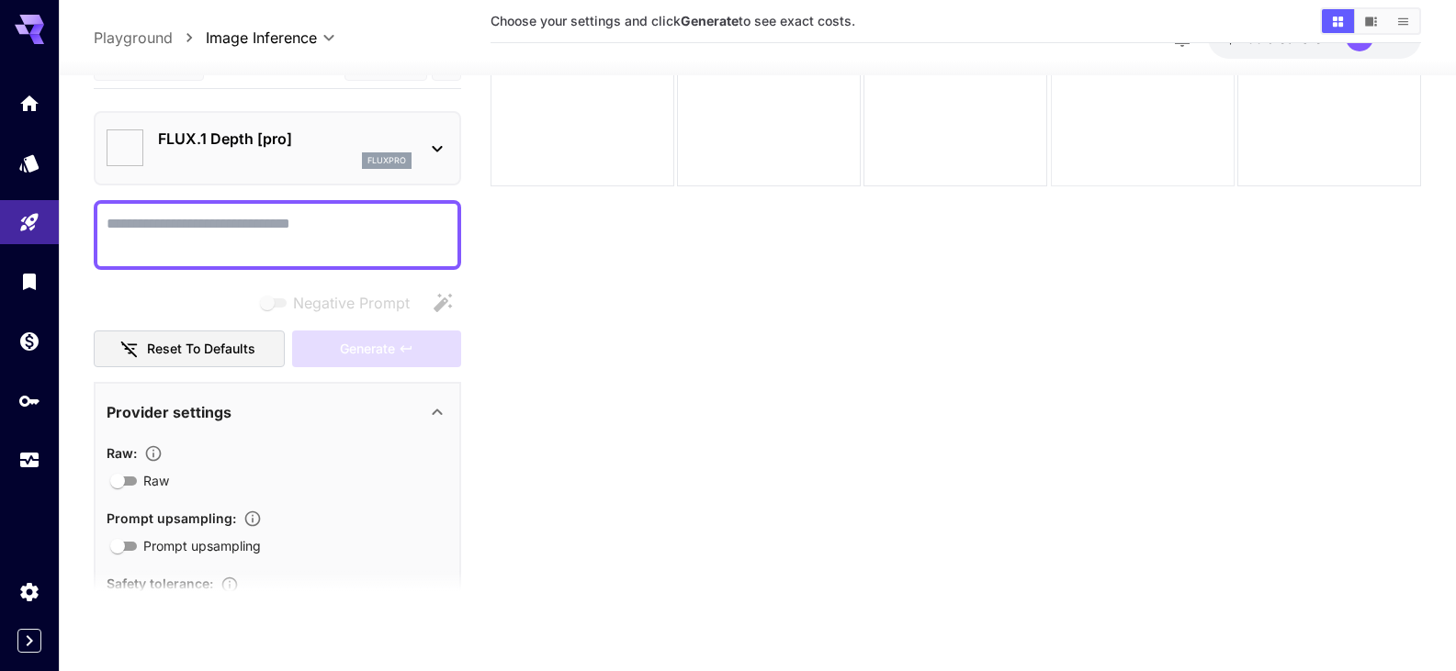
type input "**"
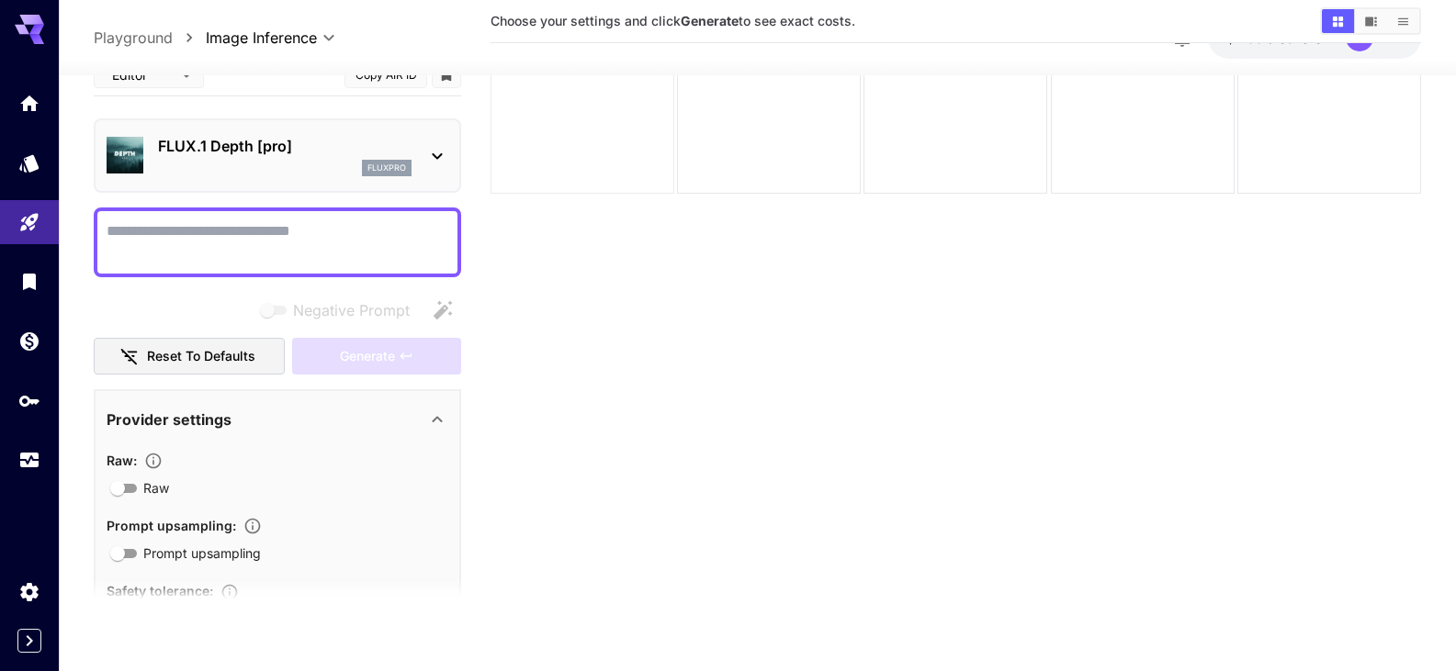
scroll to position [145, 0]
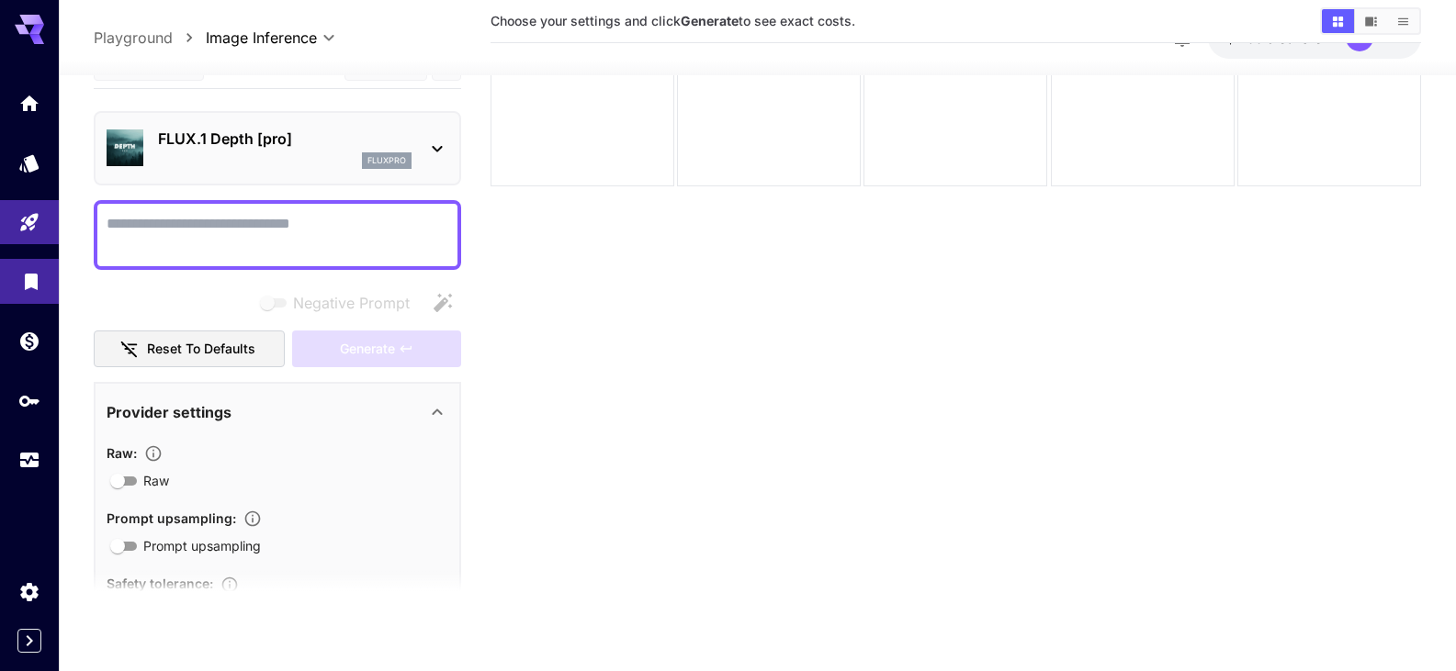
click at [43, 285] on link at bounding box center [29, 281] width 59 height 45
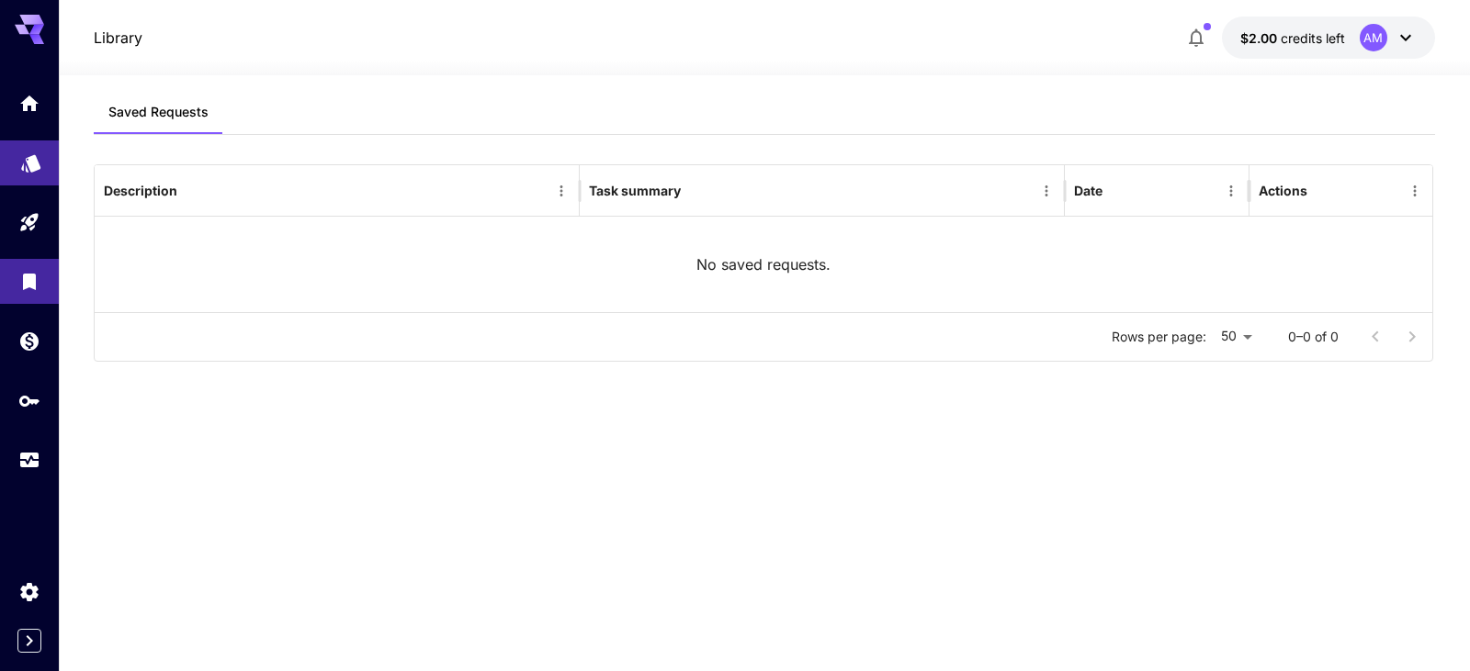
click at [10, 159] on link at bounding box center [29, 163] width 59 height 45
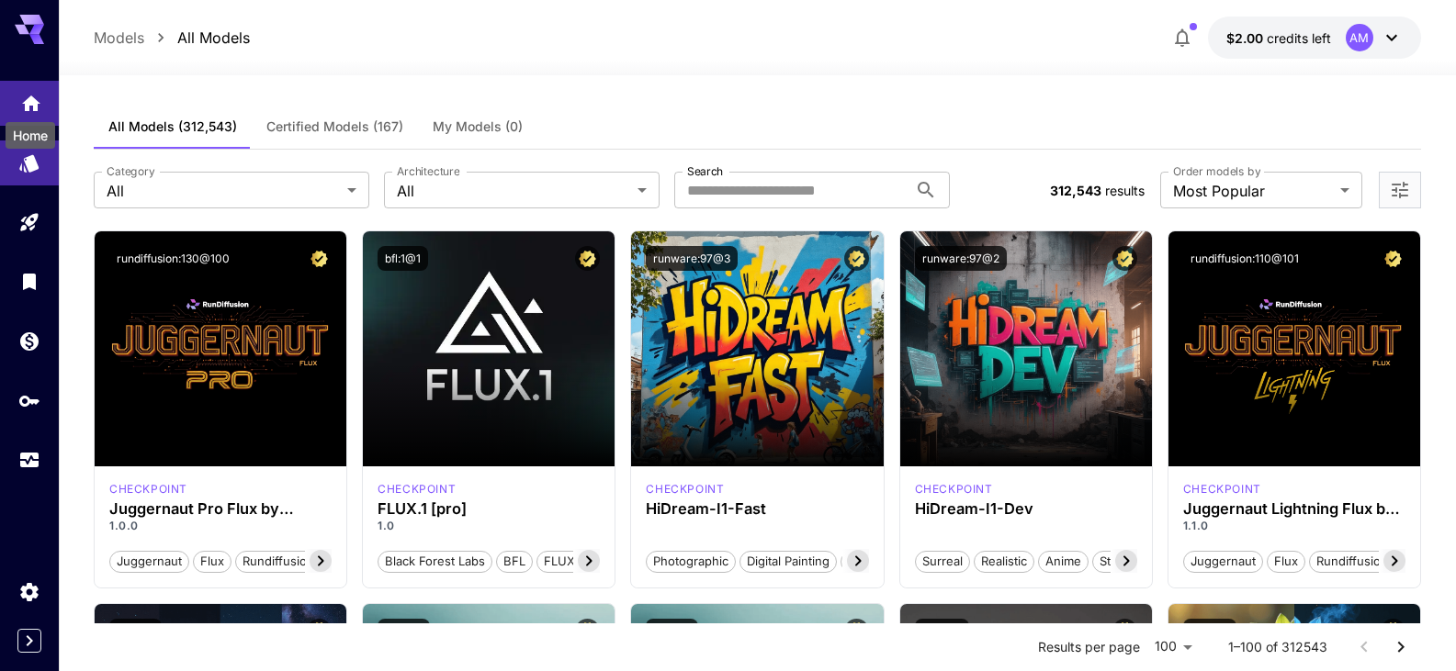
click at [20, 108] on icon "Home" at bounding box center [31, 98] width 22 height 22
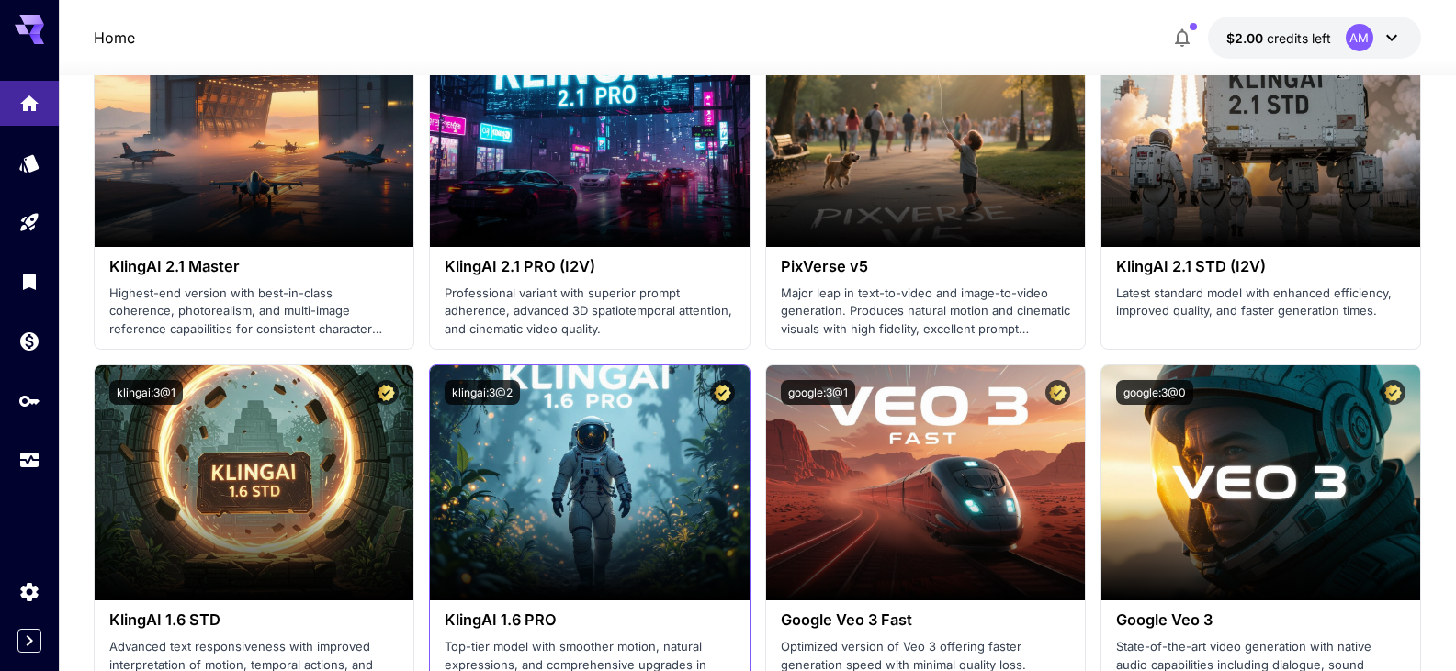
scroll to position [949, 0]
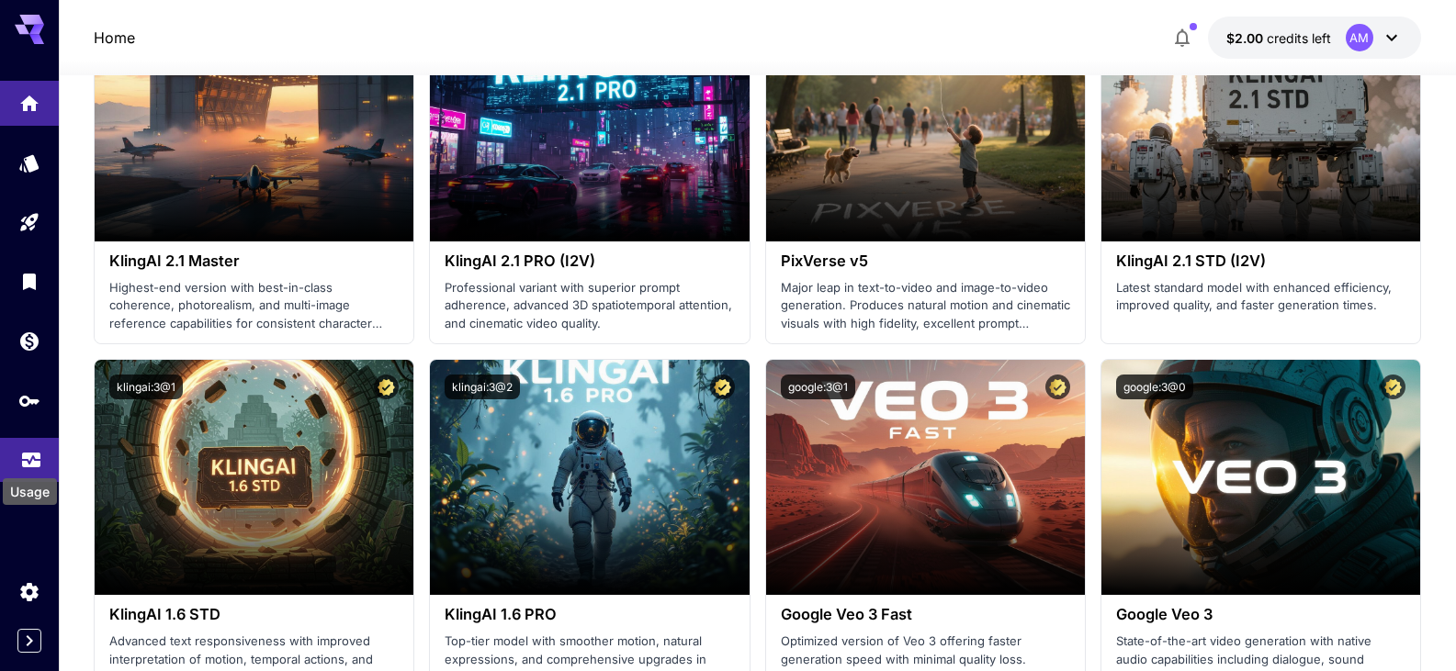
click at [30, 460] on icon "Usage" at bounding box center [31, 455] width 22 height 22
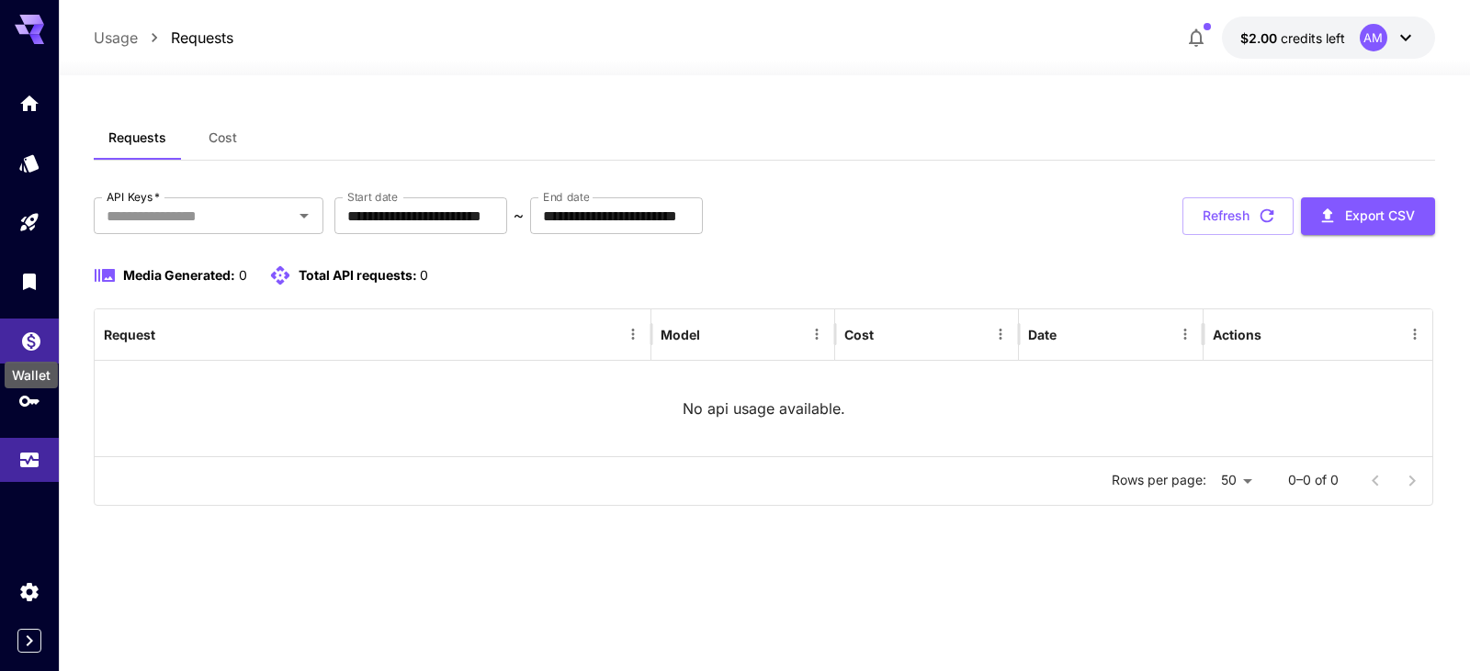
click at [25, 338] on icon "Wallet" at bounding box center [31, 336] width 18 height 18
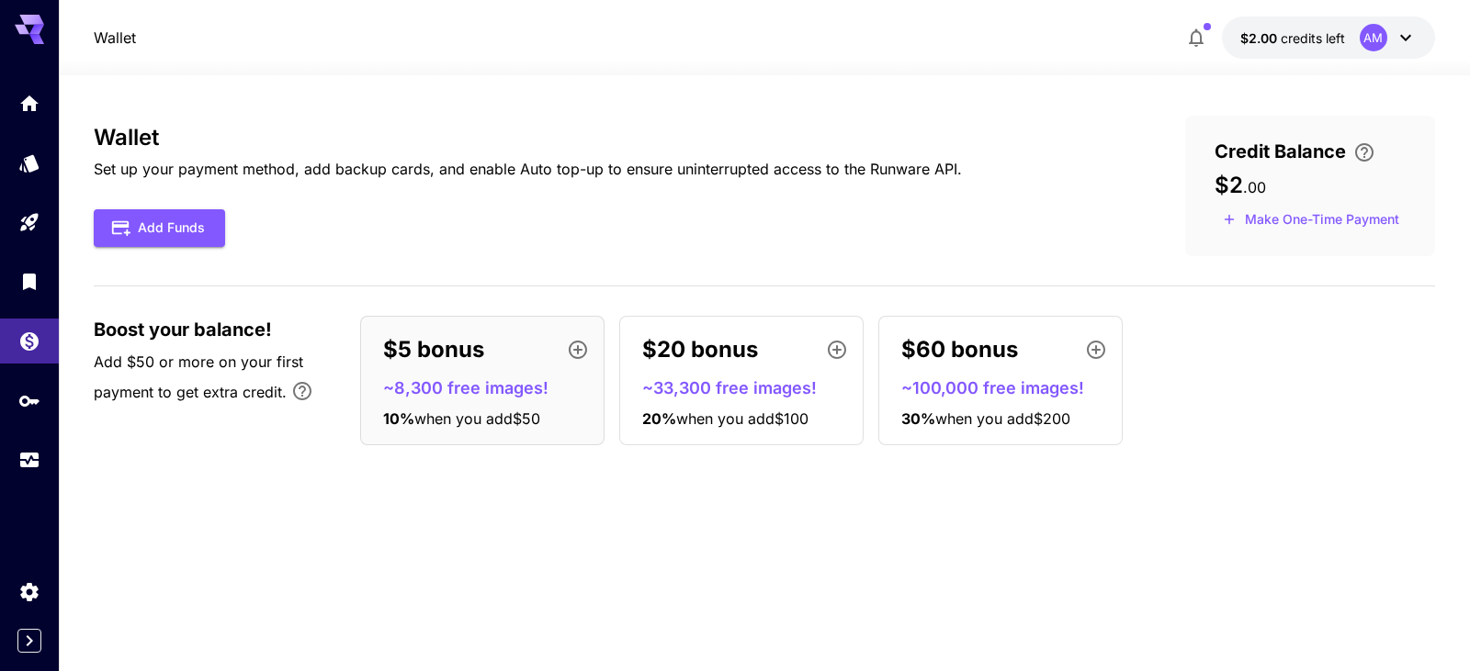
click at [704, 250] on div "Wallet Set up your payment method, add backup cards, and enable Auto top-up to …" at bounding box center [764, 186] width 1340 height 141
click at [24, 271] on icon "Library" at bounding box center [31, 276] width 22 height 22
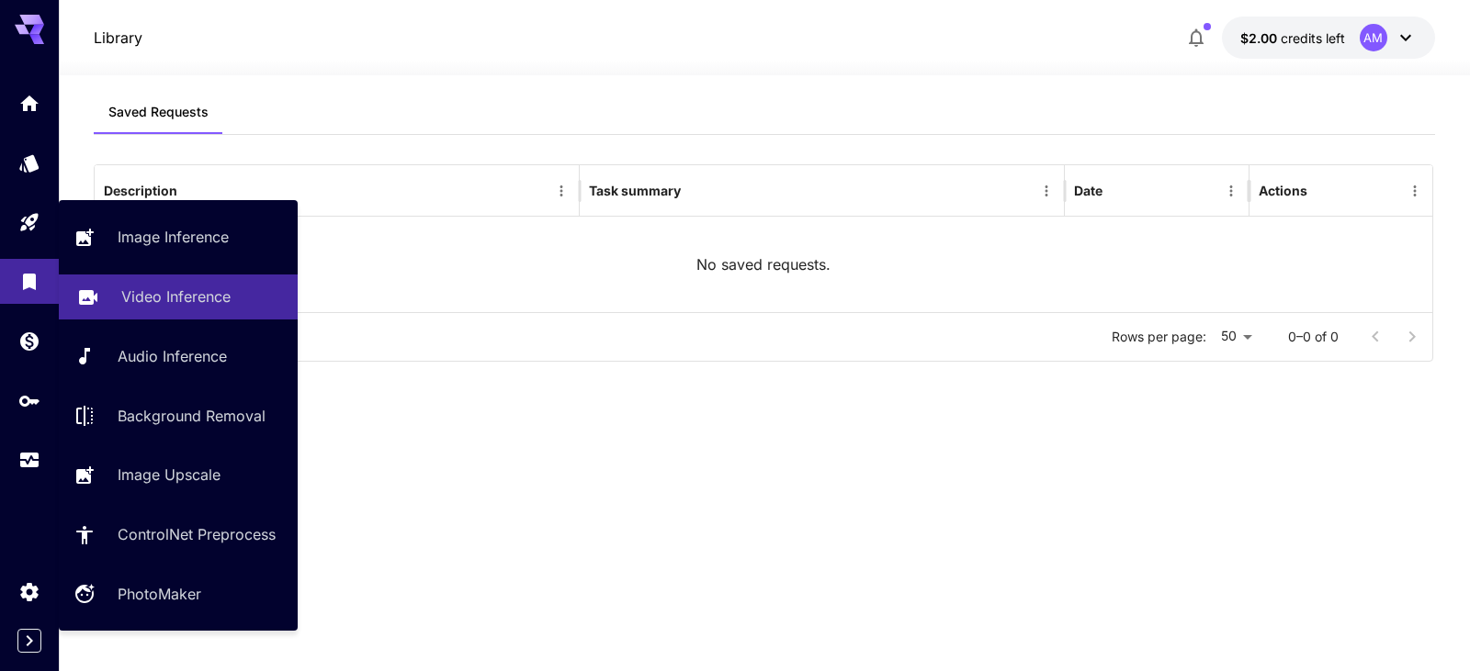
click at [211, 307] on p "Video Inference" at bounding box center [175, 297] width 109 height 22
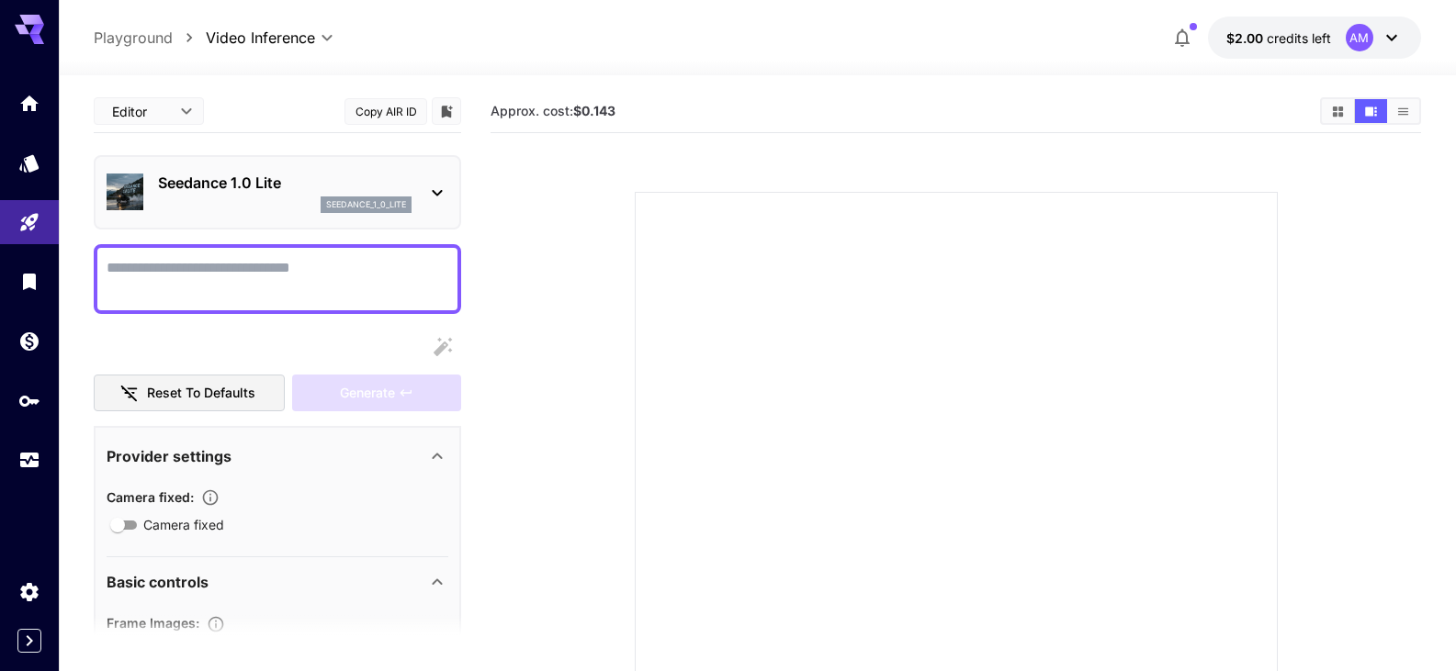
click at [437, 192] on icon at bounding box center [437, 193] width 22 height 22
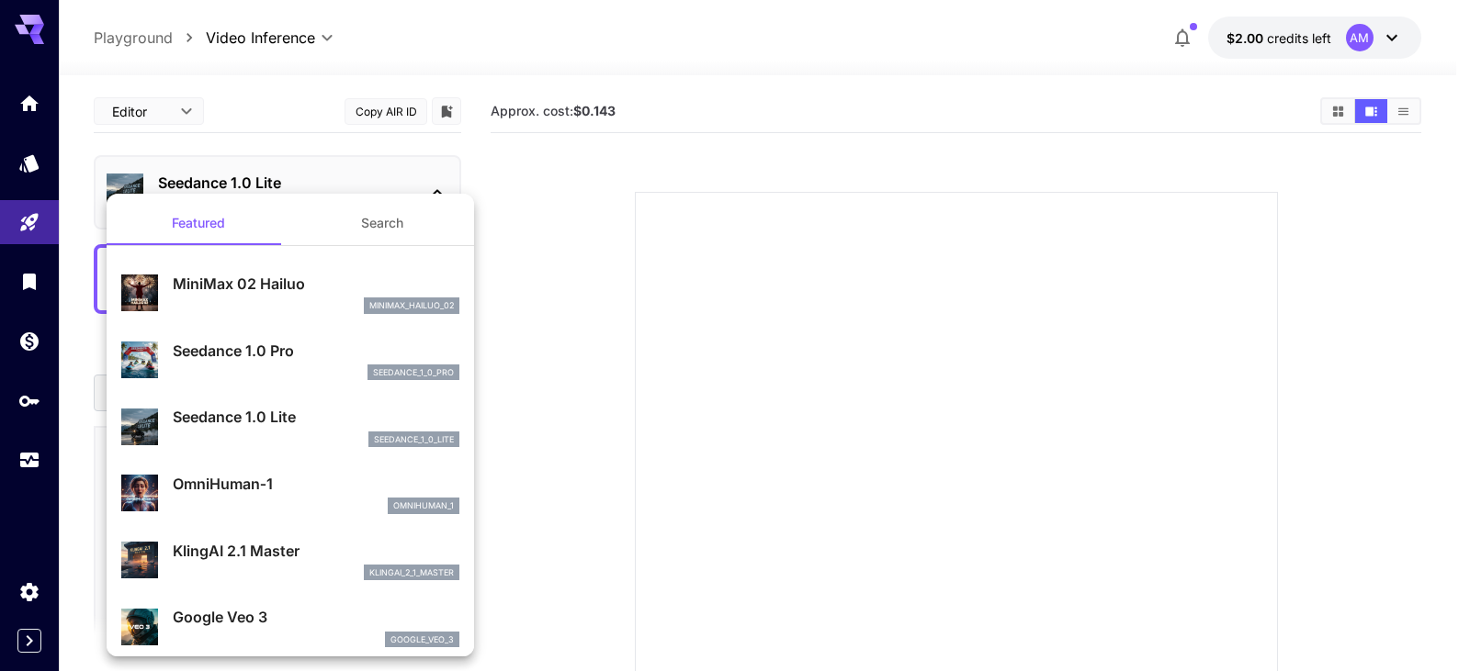
click at [168, 111] on div at bounding box center [735, 335] width 1470 height 671
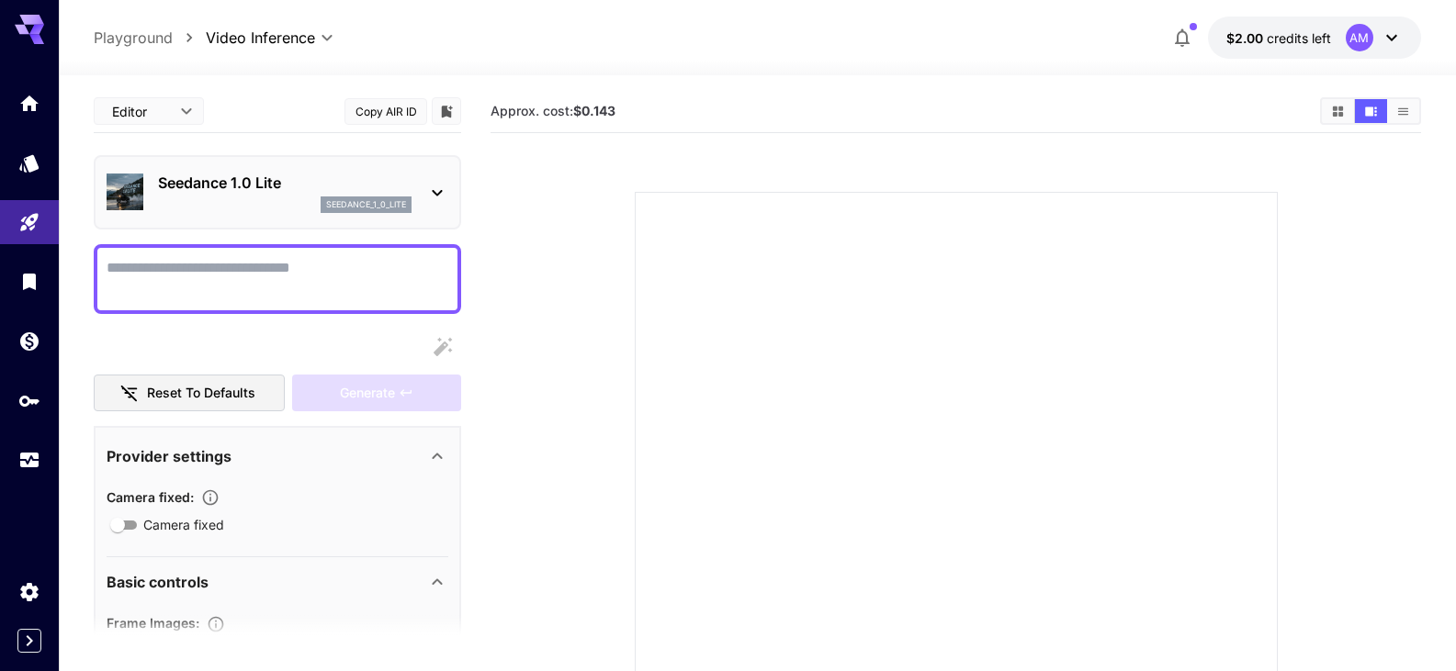
click at [168, 110] on body "**********" at bounding box center [728, 445] width 1456 height 890
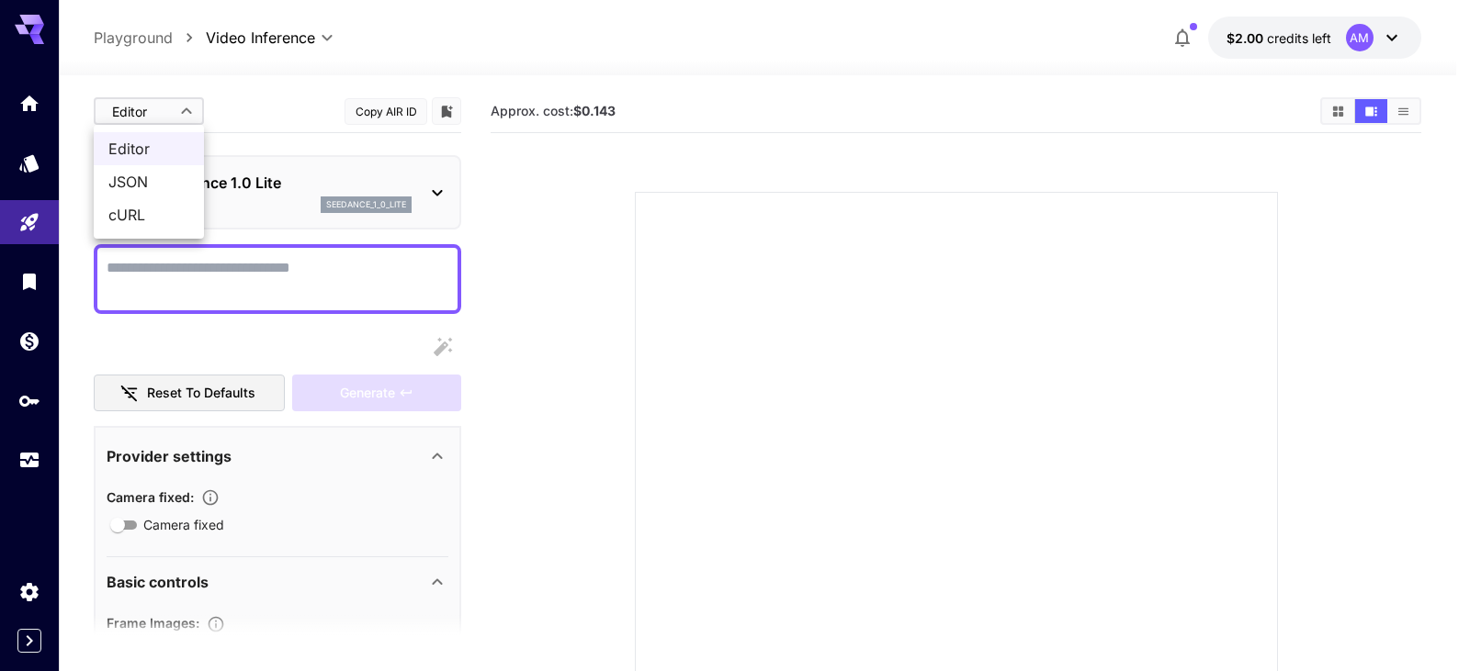
click at [168, 110] on div at bounding box center [735, 335] width 1470 height 671
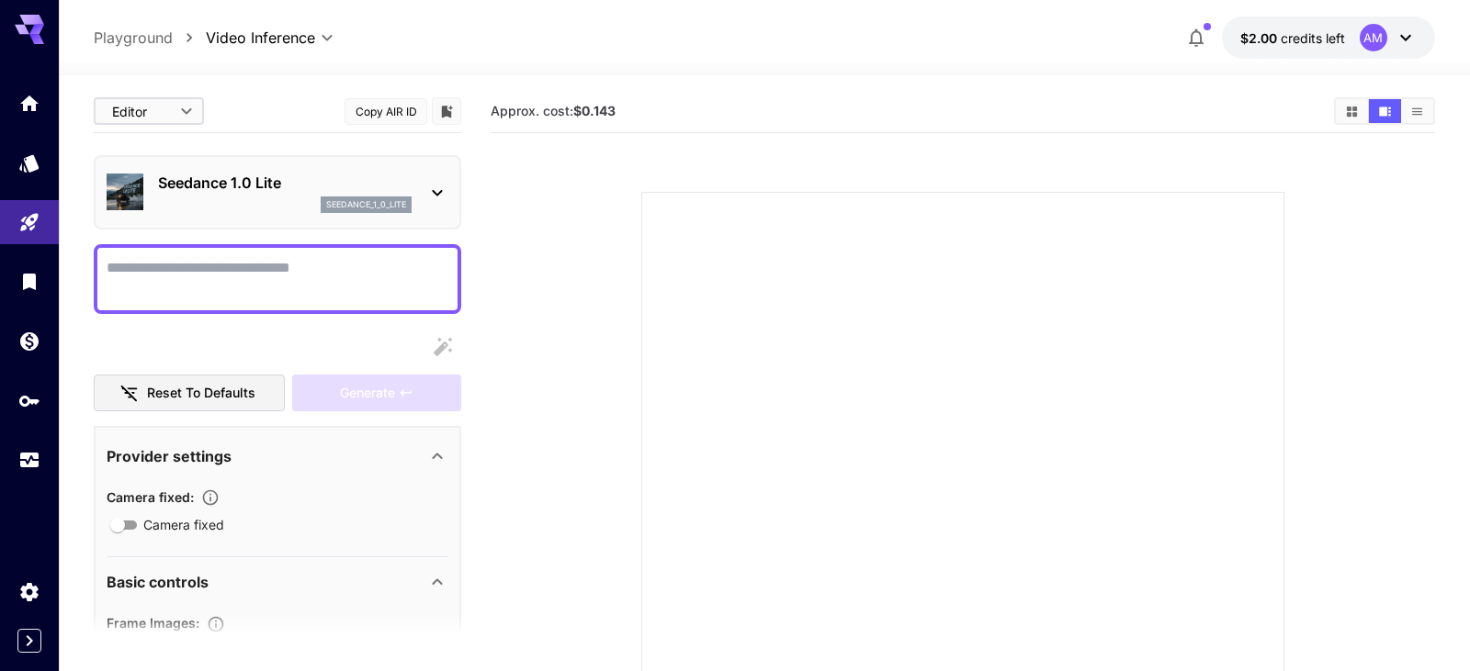
click at [180, 114] on body "**********" at bounding box center [735, 445] width 1470 height 890
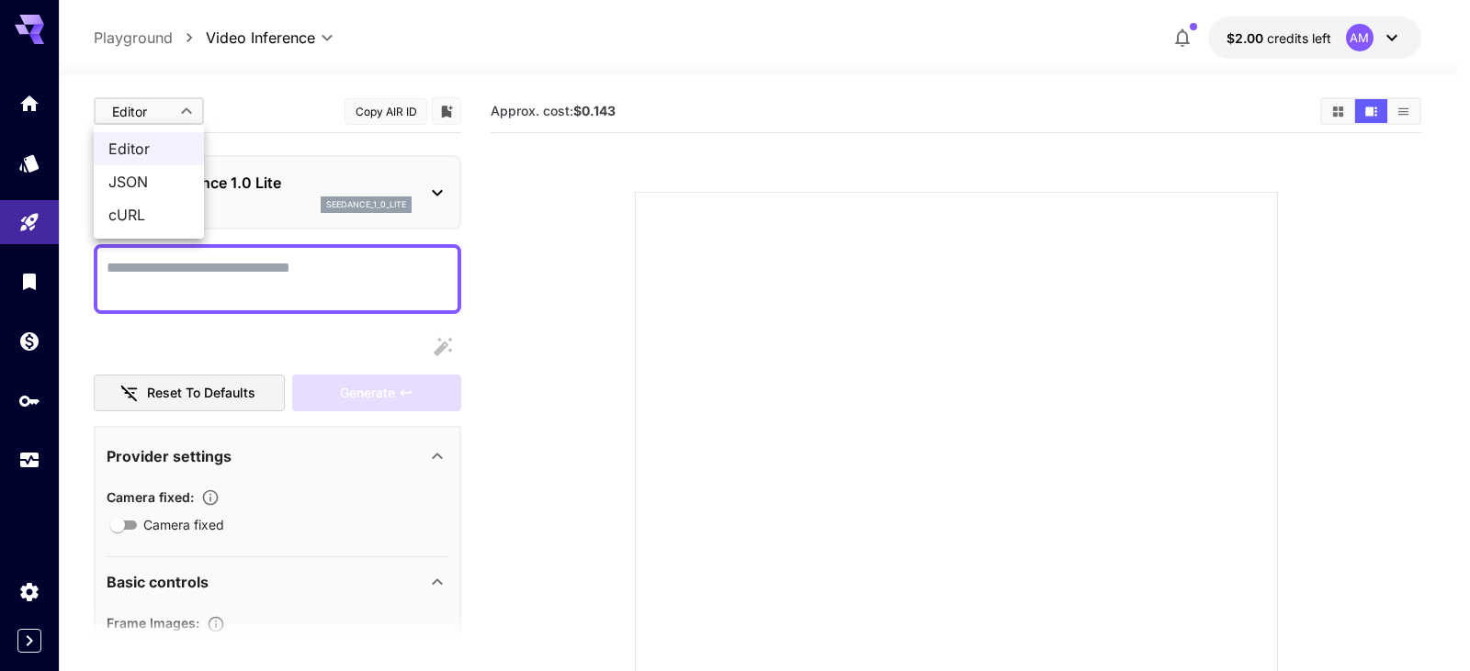
click at [177, 118] on div at bounding box center [735, 335] width 1470 height 671
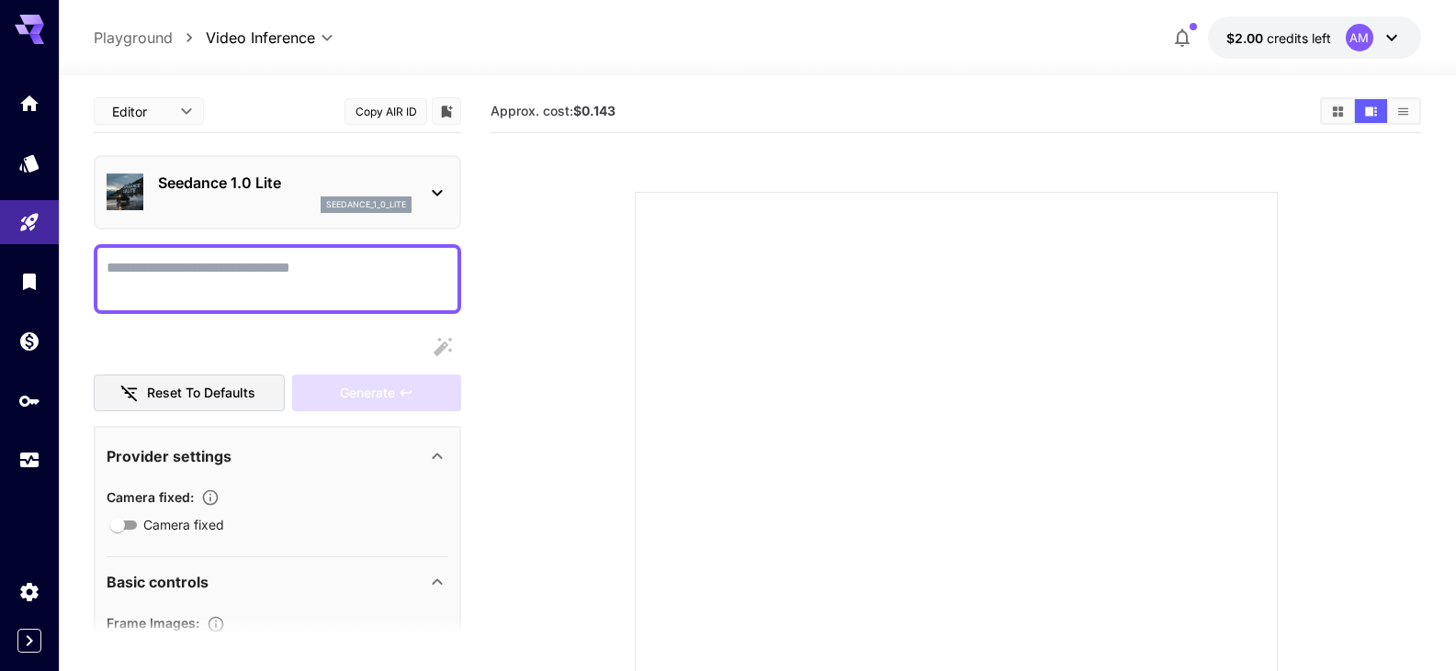
click at [436, 191] on icon at bounding box center [437, 193] width 22 height 22
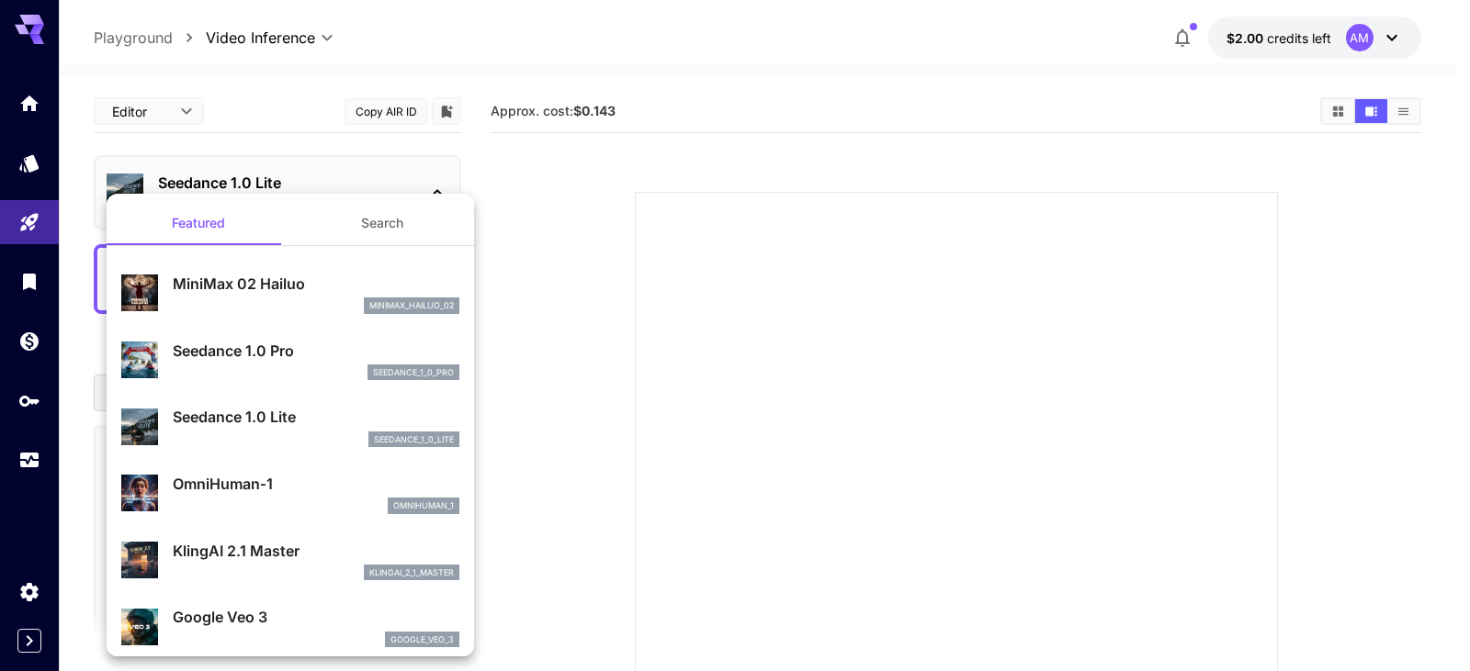
click at [383, 219] on button "Search" at bounding box center [382, 223] width 184 height 44
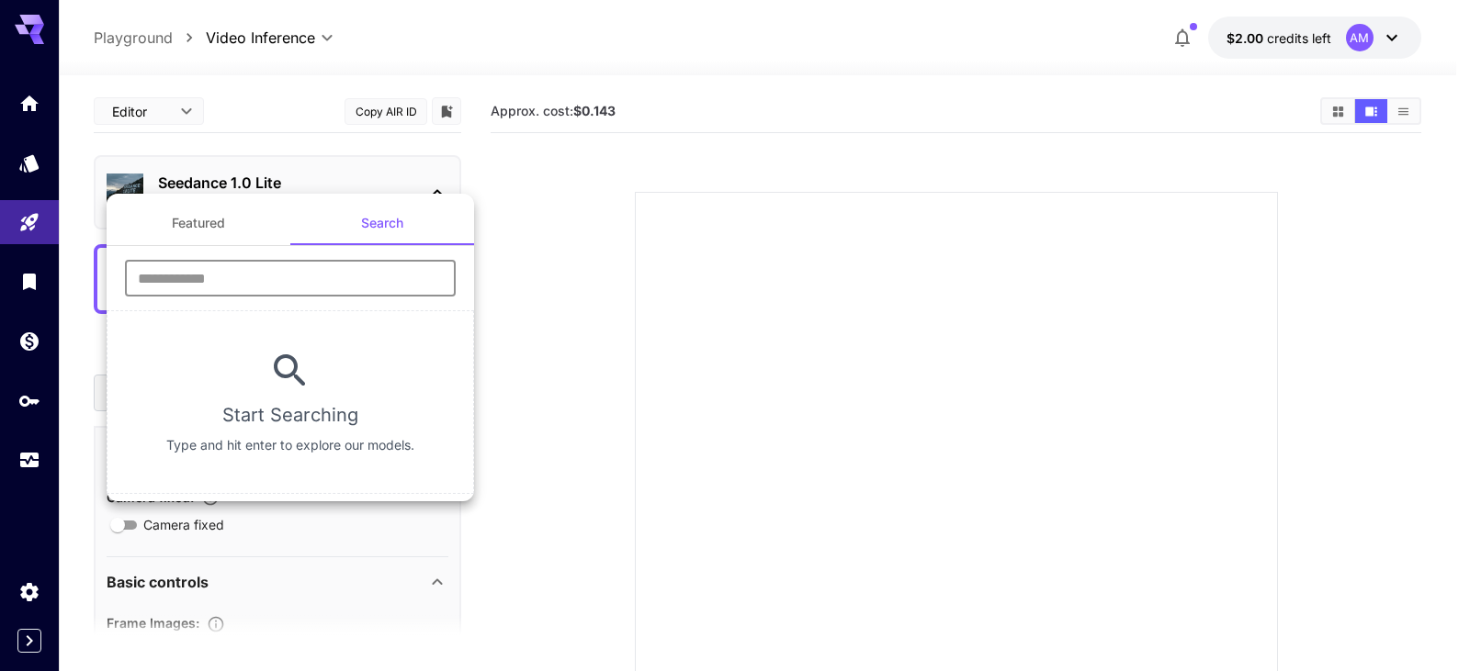
click at [322, 269] on input "text" at bounding box center [290, 278] width 331 height 37
type input "*"
click at [227, 231] on button "Featured" at bounding box center [199, 223] width 184 height 44
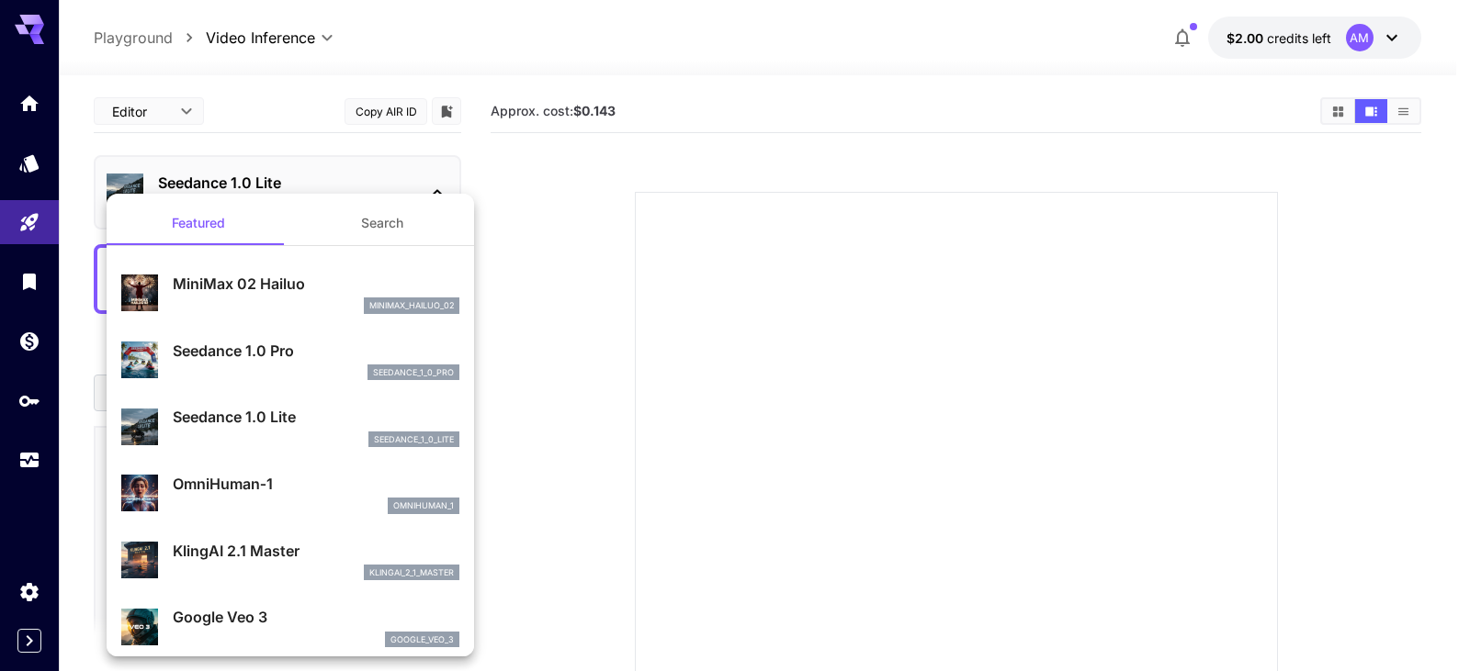
click at [242, 72] on div at bounding box center [735, 335] width 1470 height 671
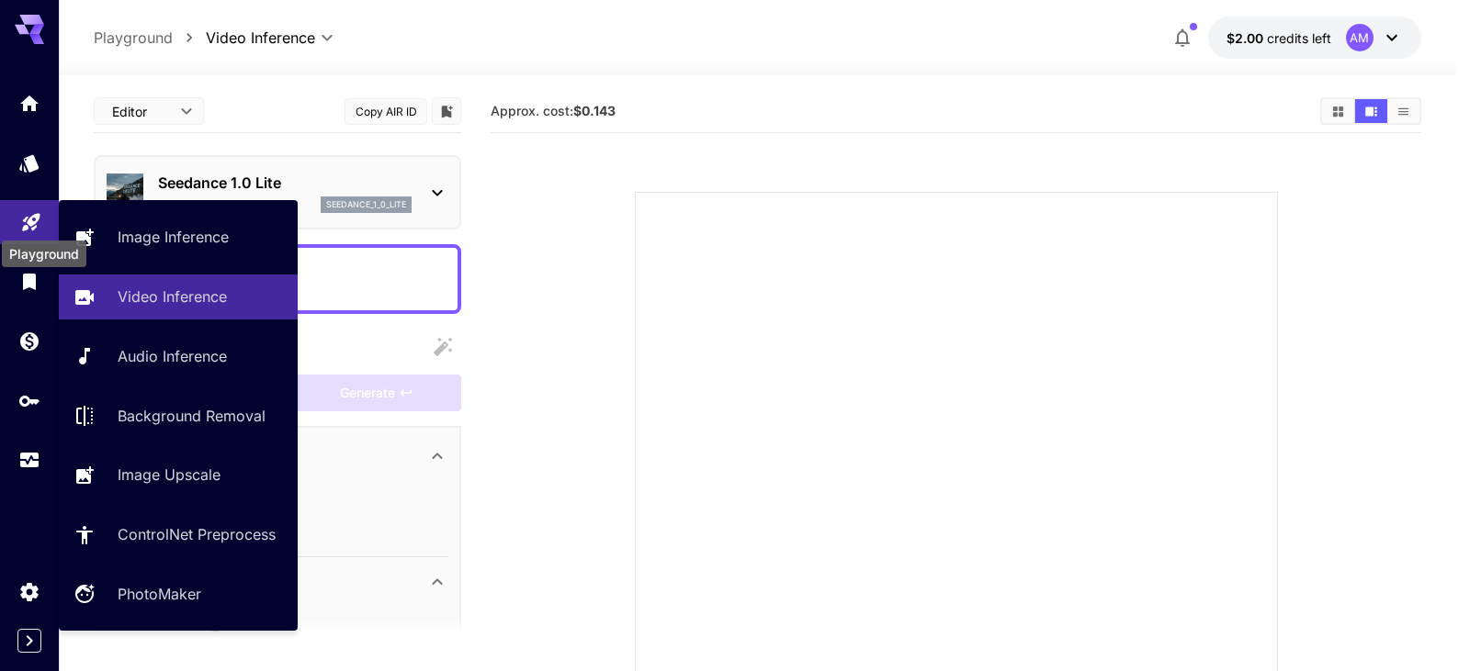
click at [25, 209] on icon "Playground" at bounding box center [31, 217] width 22 height 22
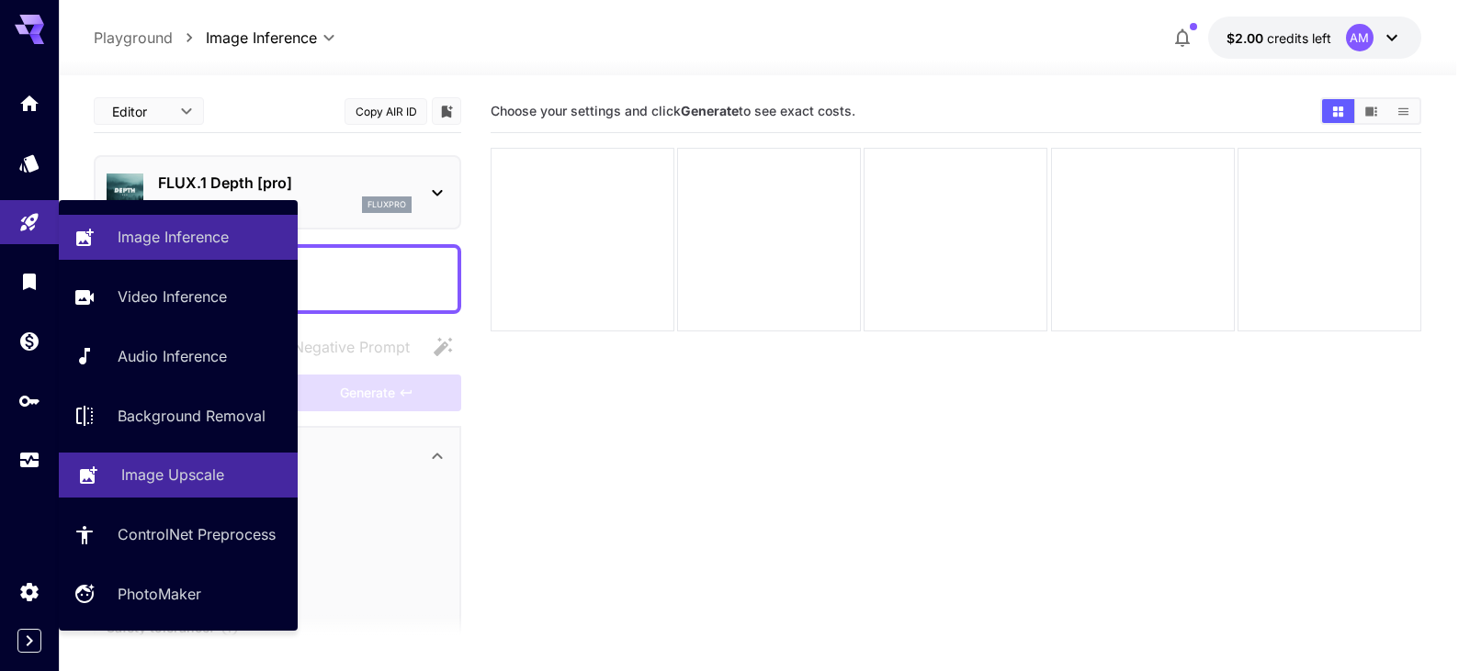
click at [218, 471] on p "Image Upscale" at bounding box center [172, 475] width 103 height 22
type input "**********"
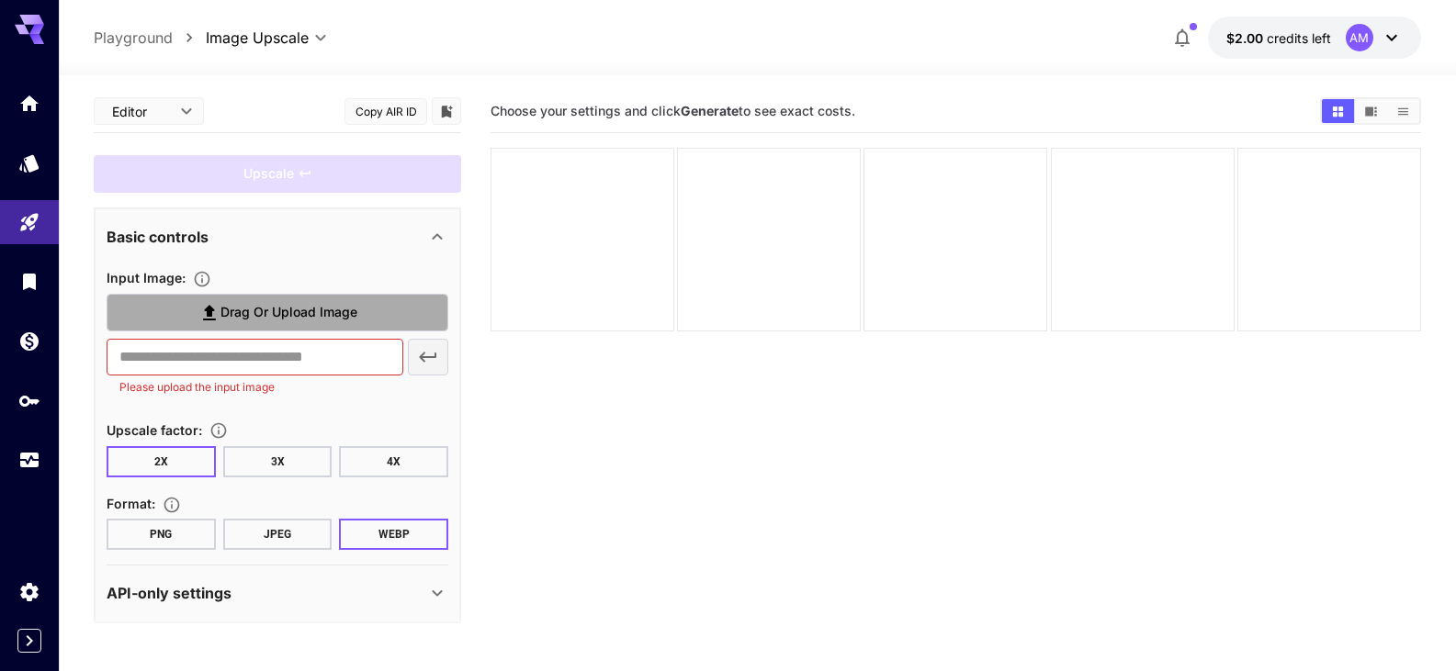
click at [232, 307] on span "Drag or upload image" at bounding box center [288, 312] width 137 height 23
click at [0, 0] on input "Drag or upload image" at bounding box center [0, 0] width 0 height 0
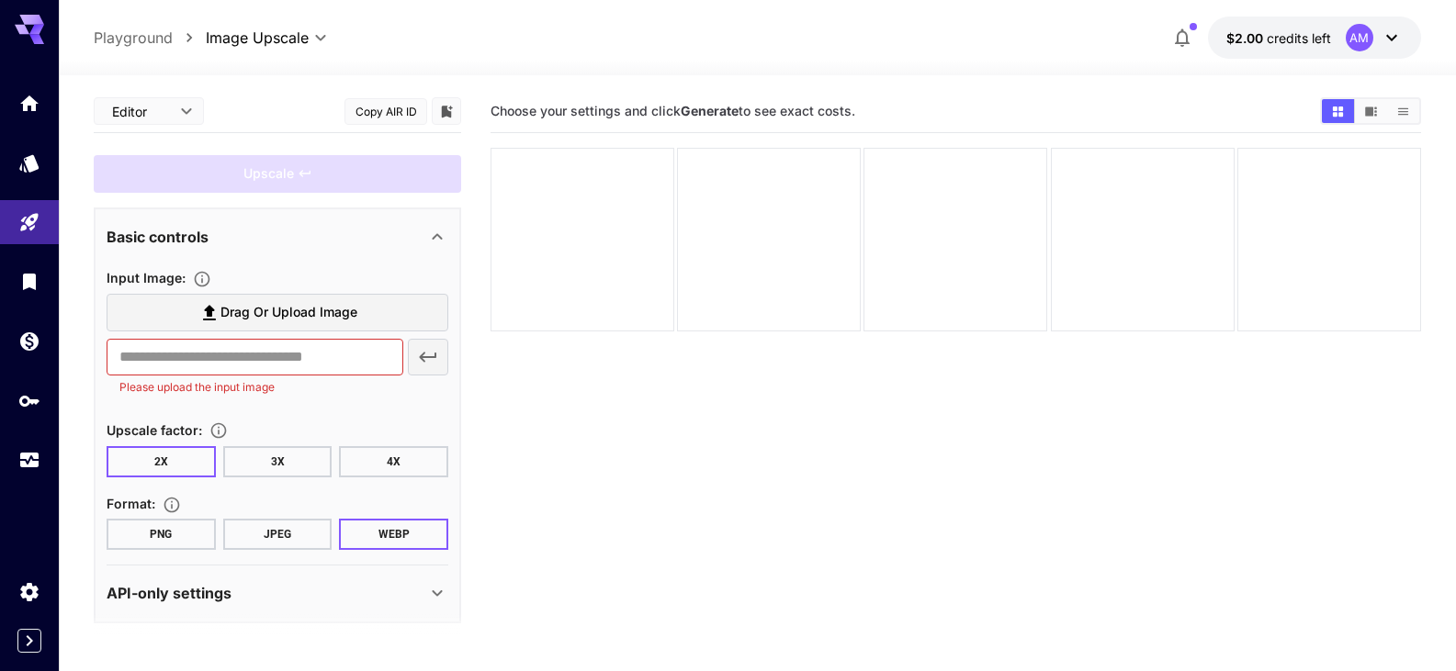
click at [332, 312] on span "Drag or upload image" at bounding box center [288, 312] width 137 height 23
click at [0, 0] on input "Drag or upload image" at bounding box center [0, 0] width 0 height 0
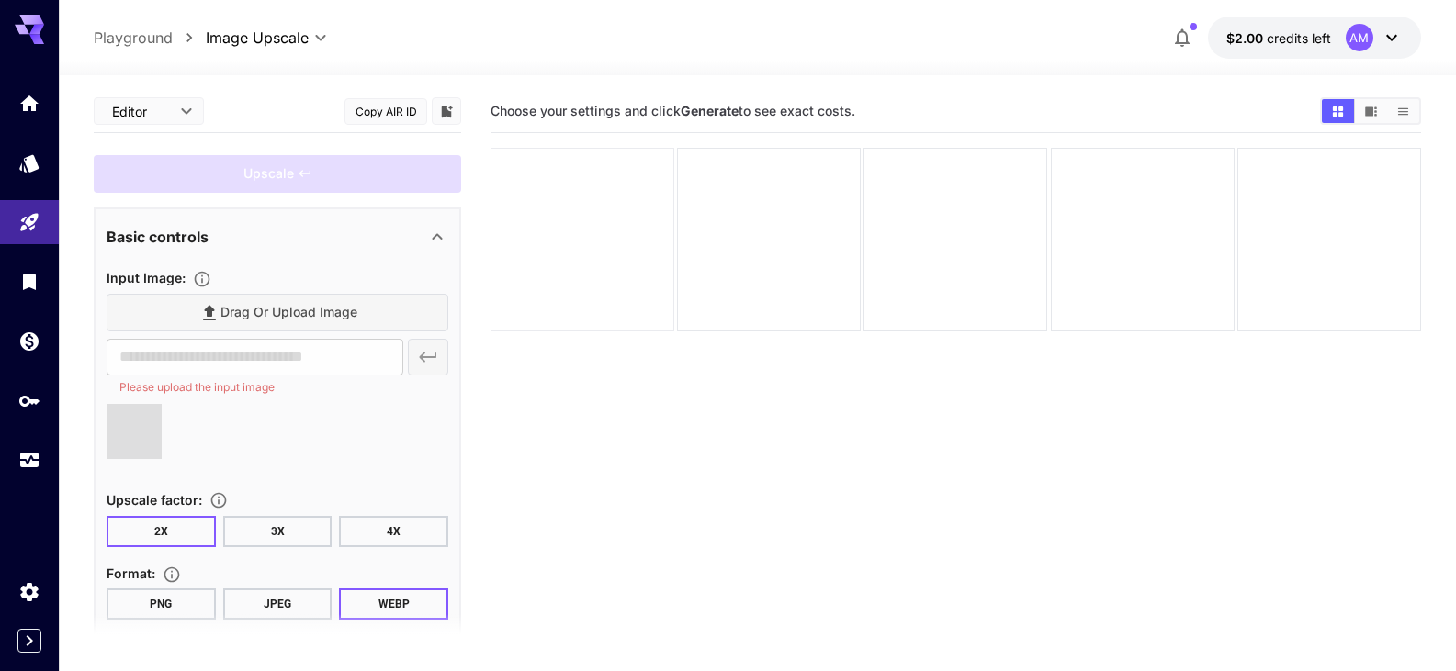
type input "**********"
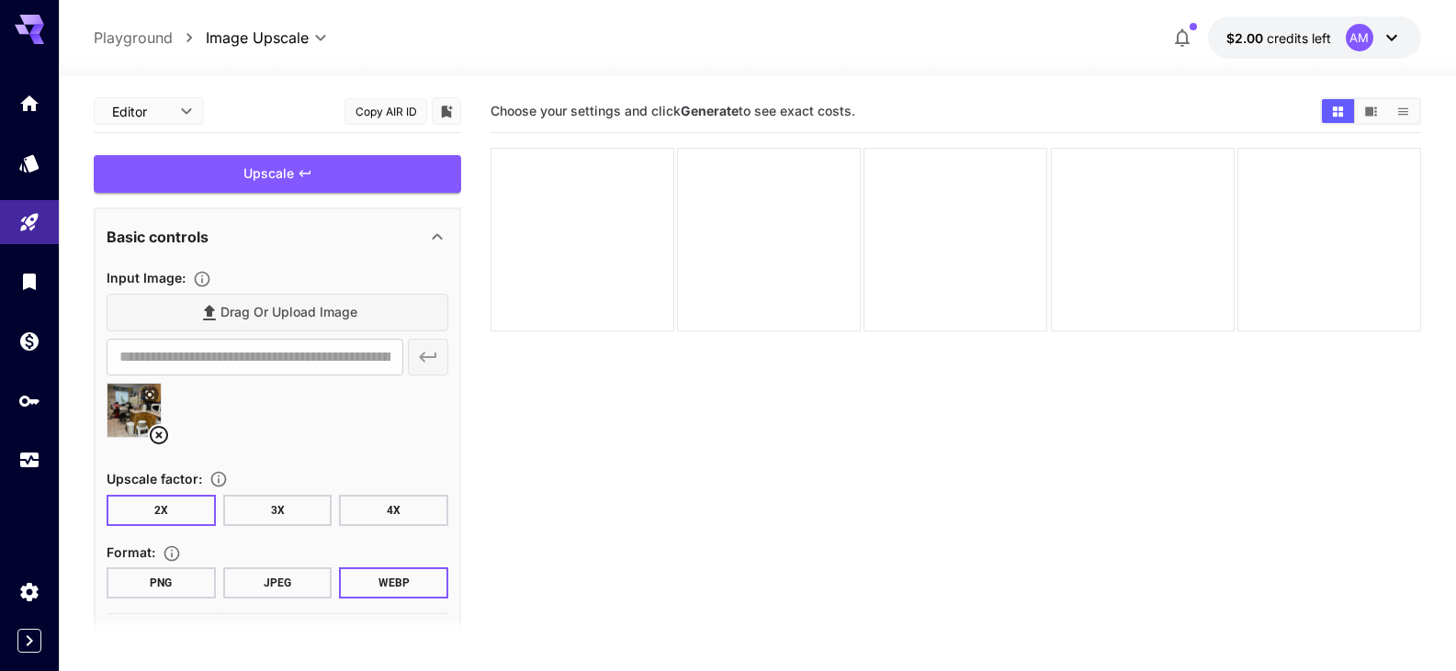
click at [254, 585] on button "JPEG" at bounding box center [277, 583] width 109 height 31
click at [187, 581] on button "PNG" at bounding box center [161, 583] width 109 height 31
click at [289, 182] on div "Upscale" at bounding box center [277, 174] width 367 height 38
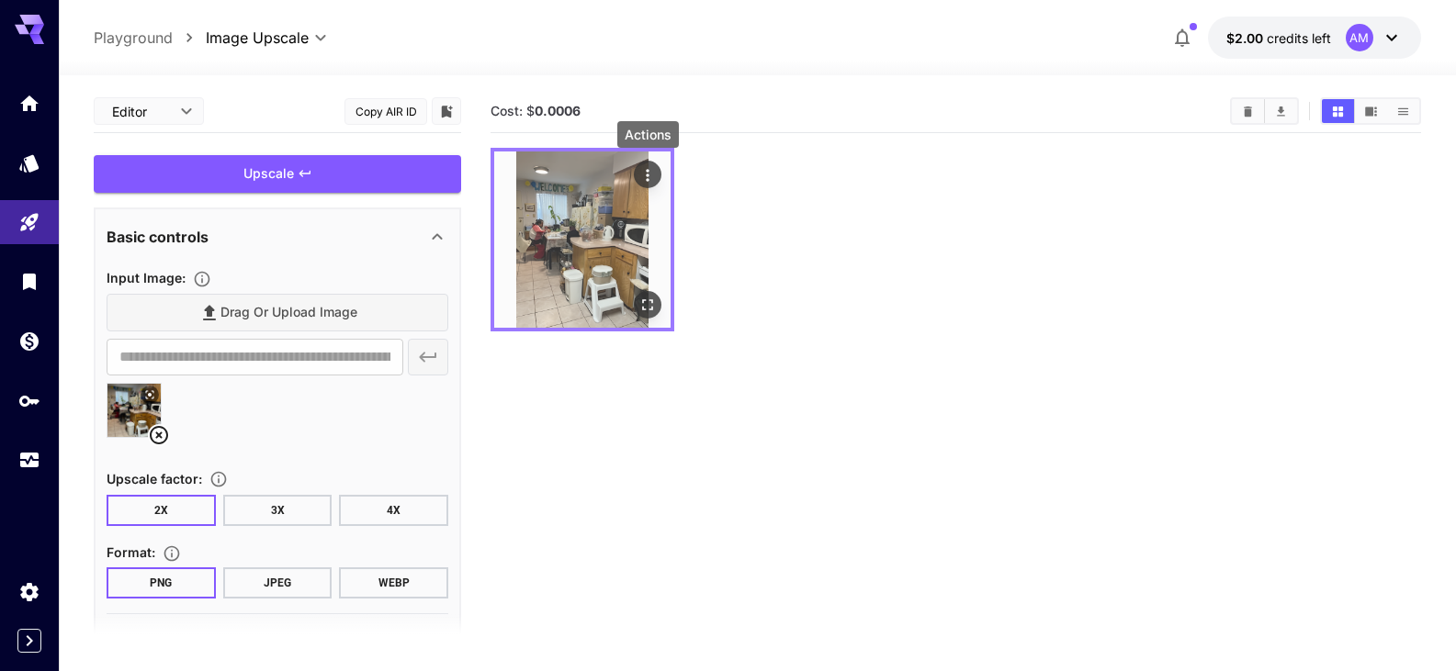
click at [653, 166] on icon "Actions" at bounding box center [647, 175] width 18 height 18
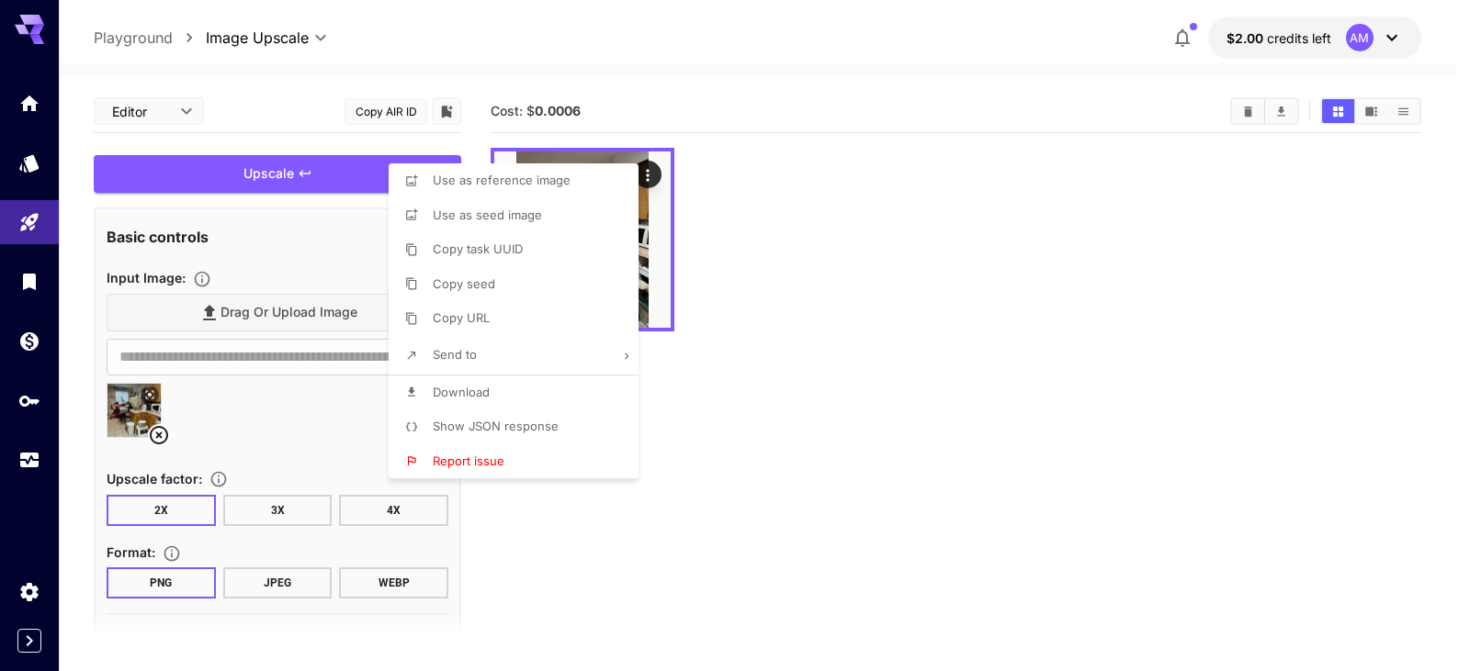
click at [721, 220] on div at bounding box center [735, 335] width 1470 height 671
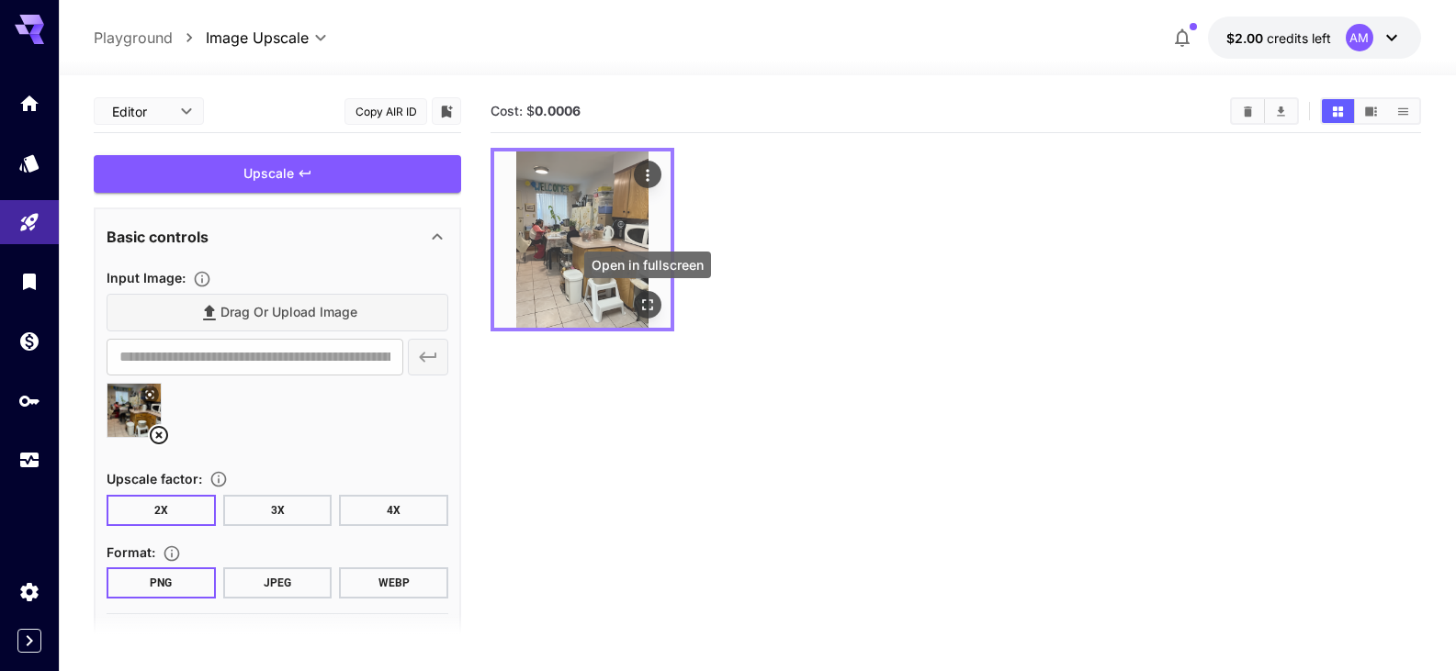
click at [638, 299] on icon "Open in fullscreen" at bounding box center [647, 305] width 18 height 18
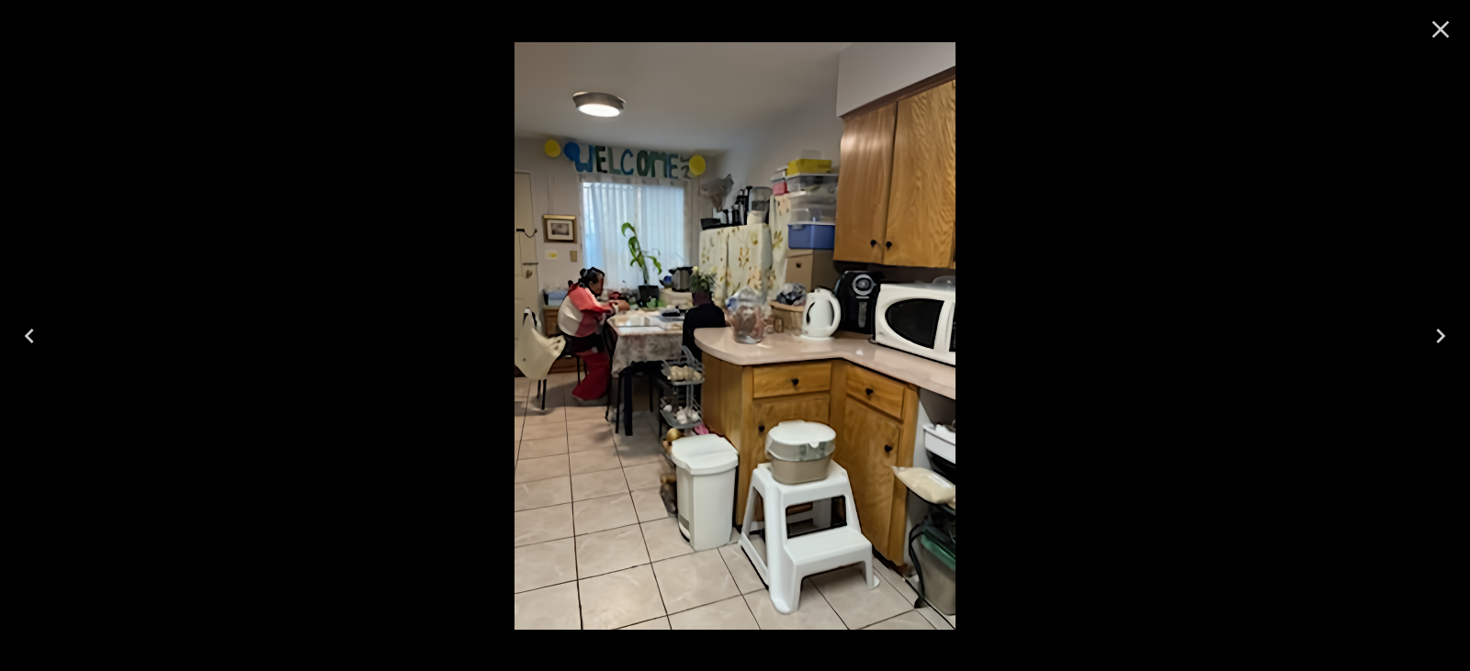
click at [1133, 204] on div at bounding box center [735, 335] width 1470 height 671
click at [1438, 20] on icon "Close" at bounding box center [1440, 29] width 29 height 29
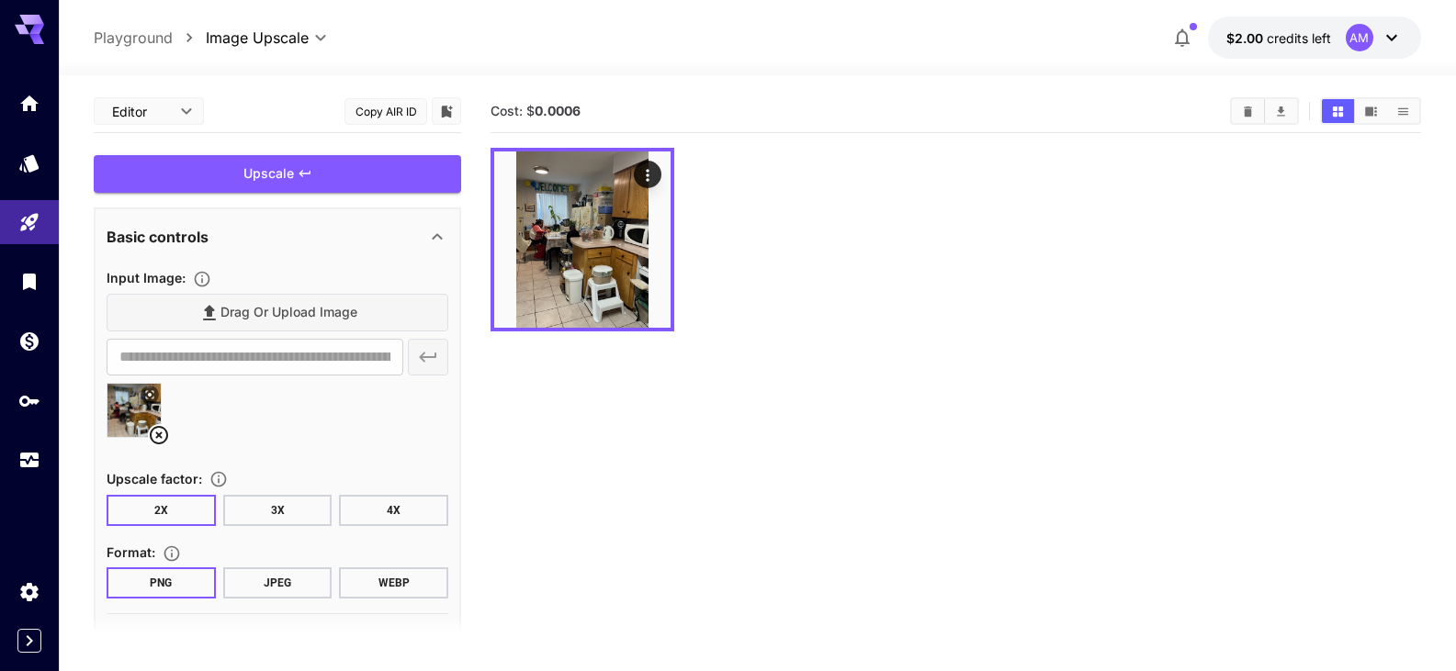
click at [252, 310] on div "Drag or upload image" at bounding box center [278, 313] width 342 height 38
click at [297, 315] on div "Drag or upload image" at bounding box center [278, 313] width 342 height 38
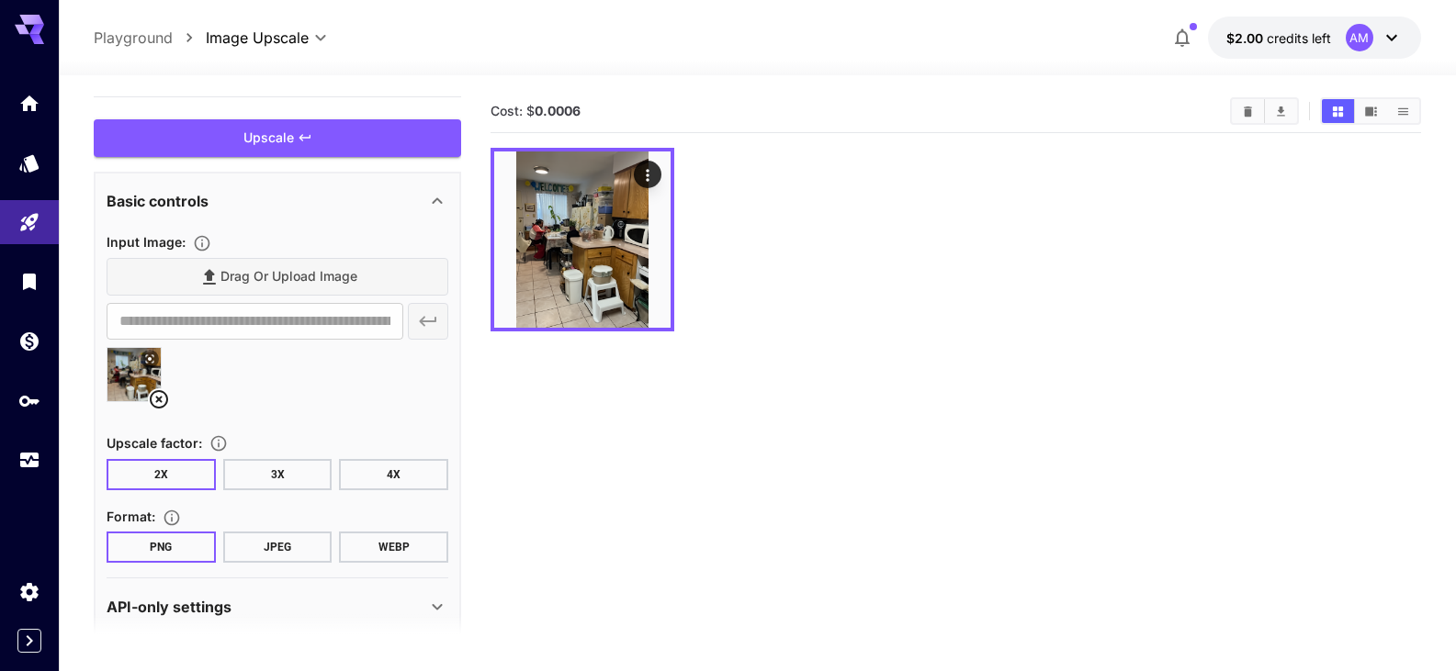
scroll to position [58, 0]
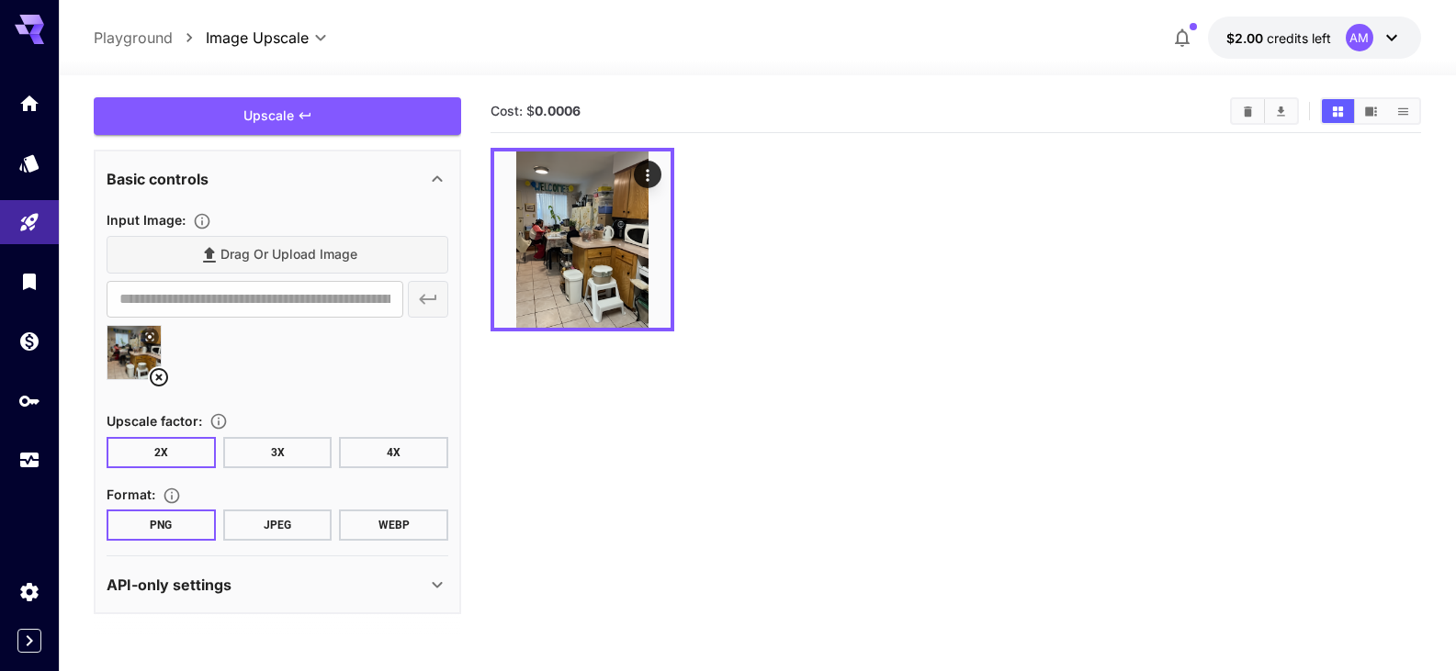
click at [247, 249] on div "Drag or upload image" at bounding box center [278, 255] width 342 height 38
click at [433, 174] on icon at bounding box center [437, 179] width 22 height 22
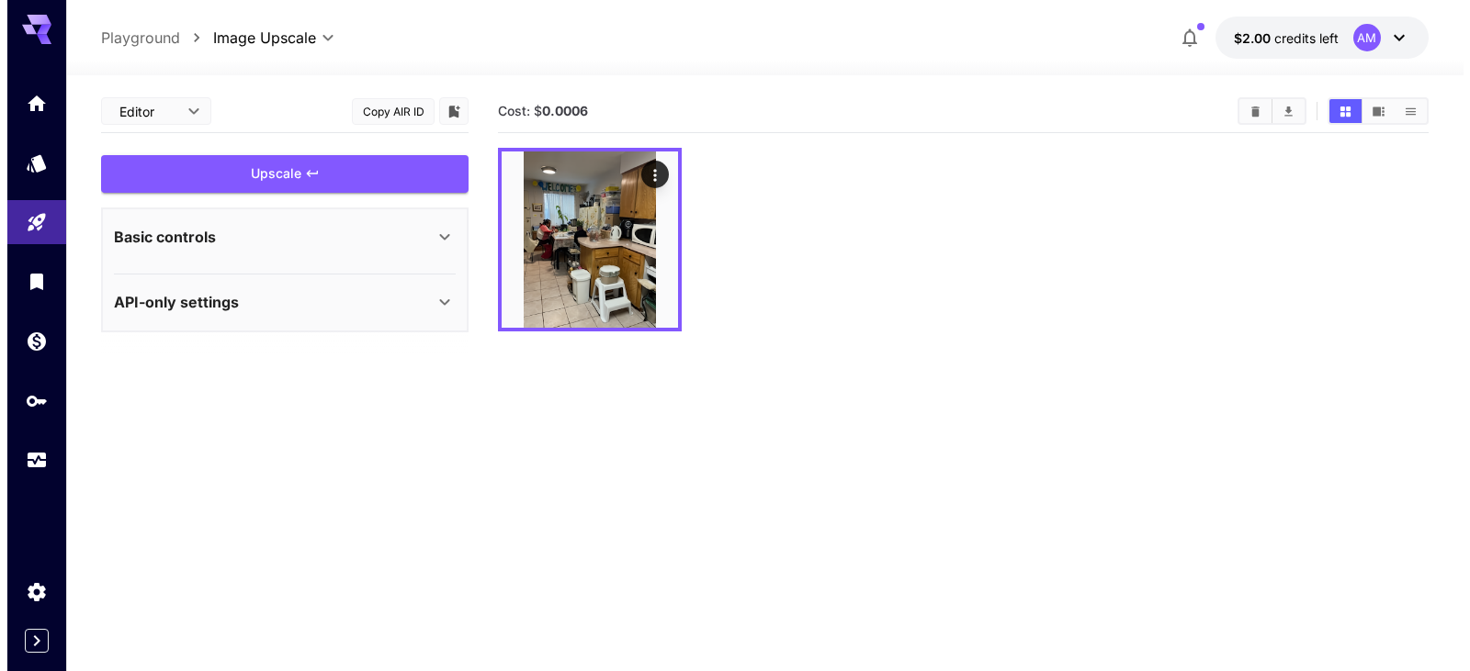
scroll to position [0, 0]
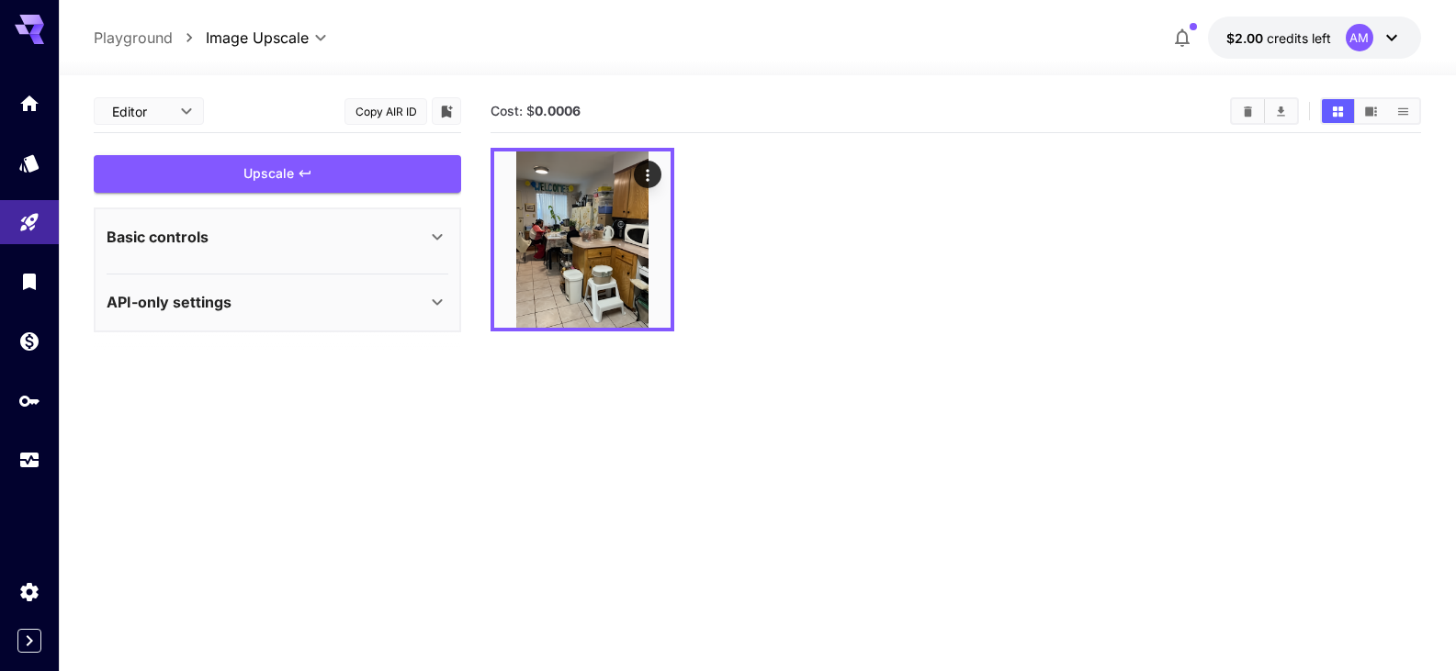
click at [440, 298] on icon at bounding box center [437, 302] width 22 height 22
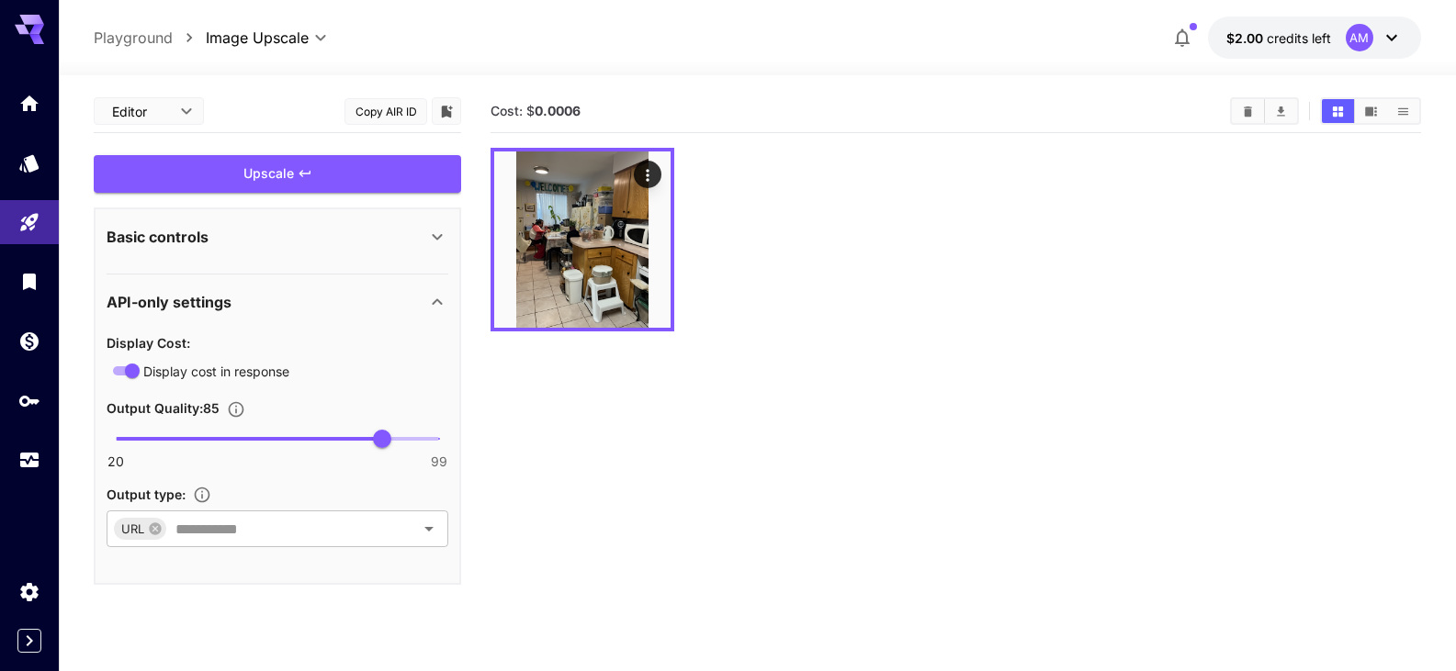
click at [438, 230] on icon at bounding box center [437, 237] width 22 height 22
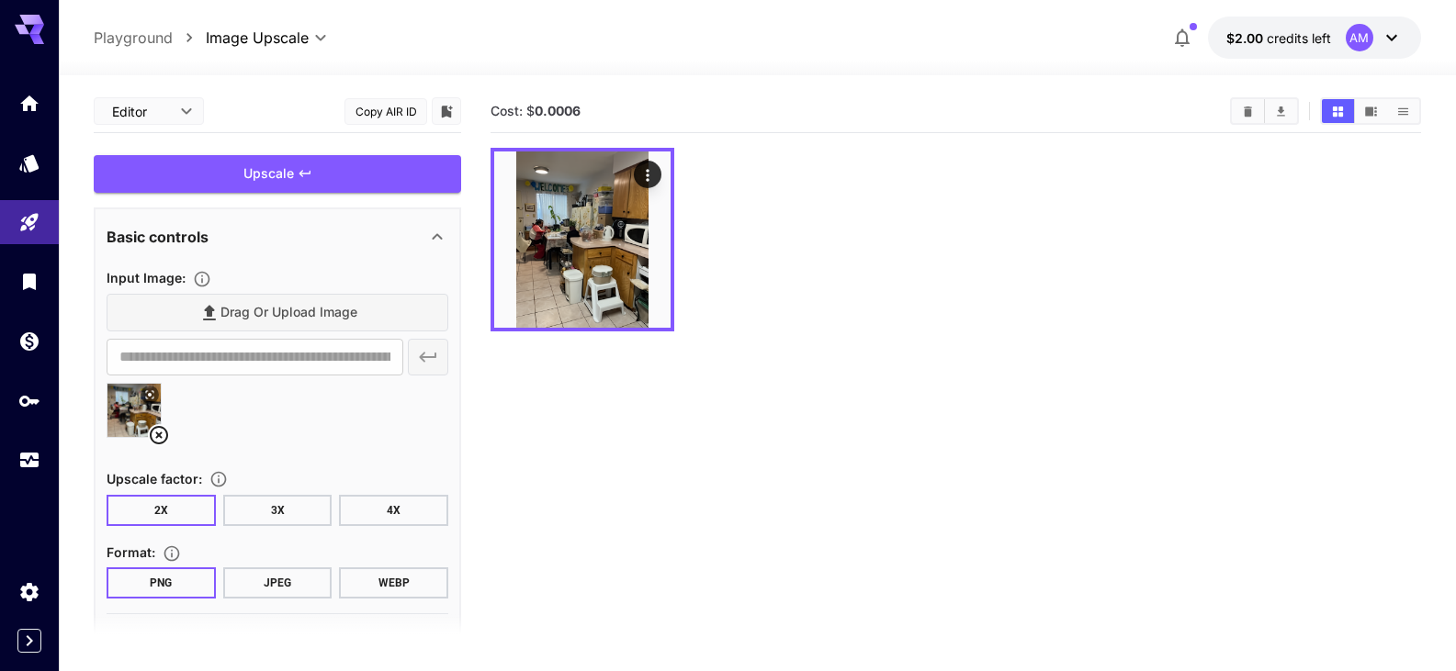
click at [160, 434] on icon at bounding box center [159, 435] width 18 height 18
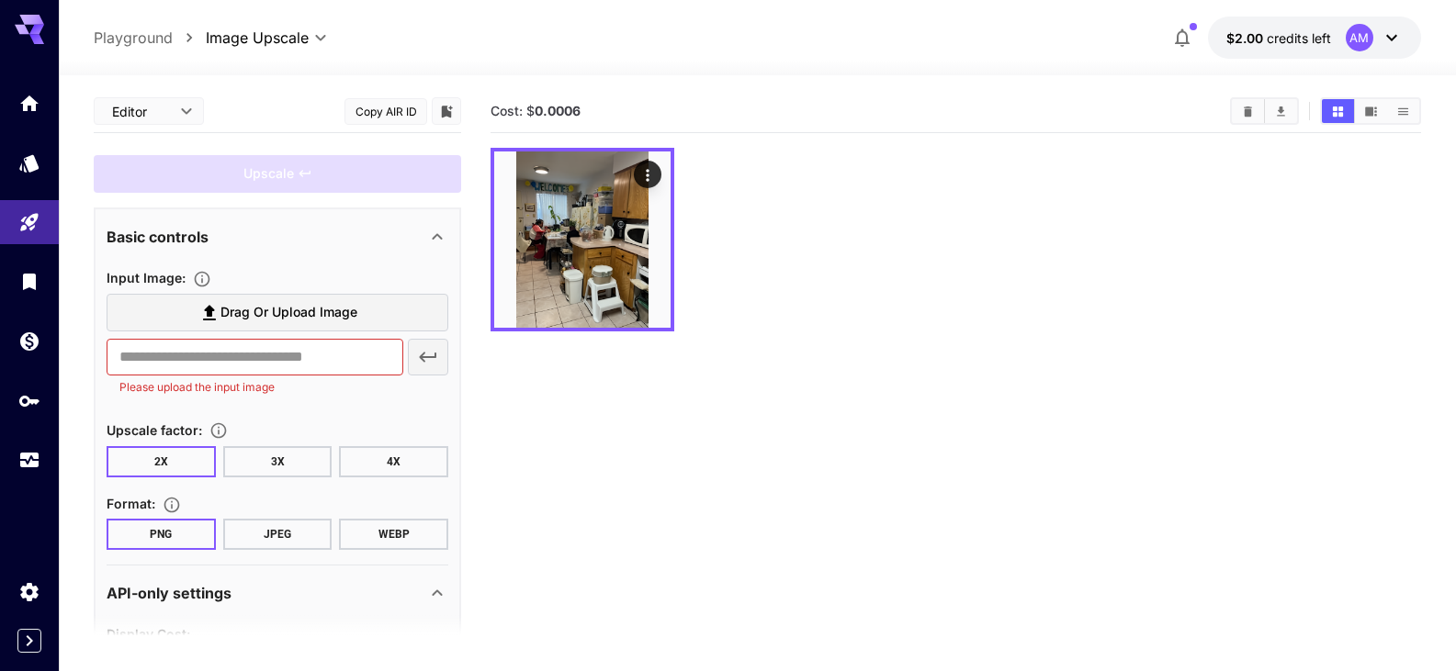
click at [260, 323] on span "Drag or upload image" at bounding box center [288, 312] width 137 height 23
click at [0, 0] on input "Drag or upload image" at bounding box center [0, 0] width 0 height 0
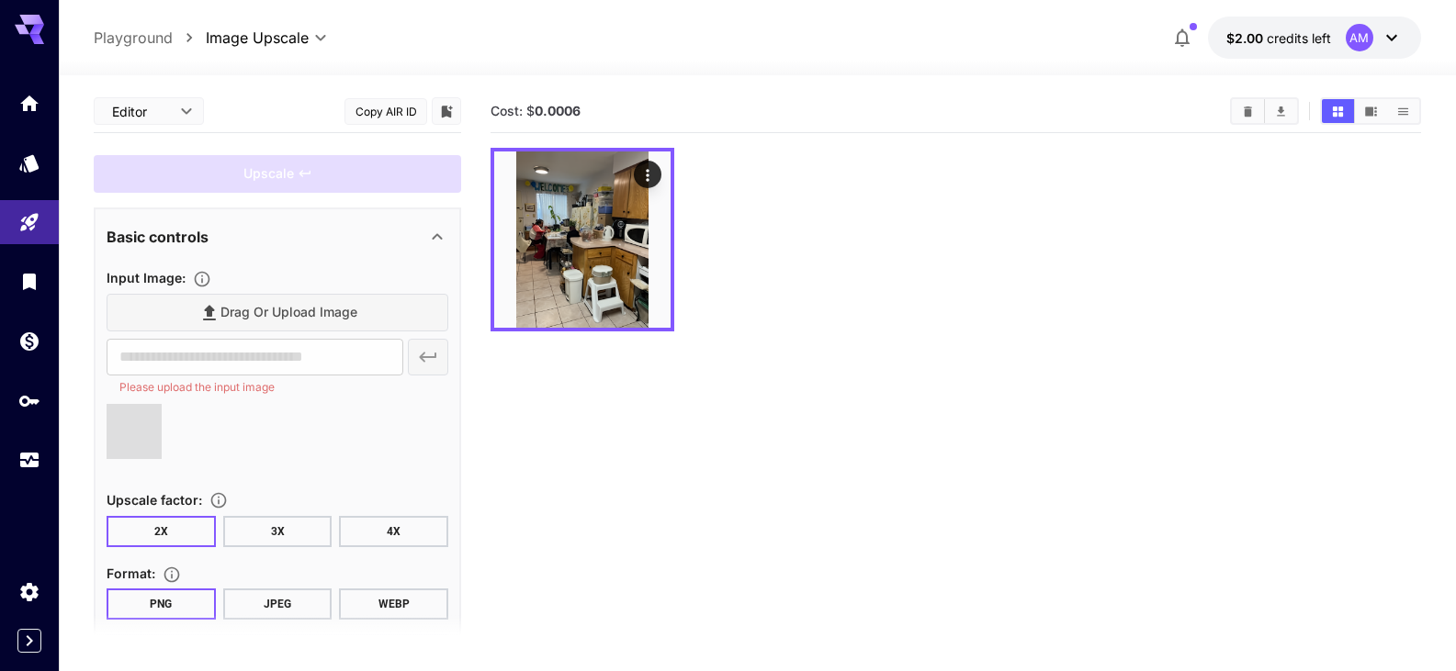
type input "**********"
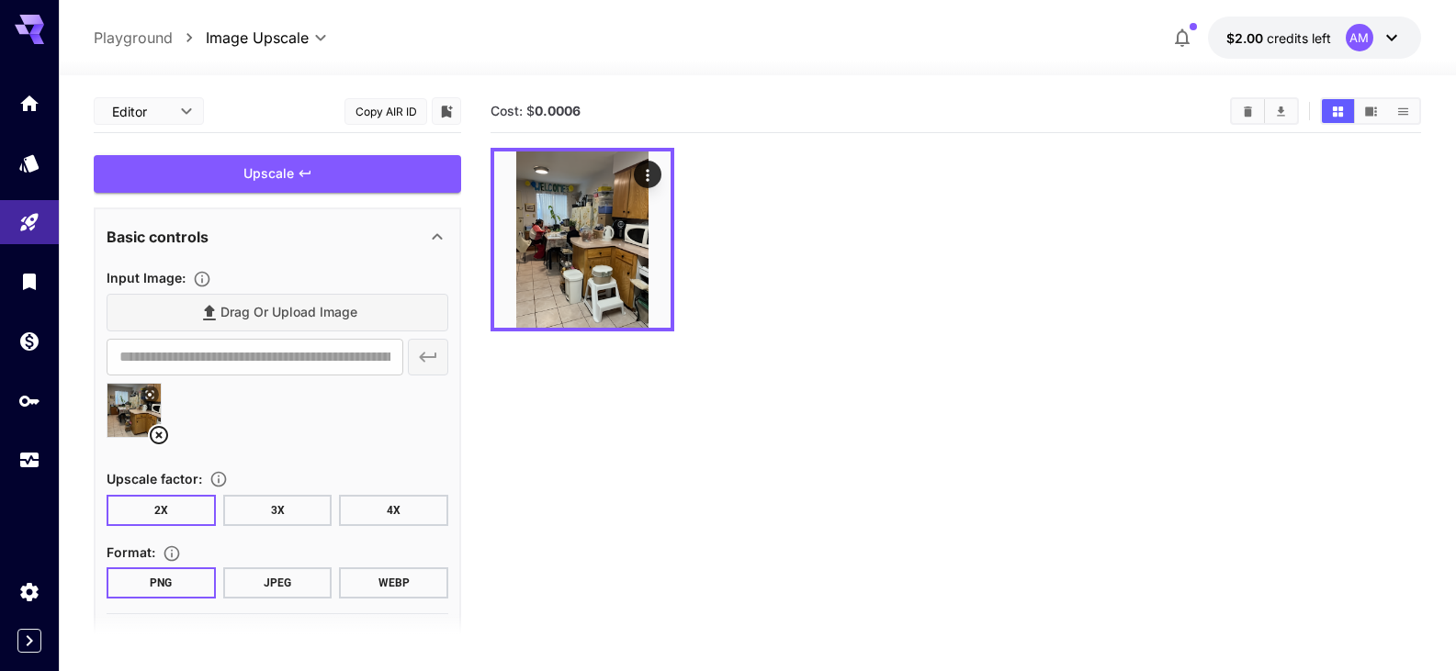
click at [242, 591] on button "JPEG" at bounding box center [277, 583] width 109 height 31
click at [282, 507] on button "3X" at bounding box center [277, 510] width 109 height 31
click at [320, 185] on div "Upscale" at bounding box center [277, 174] width 367 height 38
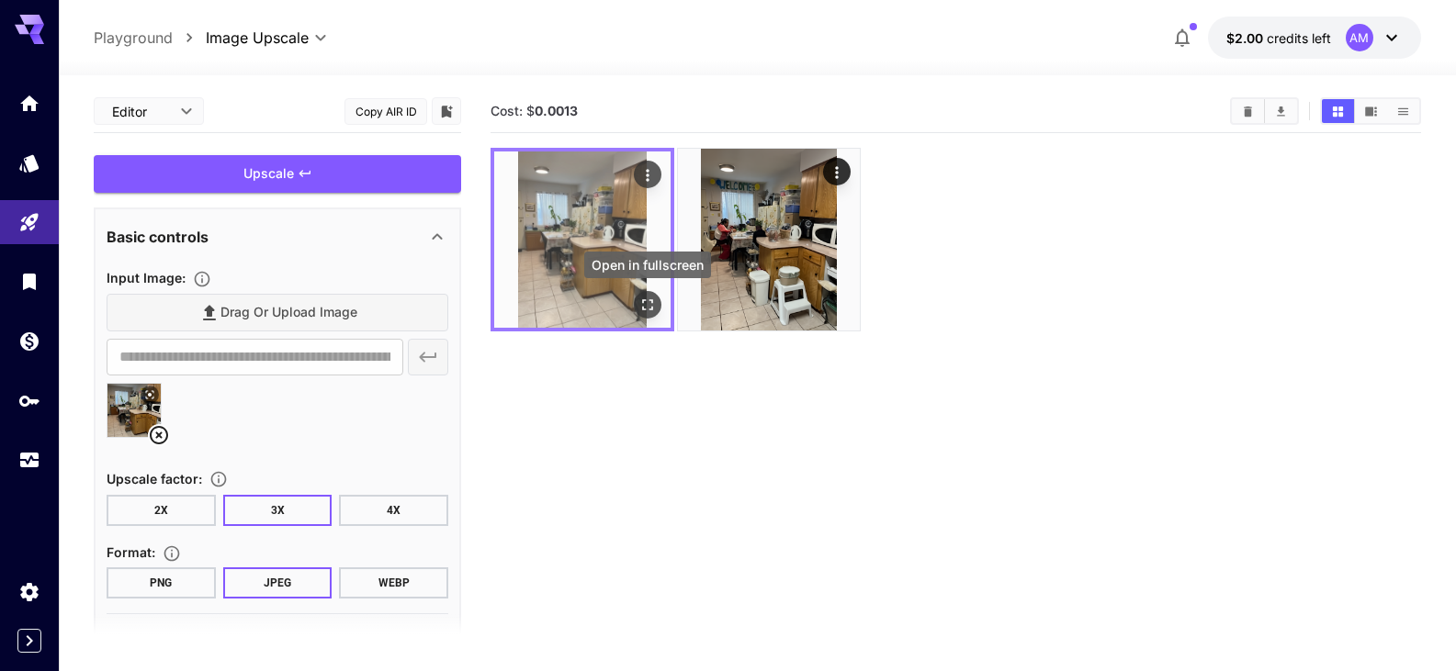
click at [648, 308] on icon "Open in fullscreen" at bounding box center [647, 305] width 18 height 18
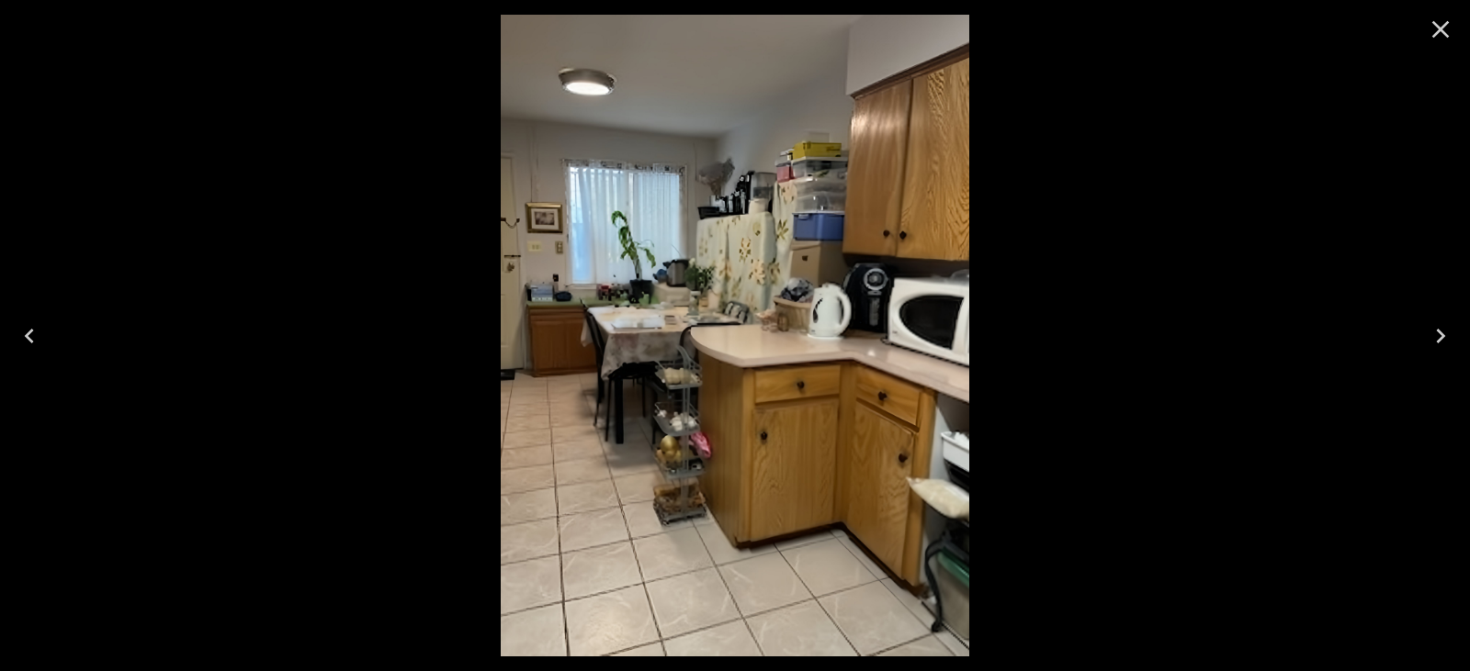
click at [1437, 32] on icon "Close" at bounding box center [1440, 29] width 17 height 17
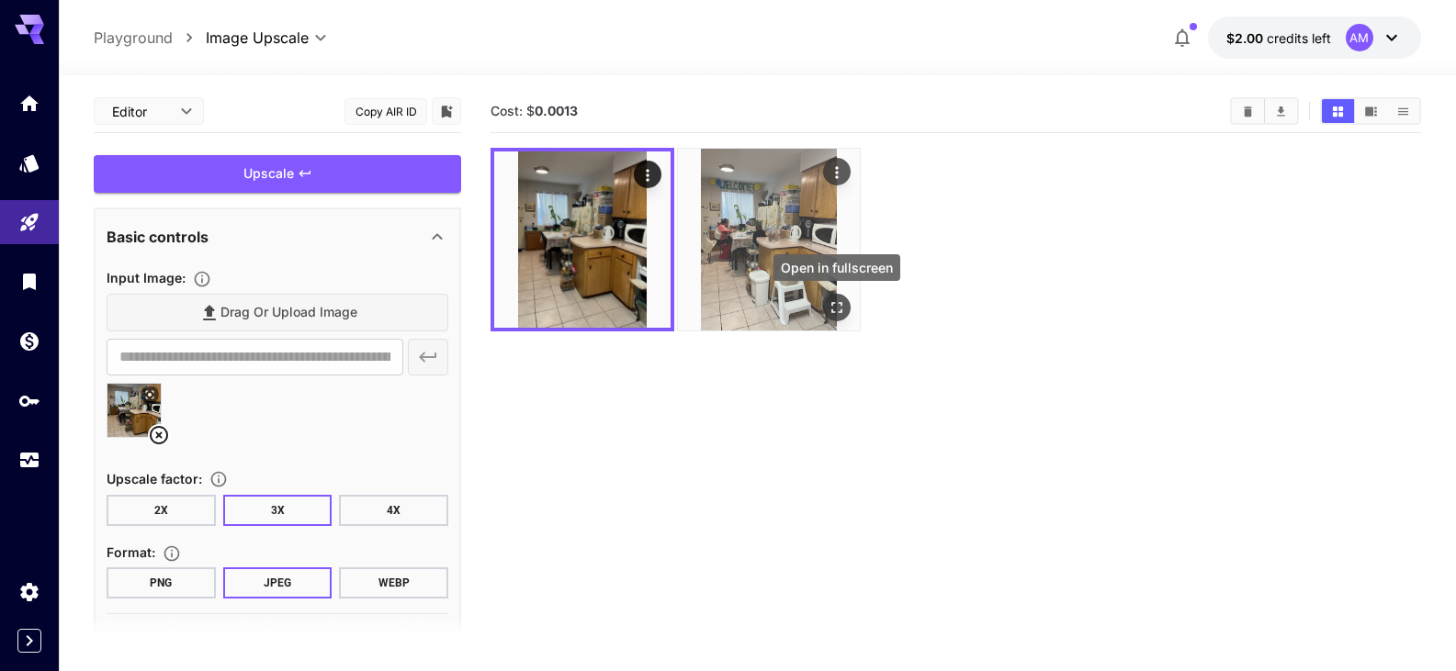
click at [836, 308] on icon "Open in fullscreen" at bounding box center [837, 308] width 18 height 18
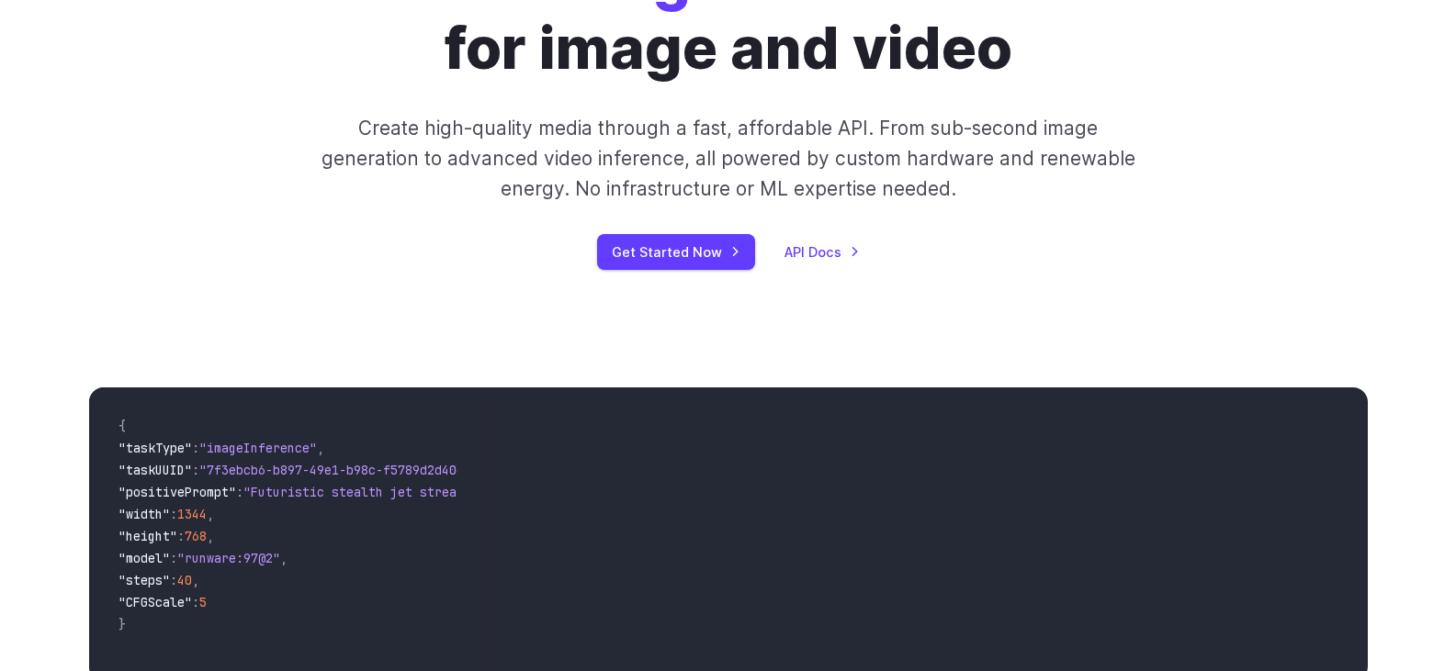
scroll to position [613, 0]
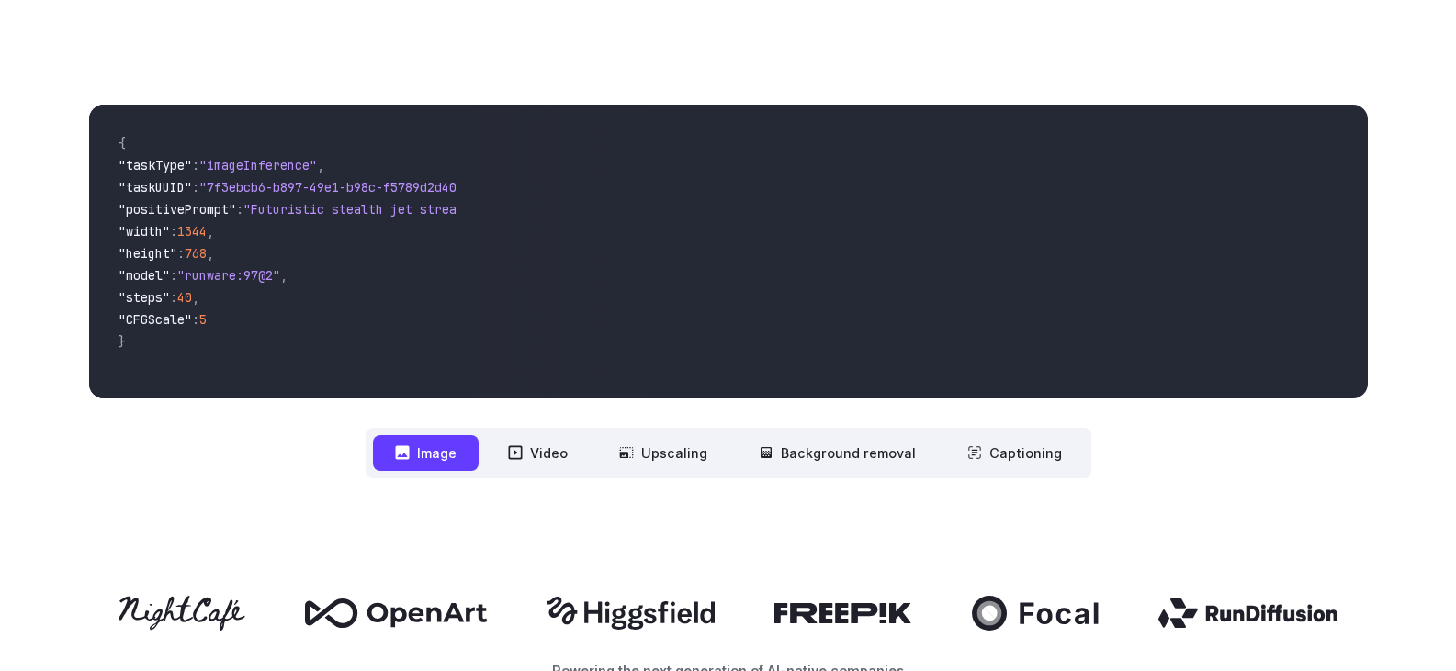
click at [397, 454] on button "Image" at bounding box center [426, 453] width 106 height 36
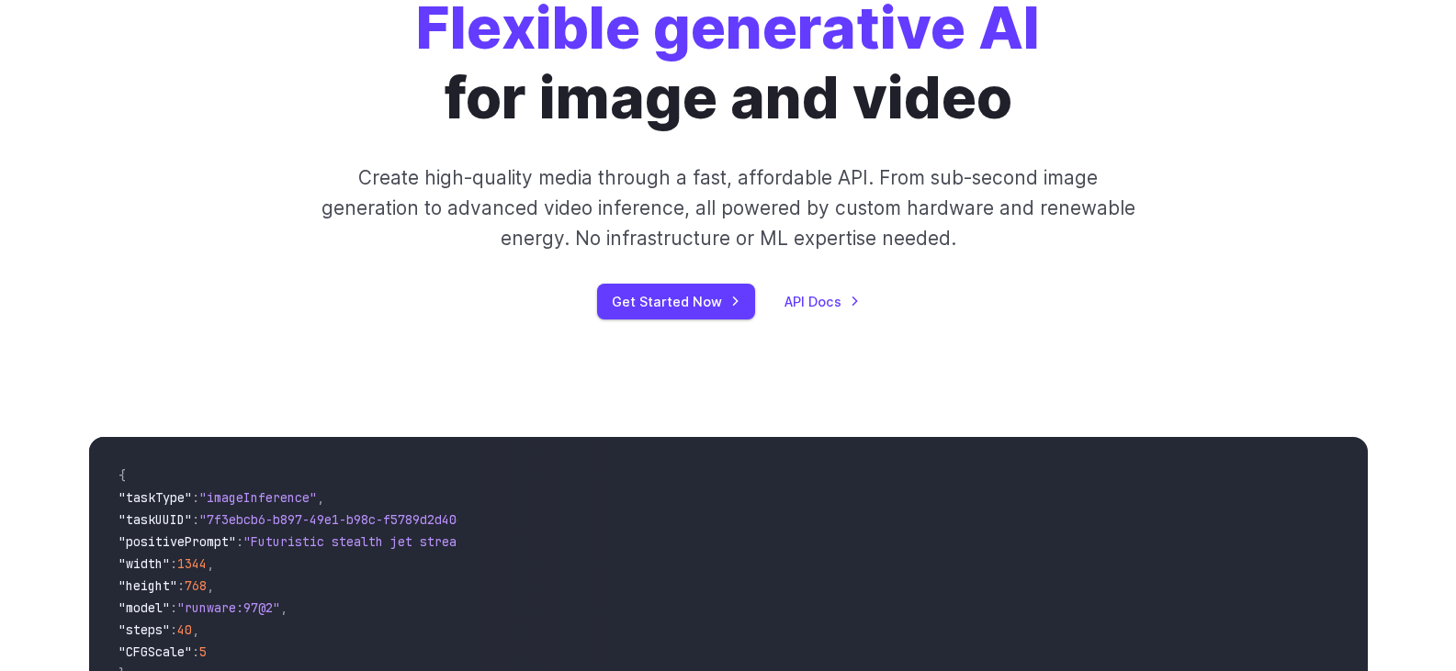
scroll to position [276, 0]
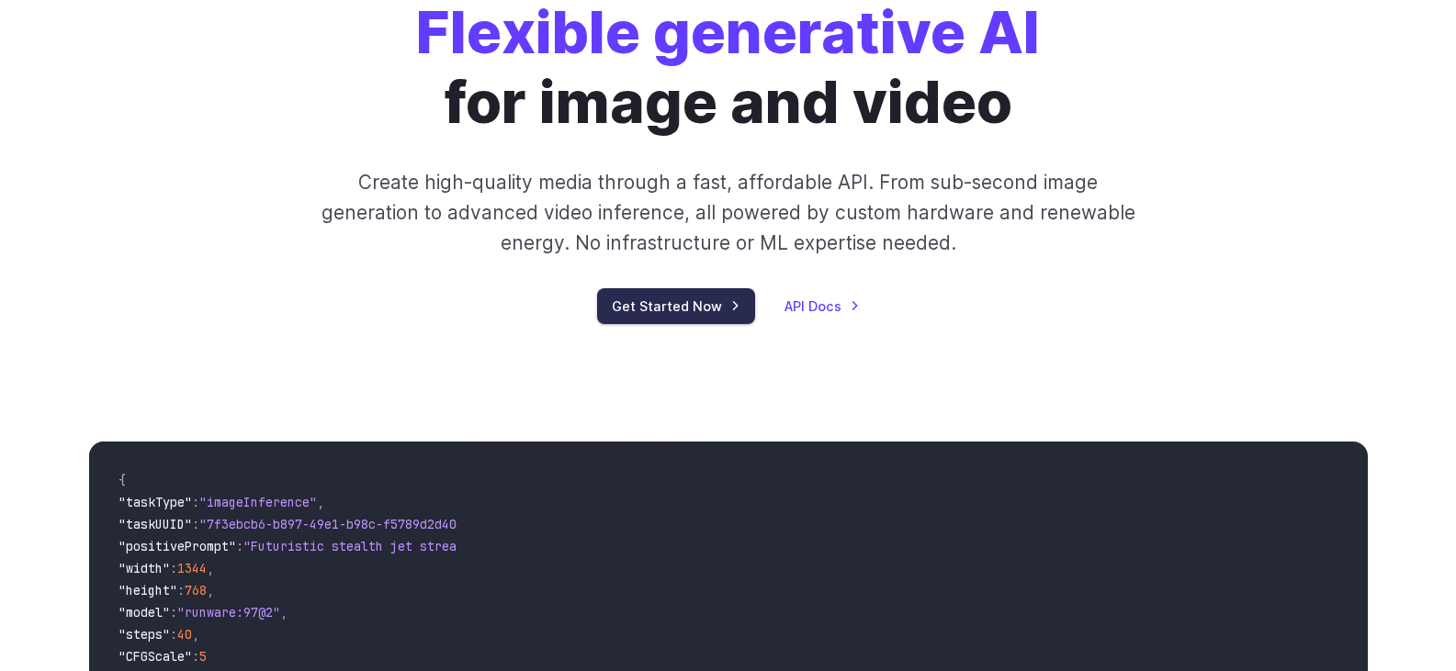
click at [745, 320] on link "Get Started Now" at bounding box center [676, 306] width 158 height 36
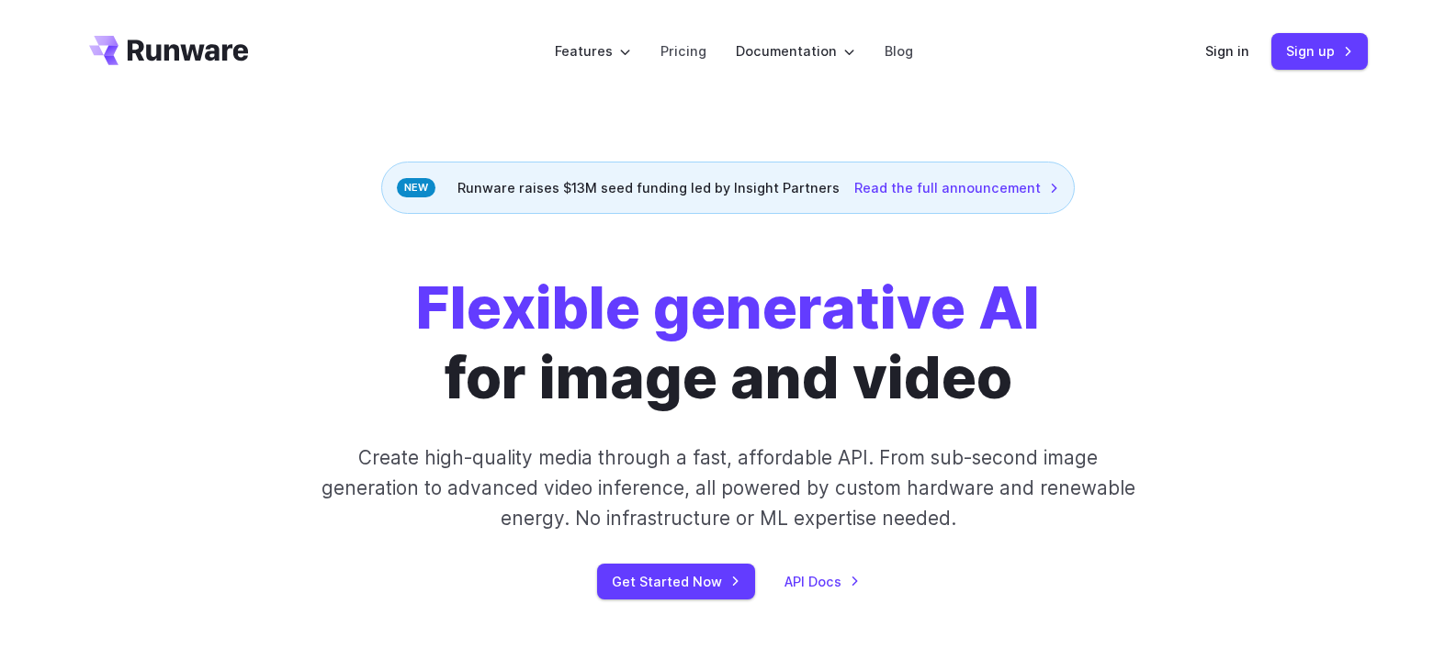
scroll to position [276, 0]
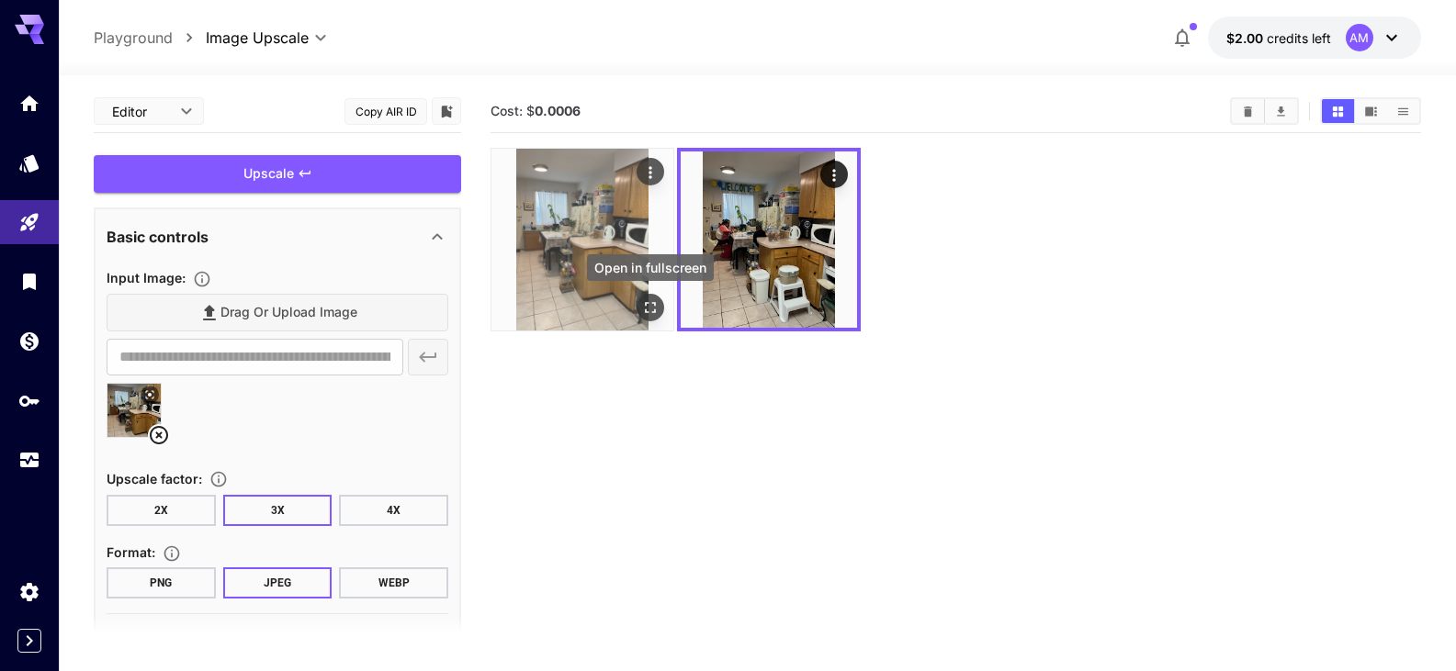
click at [649, 310] on icon "Open in fullscreen" at bounding box center [650, 308] width 18 height 18
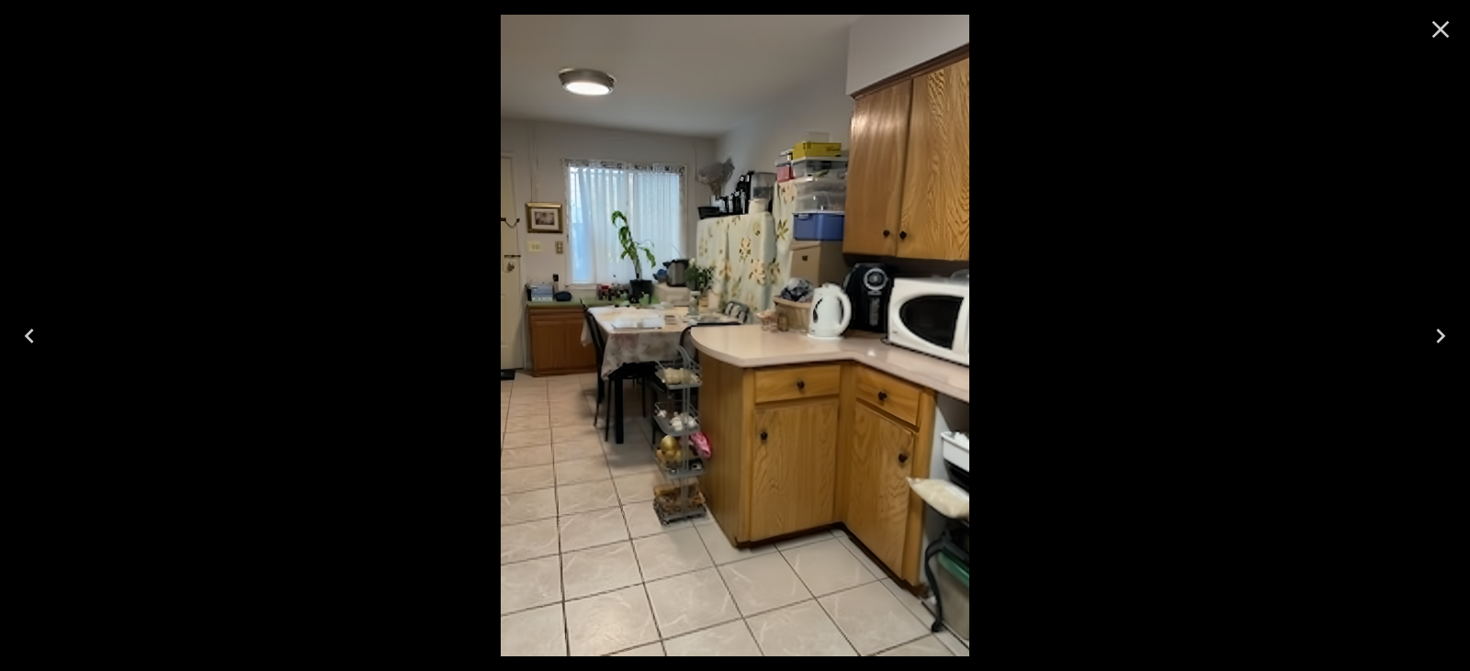
click at [1176, 221] on div at bounding box center [735, 335] width 1470 height 671
click at [1438, 28] on icon "Close" at bounding box center [1440, 29] width 17 height 17
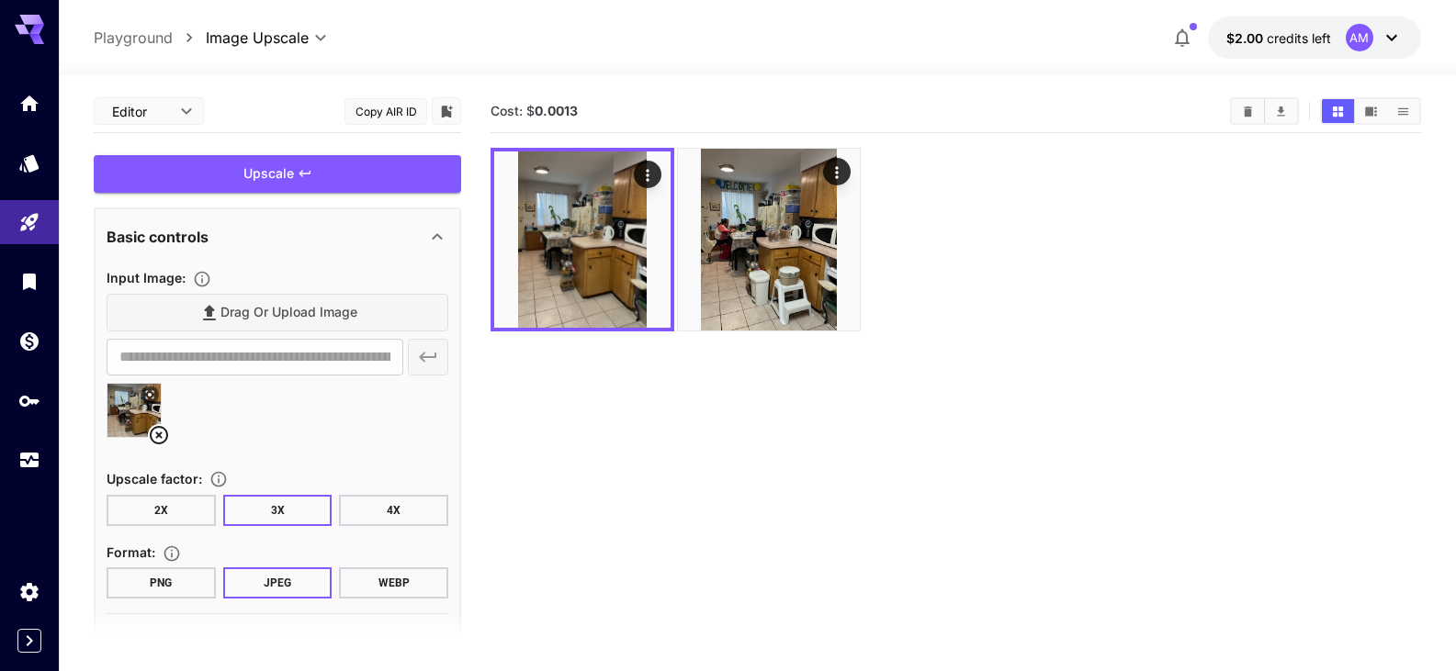
click at [160, 434] on icon at bounding box center [159, 435] width 18 height 18
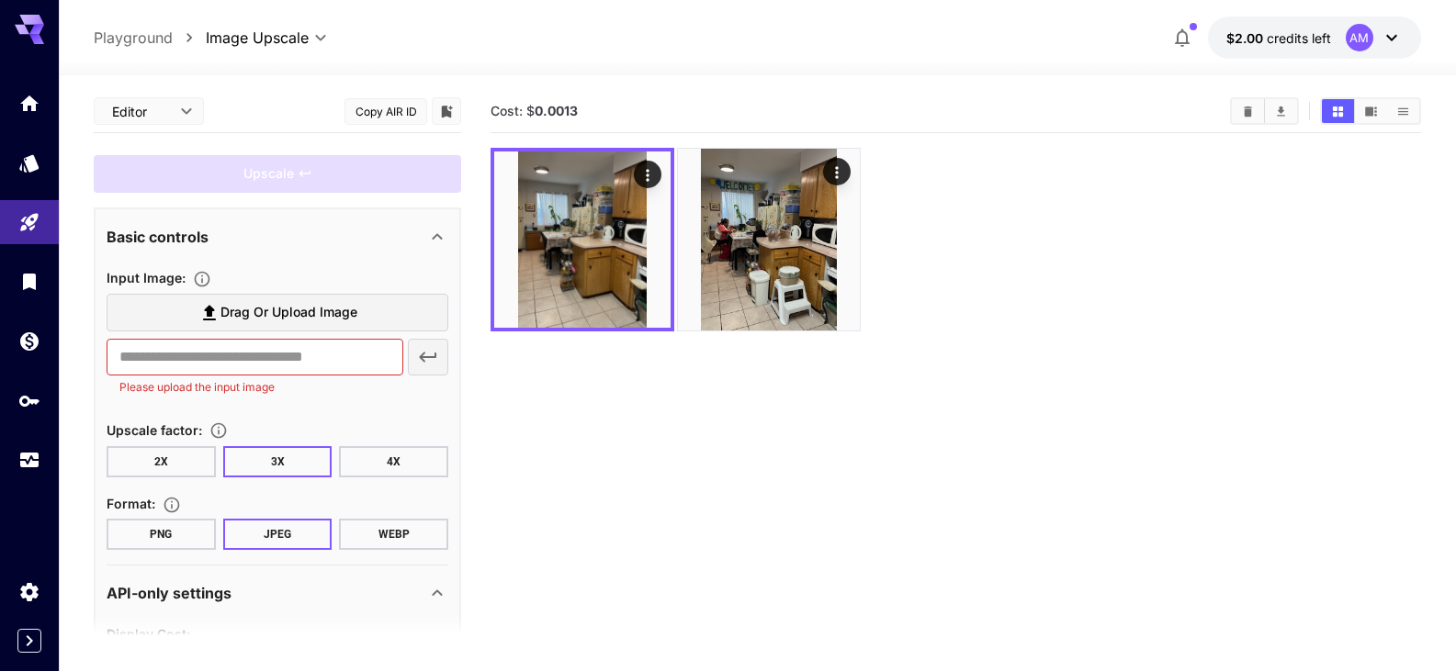
click at [295, 311] on span "Drag or upload image" at bounding box center [288, 312] width 137 height 23
click at [0, 0] on input "Drag or upload image" at bounding box center [0, 0] width 0 height 0
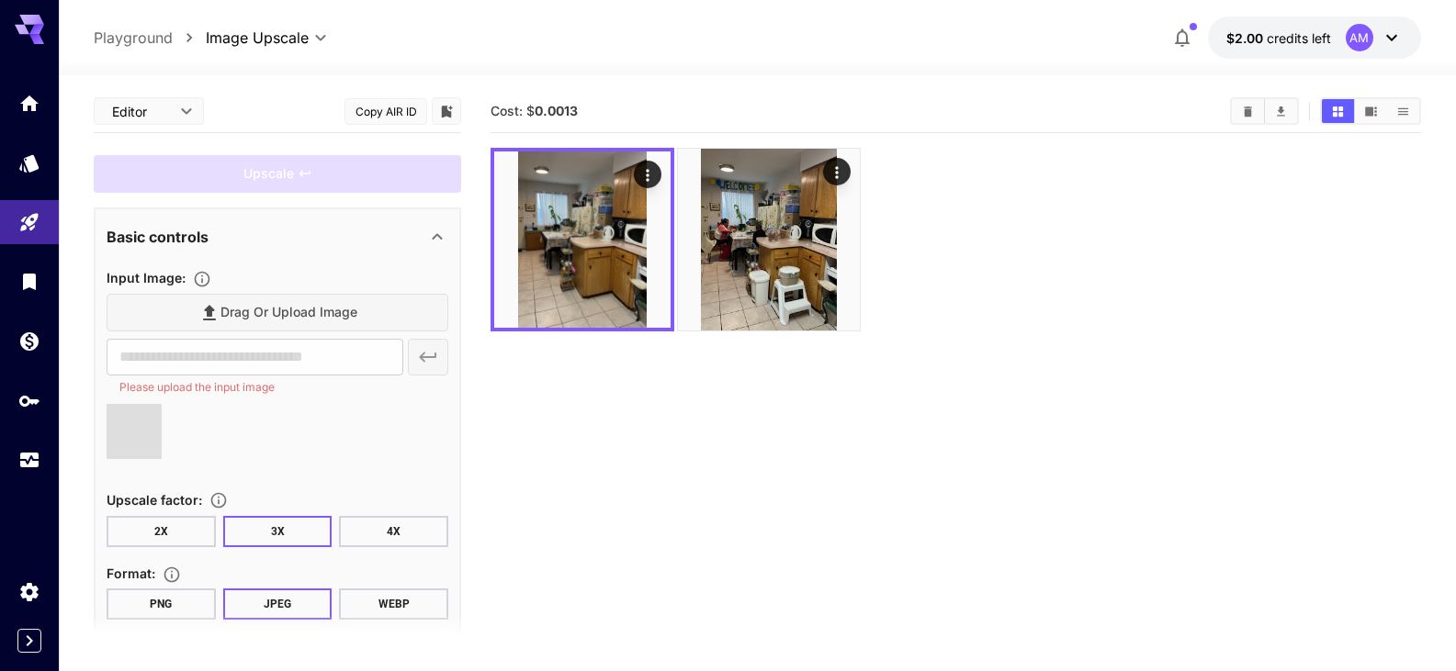
click at [378, 527] on button "4X" at bounding box center [393, 531] width 109 height 31
type input "**********"
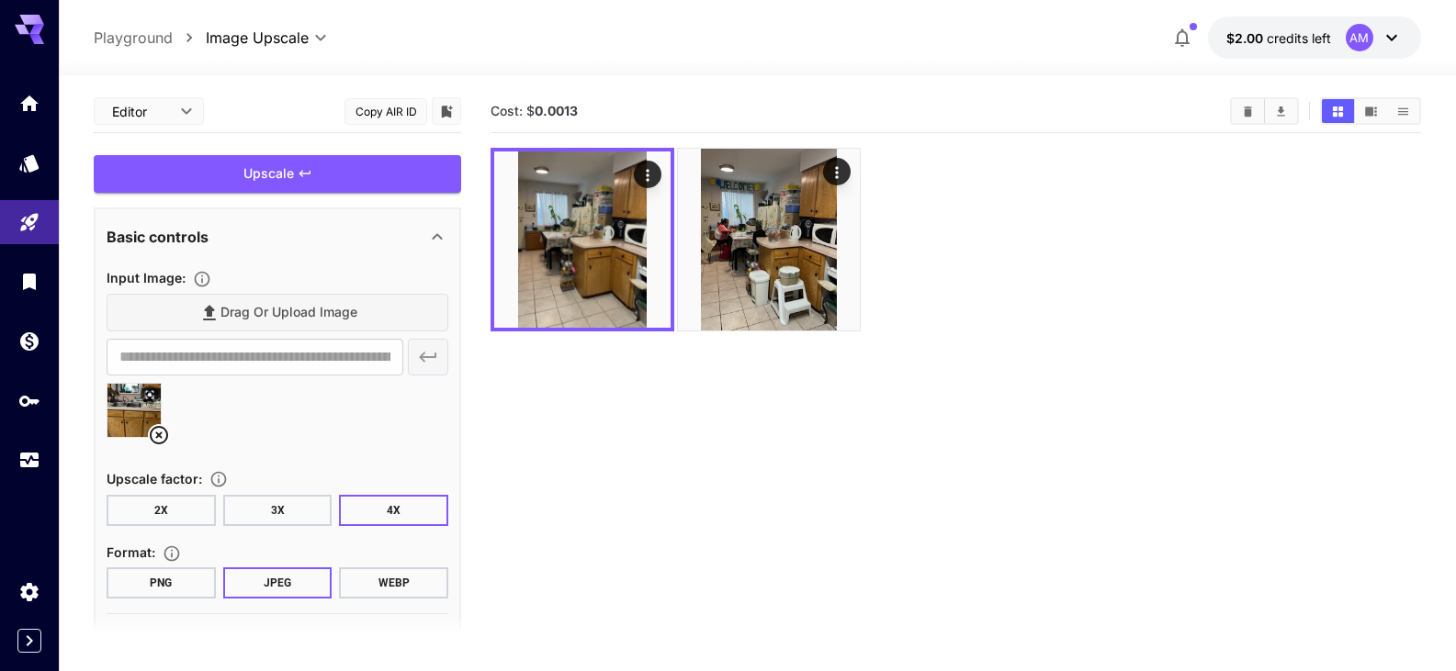
drag, startPoint x: 535, startPoint y: 481, endPoint x: 585, endPoint y: 592, distance: 122.1
click at [585, 592] on section "Cost: $ 0.0013" at bounding box center [956, 425] width 931 height 671
click at [268, 172] on div "Upscale" at bounding box center [277, 174] width 367 height 38
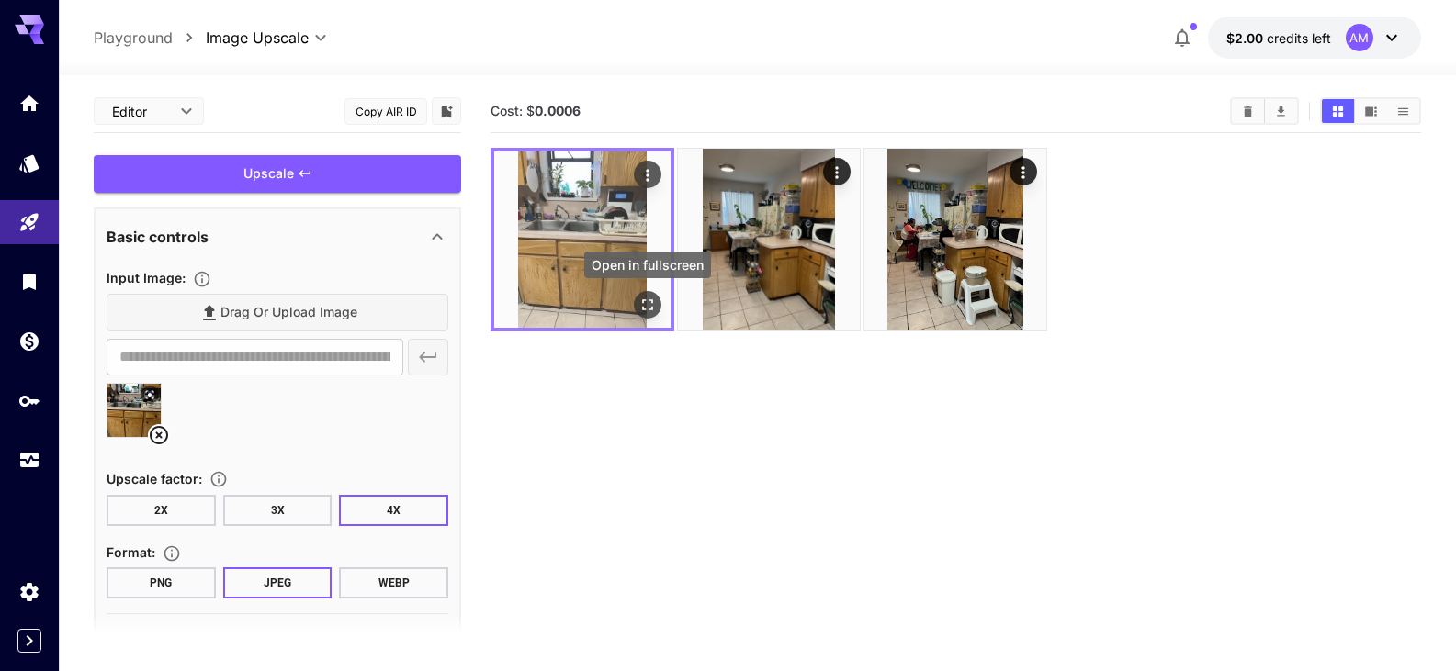
click at [644, 305] on icon "Open in fullscreen" at bounding box center [647, 305] width 18 height 18
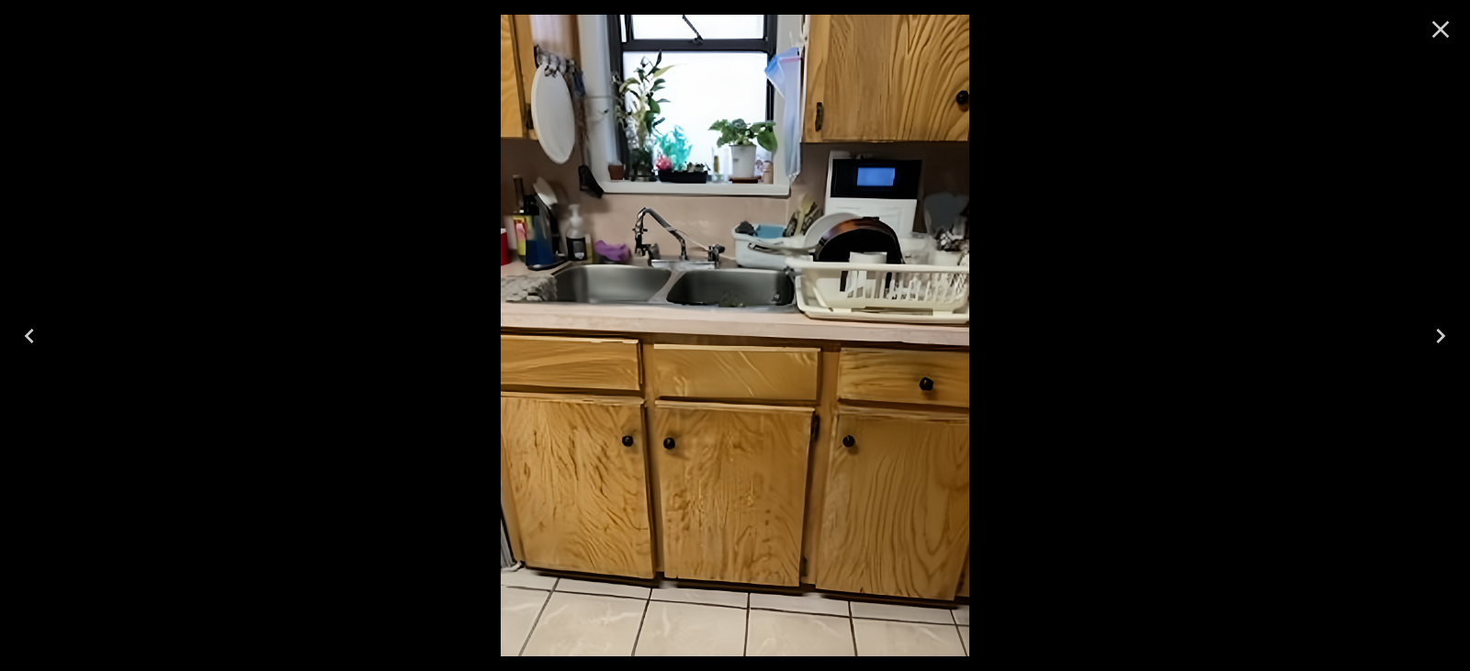
click at [1092, 251] on div at bounding box center [735, 335] width 1470 height 671
click at [1432, 18] on icon "Close" at bounding box center [1440, 29] width 29 height 29
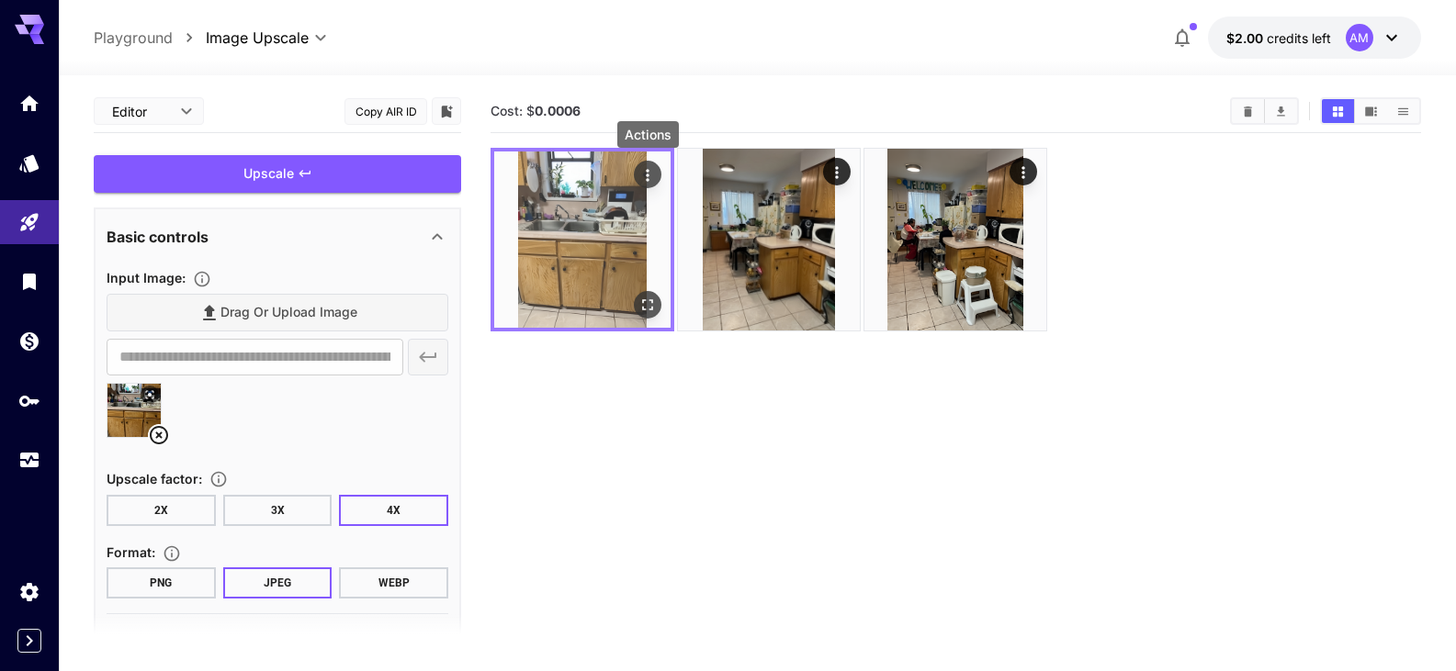
click at [650, 175] on icon "Actions" at bounding box center [647, 175] width 18 height 18
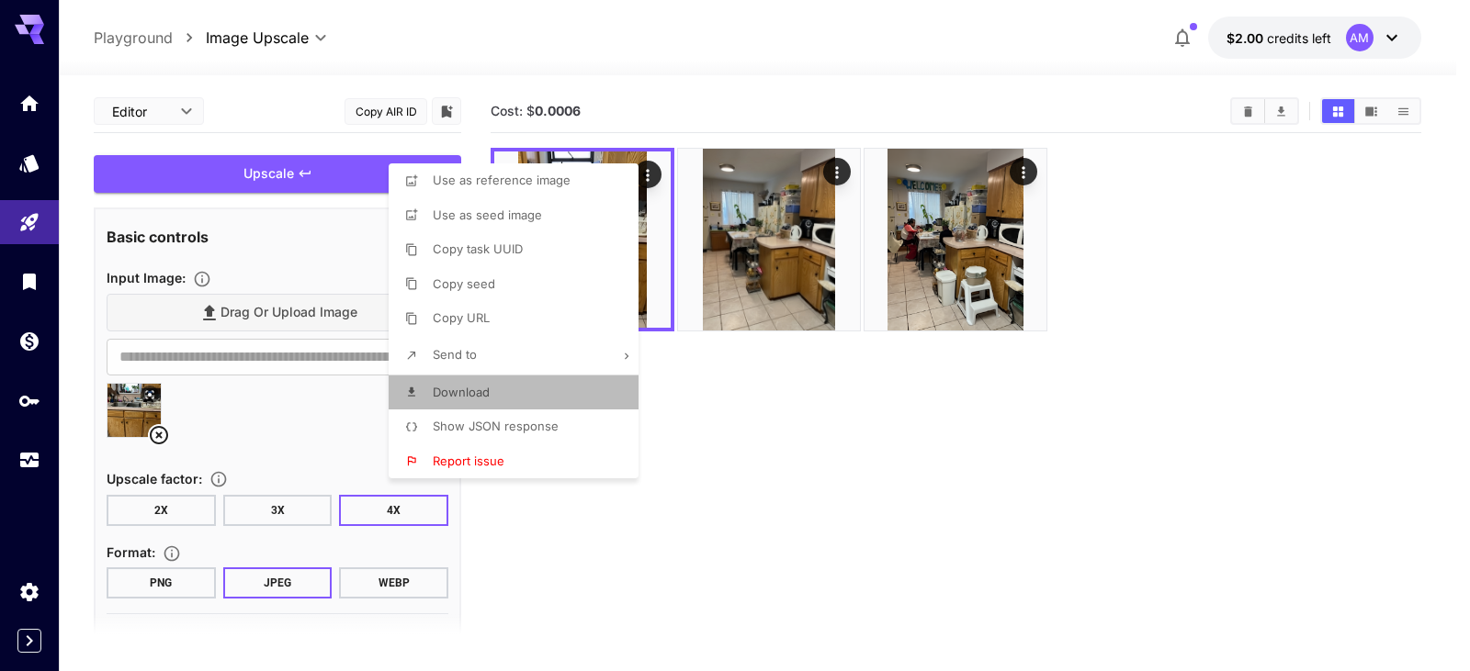
drag, startPoint x: 649, startPoint y: 247, endPoint x: 453, endPoint y: 392, distance: 243.6
click at [453, 392] on span "Download" at bounding box center [461, 392] width 57 height 15
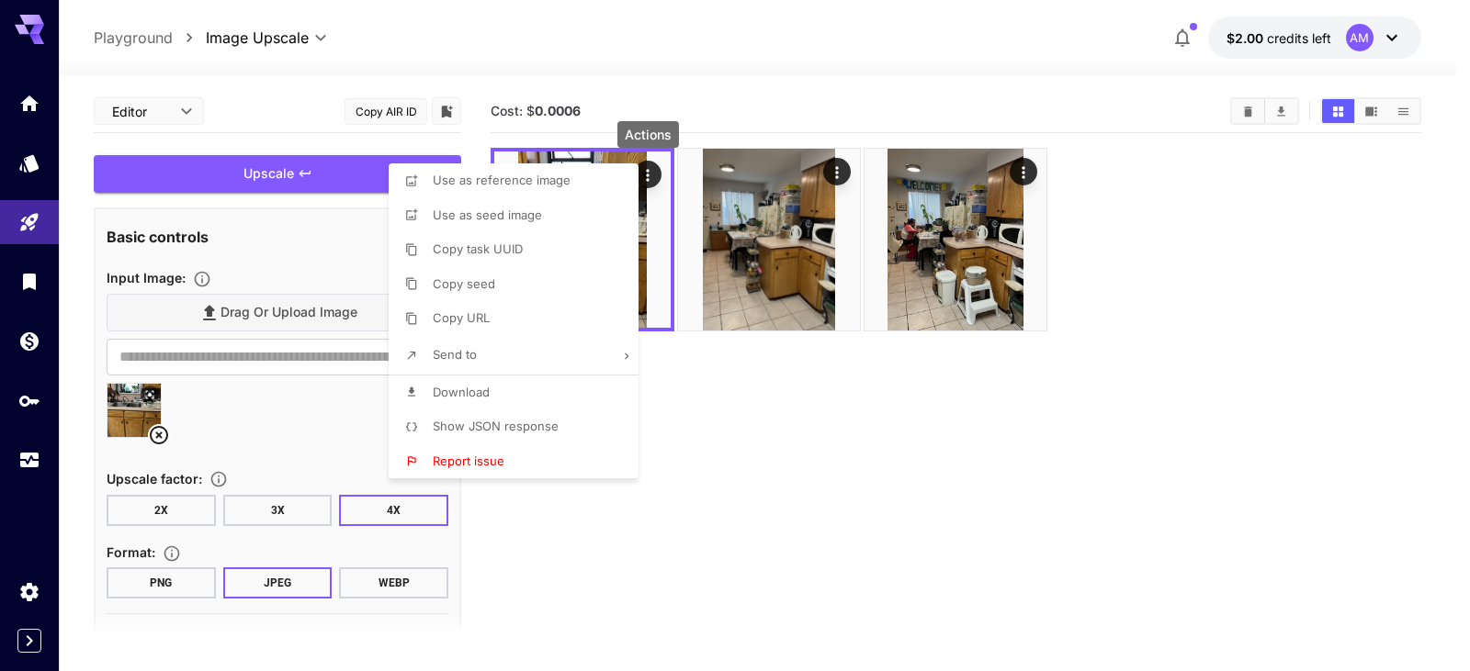
click at [825, 424] on div at bounding box center [735, 335] width 1470 height 671
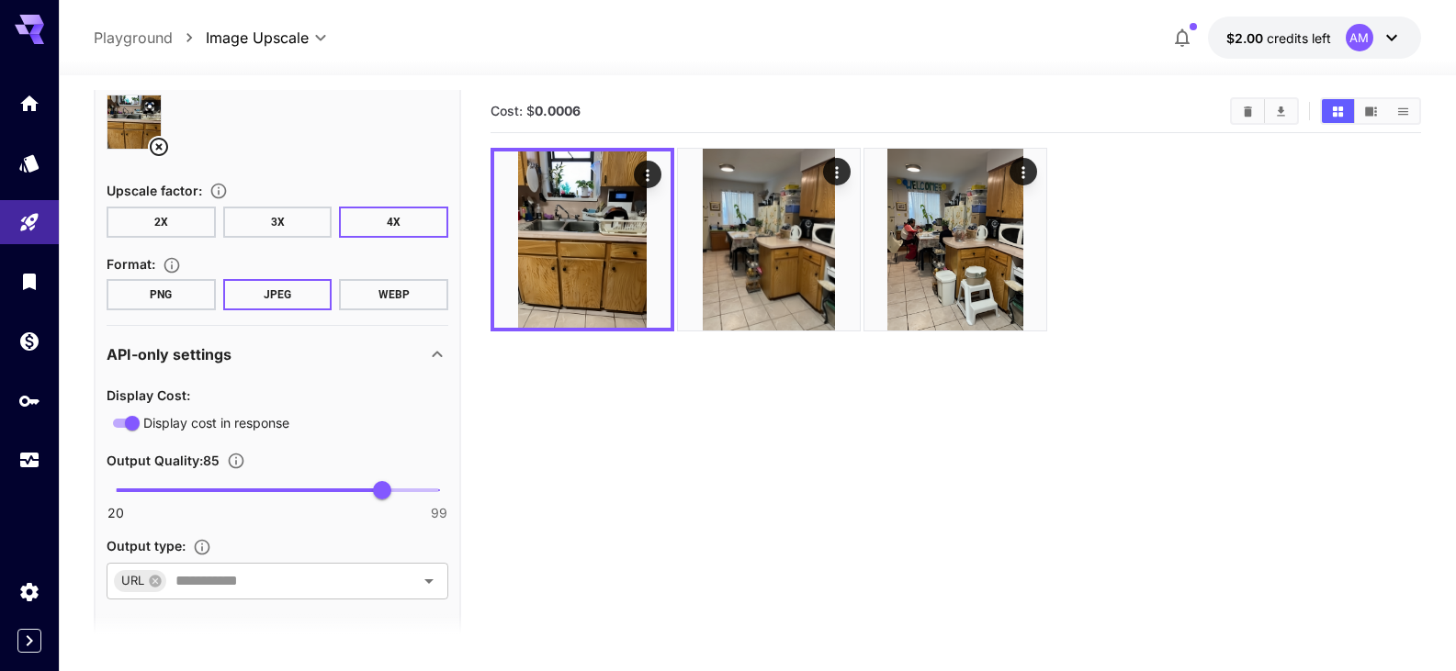
scroll to position [306, 0]
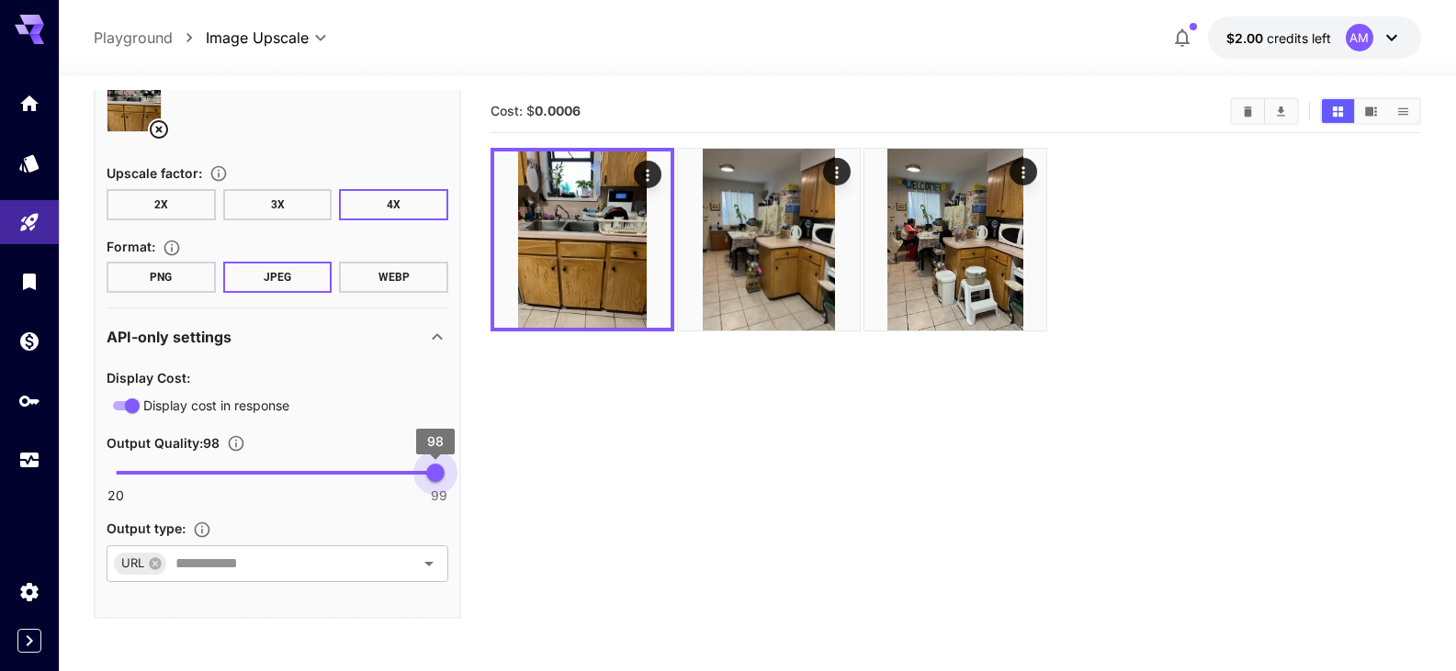
type input "**"
drag, startPoint x: 379, startPoint y: 476, endPoint x: 459, endPoint y: 489, distance: 80.9
click at [459, 489] on div "**********" at bounding box center [277, 260] width 367 height 717
click at [437, 557] on icon "Open" at bounding box center [429, 564] width 22 height 22
click at [535, 502] on section "Cost: $ 0.0006" at bounding box center [956, 425] width 931 height 671
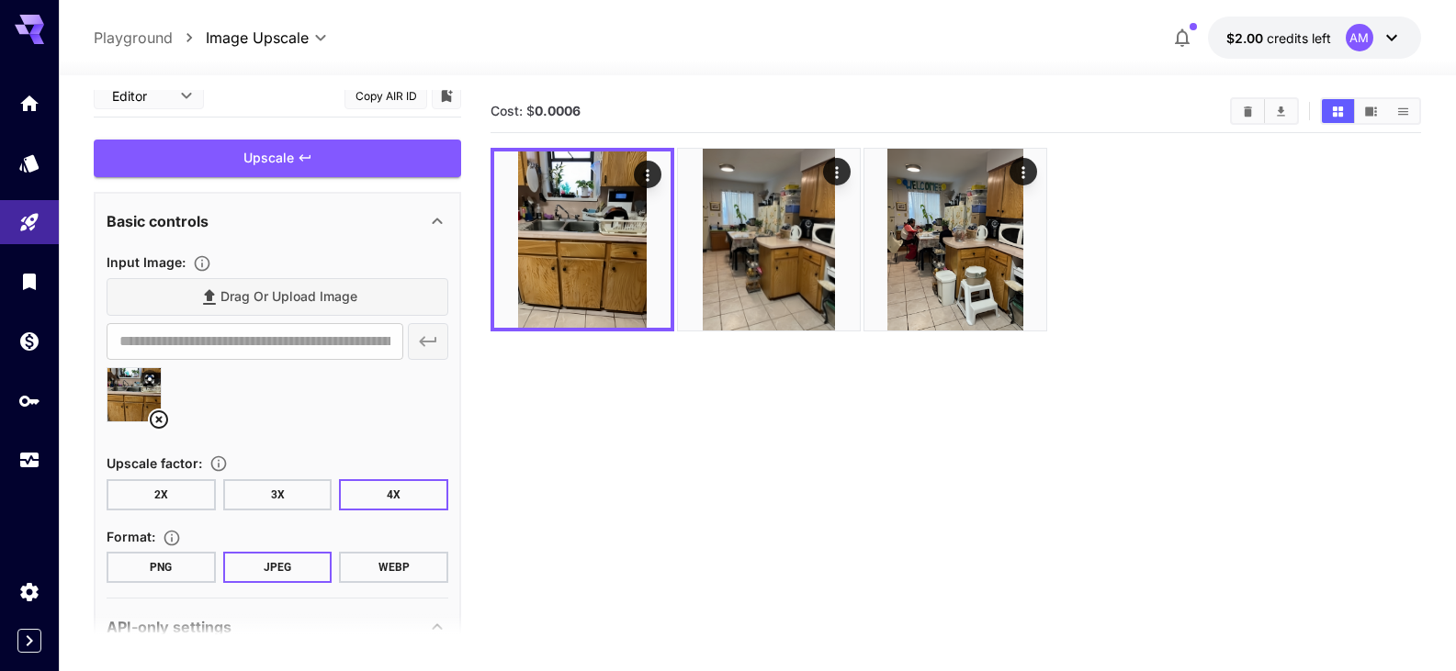
scroll to position [0, 0]
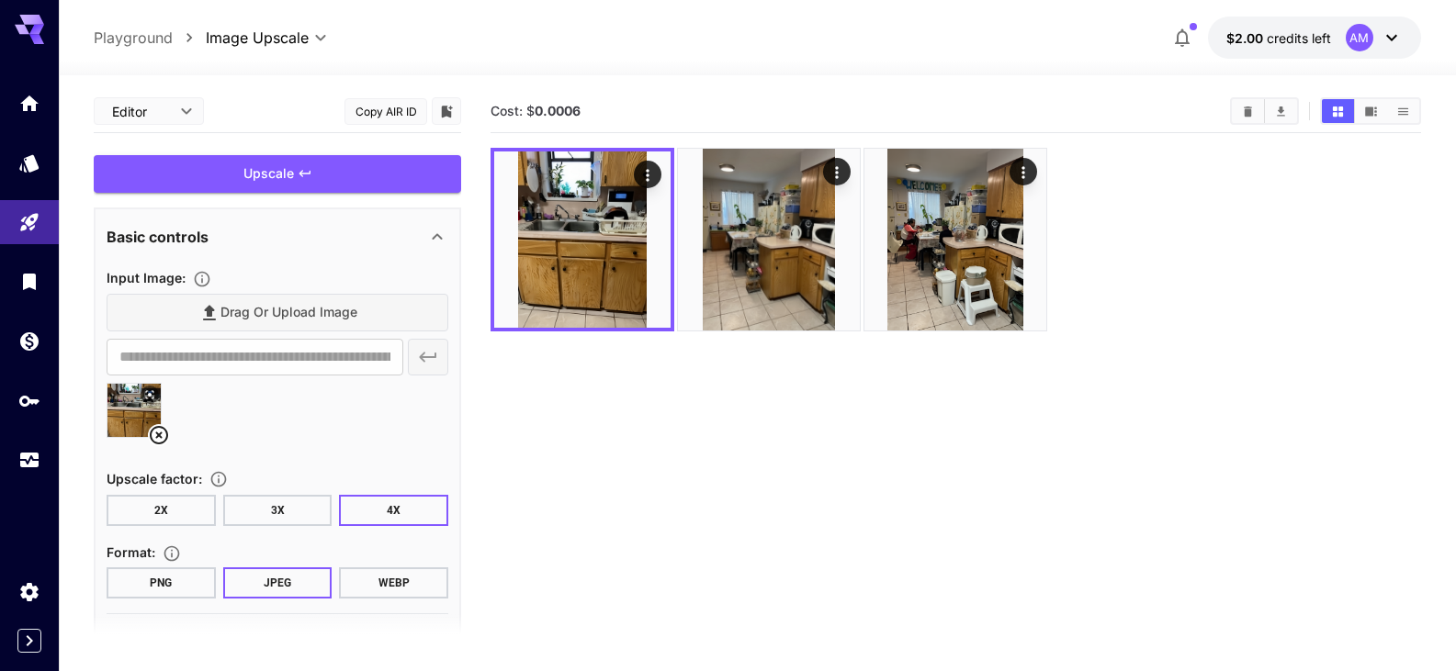
click at [331, 318] on div "Drag or upload image" at bounding box center [278, 313] width 342 height 38
click at [248, 311] on div "Drag or upload image" at bounding box center [278, 313] width 342 height 38
click at [160, 438] on icon at bounding box center [159, 435] width 22 height 22
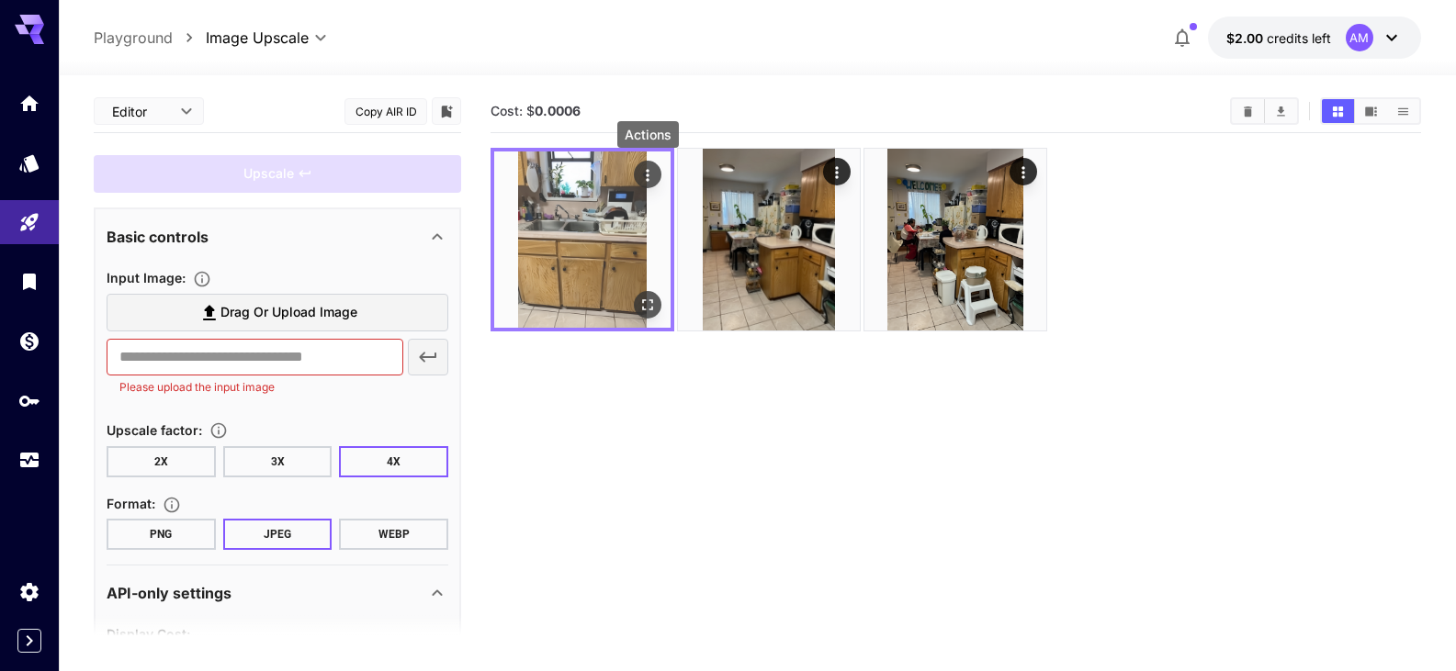
click at [648, 167] on icon "Actions" at bounding box center [647, 175] width 18 height 18
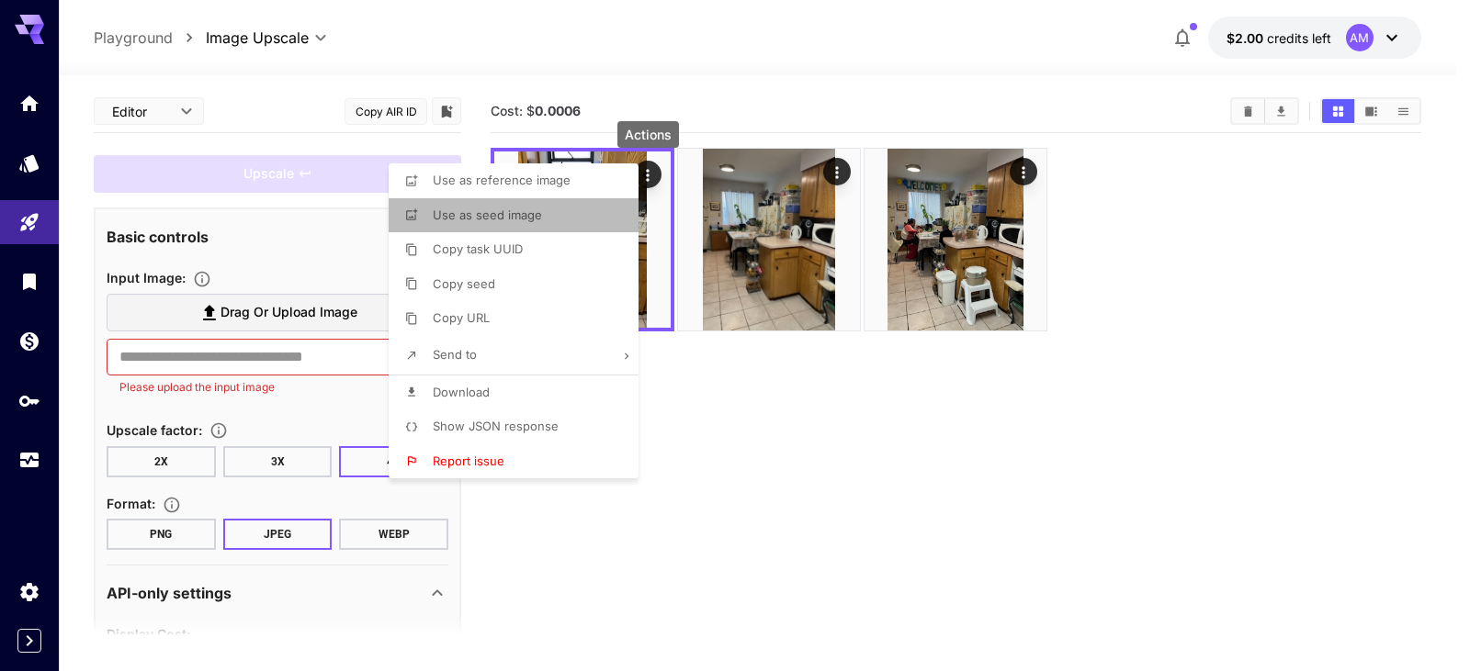
click at [502, 219] on span "Use as seed image" at bounding box center [487, 215] width 109 height 15
click at [724, 549] on div at bounding box center [735, 335] width 1470 height 671
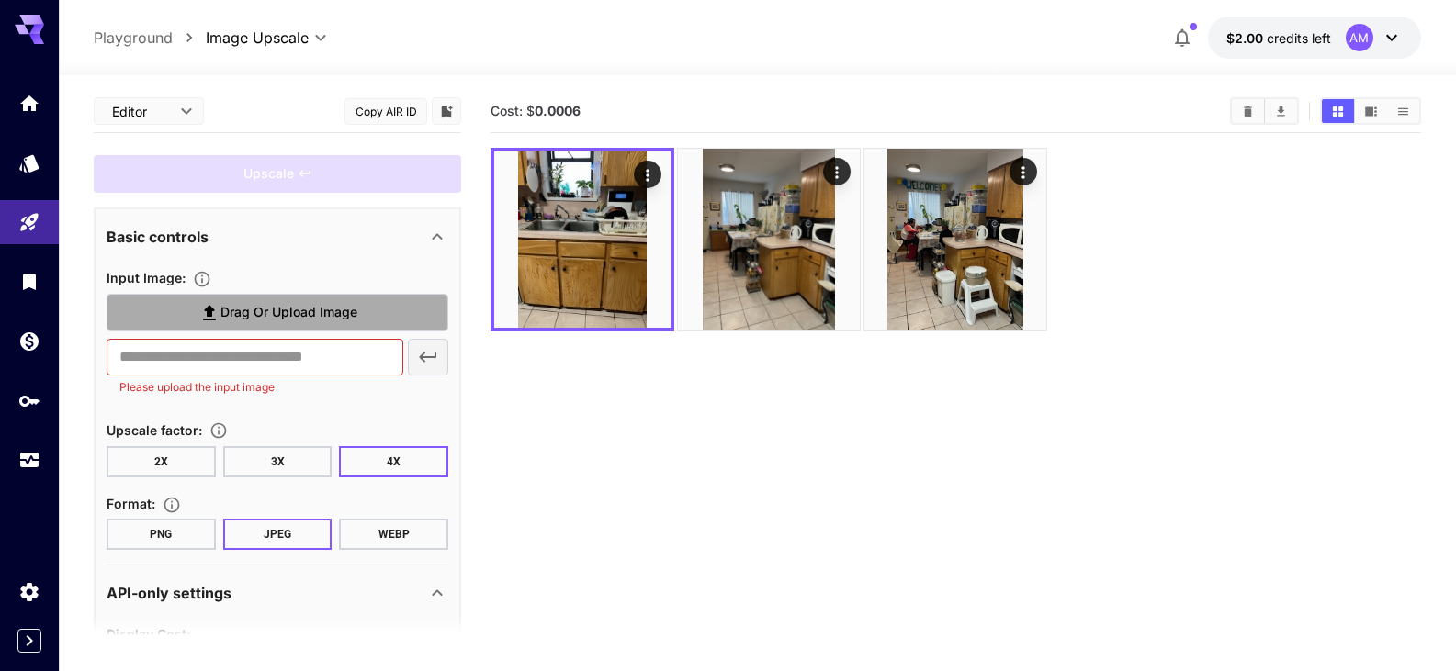
click at [308, 309] on span "Drag or upload image" at bounding box center [288, 312] width 137 height 23
click at [0, 0] on input "Drag or upload image" at bounding box center [0, 0] width 0 height 0
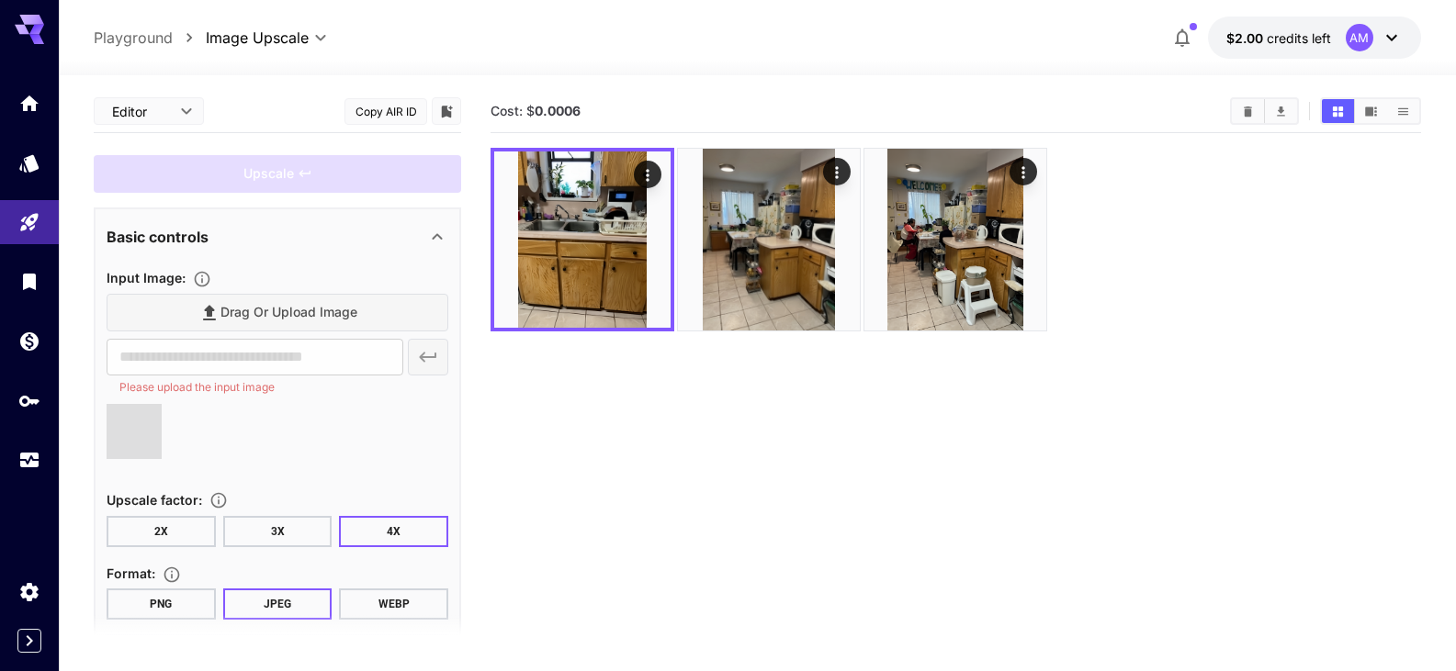
type input "**********"
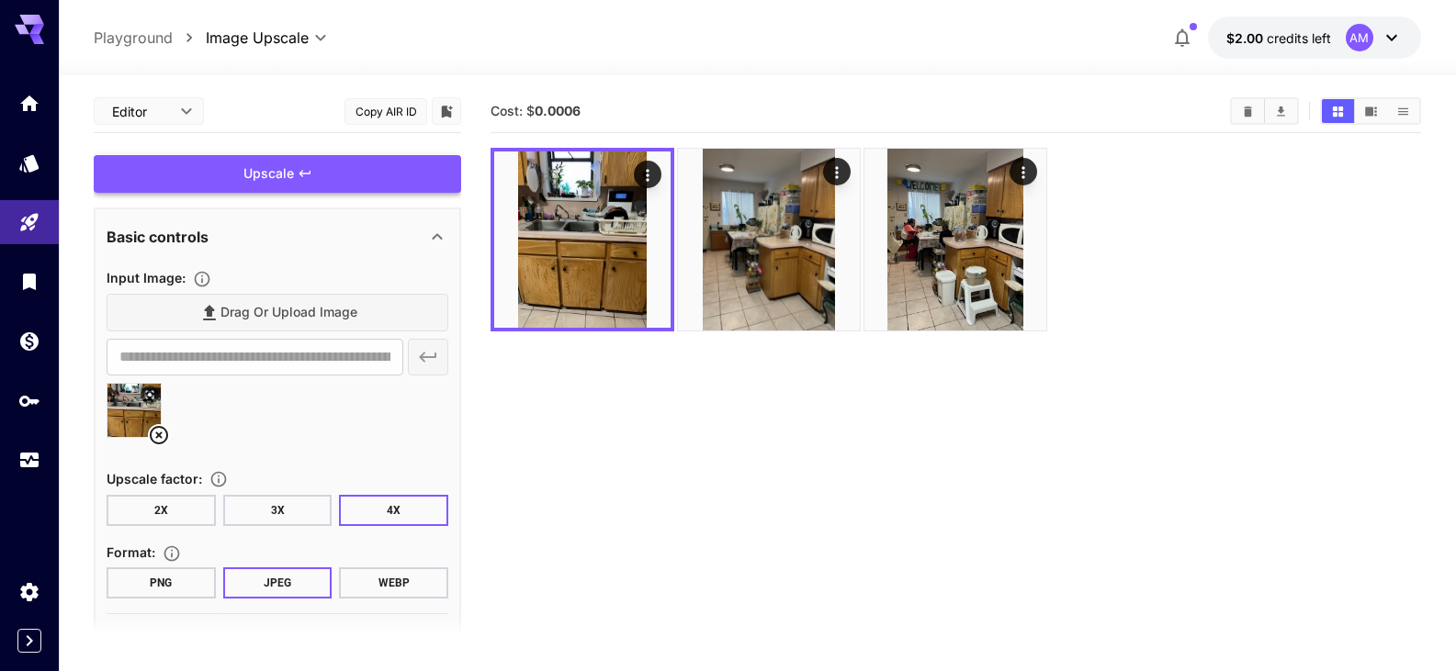
click at [260, 173] on div "Upscale" at bounding box center [277, 174] width 367 height 38
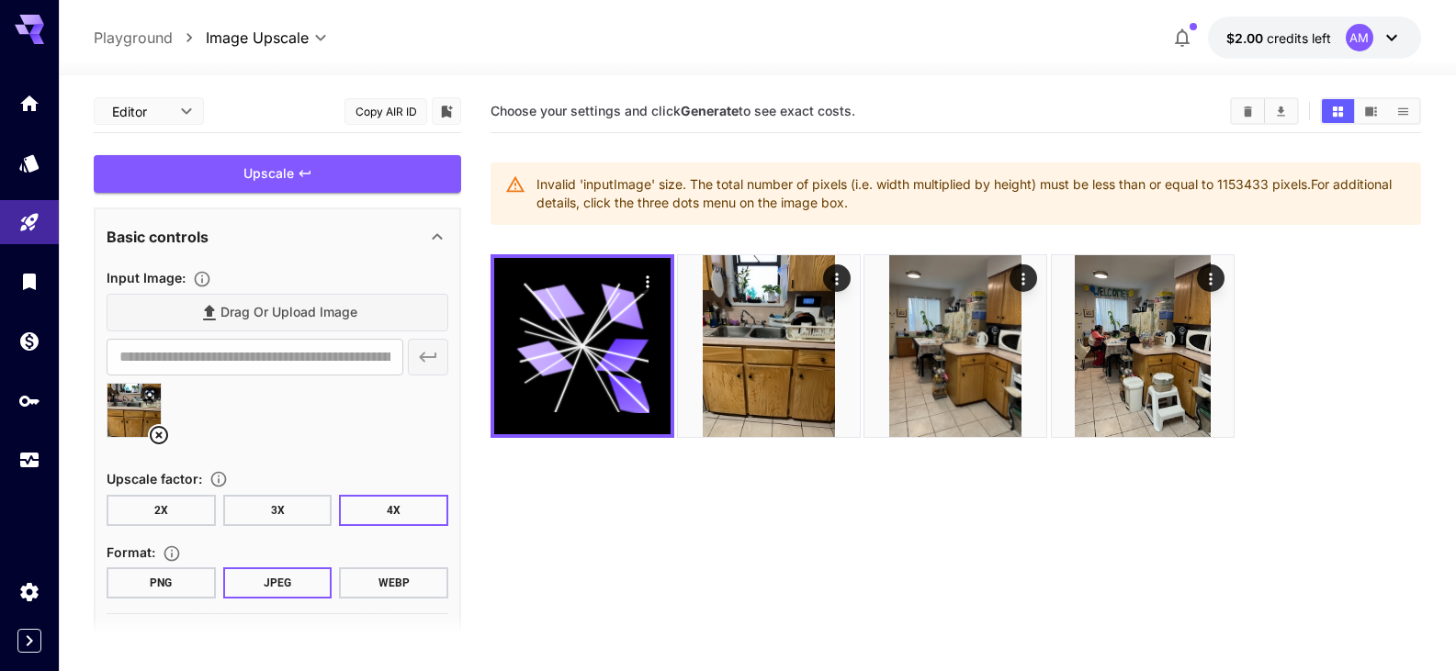
click at [158, 431] on icon at bounding box center [159, 435] width 22 height 22
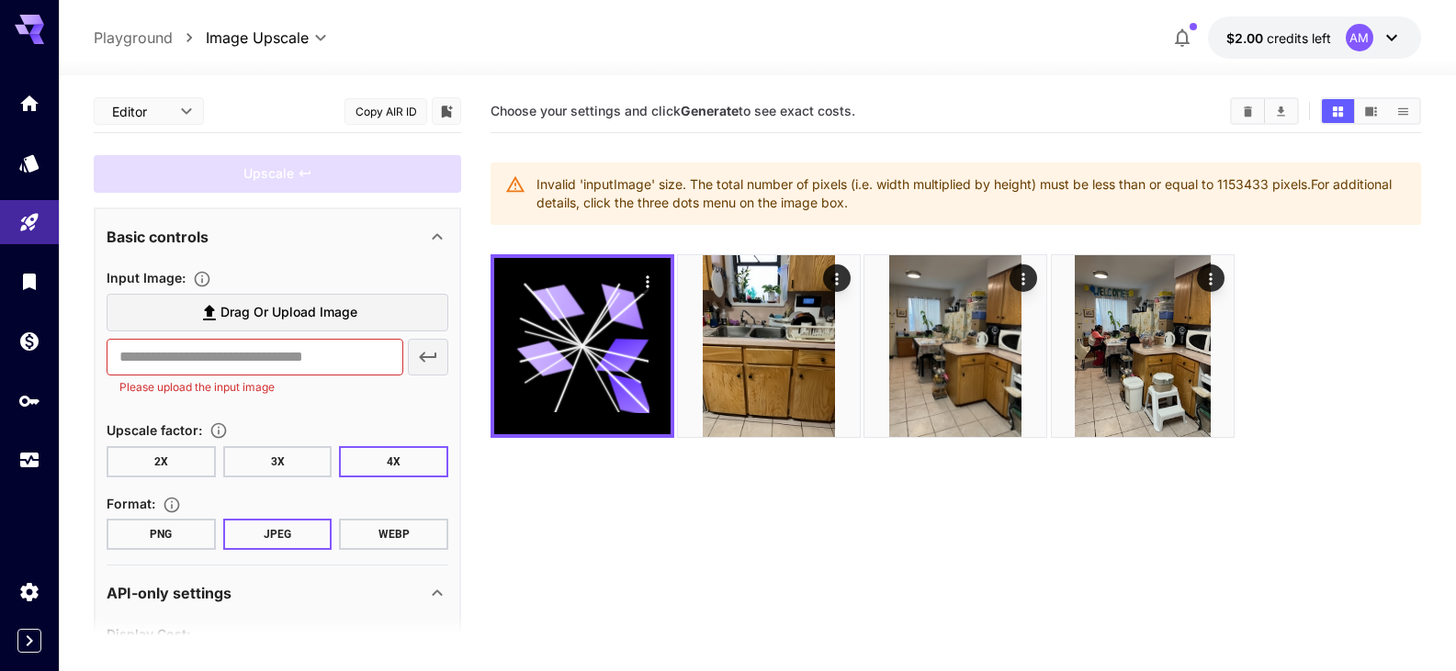
click at [209, 316] on icon at bounding box center [209, 313] width 13 height 16
click at [0, 0] on input "Drag or upload image" at bounding box center [0, 0] width 0 height 0
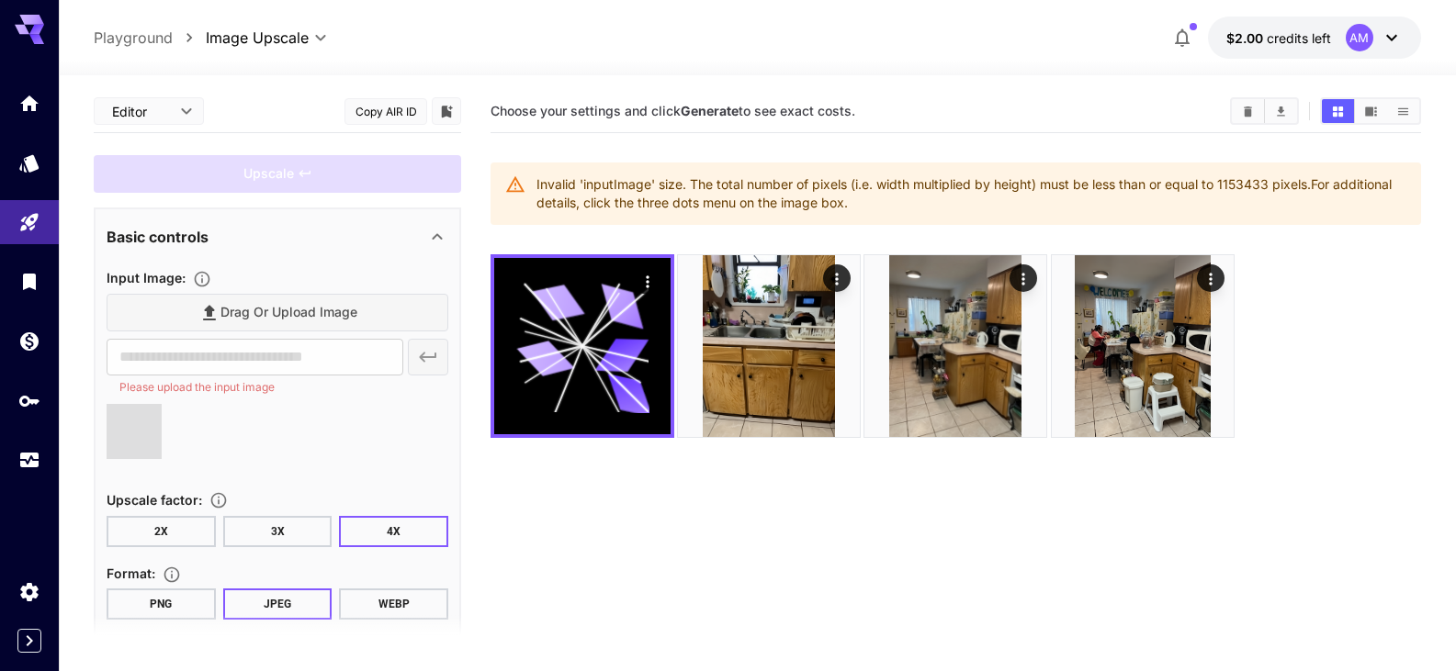
type input "**********"
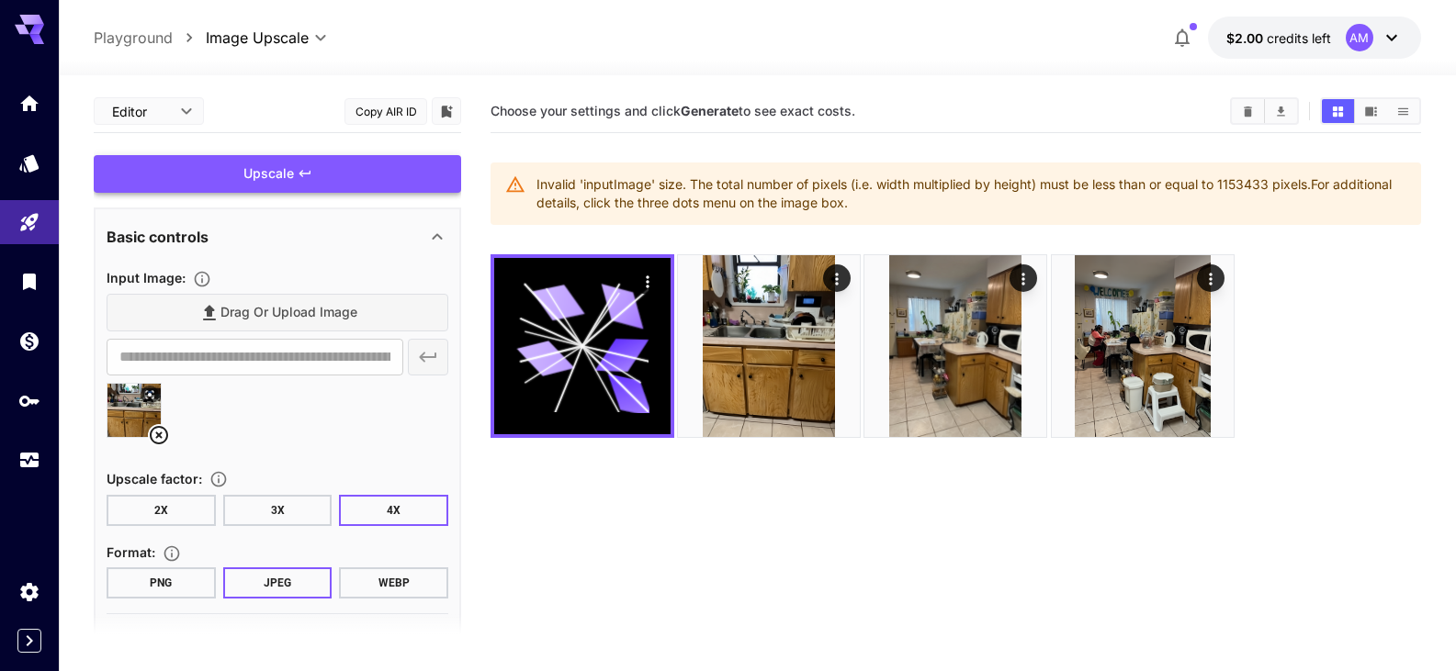
click at [224, 166] on div "Upscale" at bounding box center [277, 174] width 367 height 38
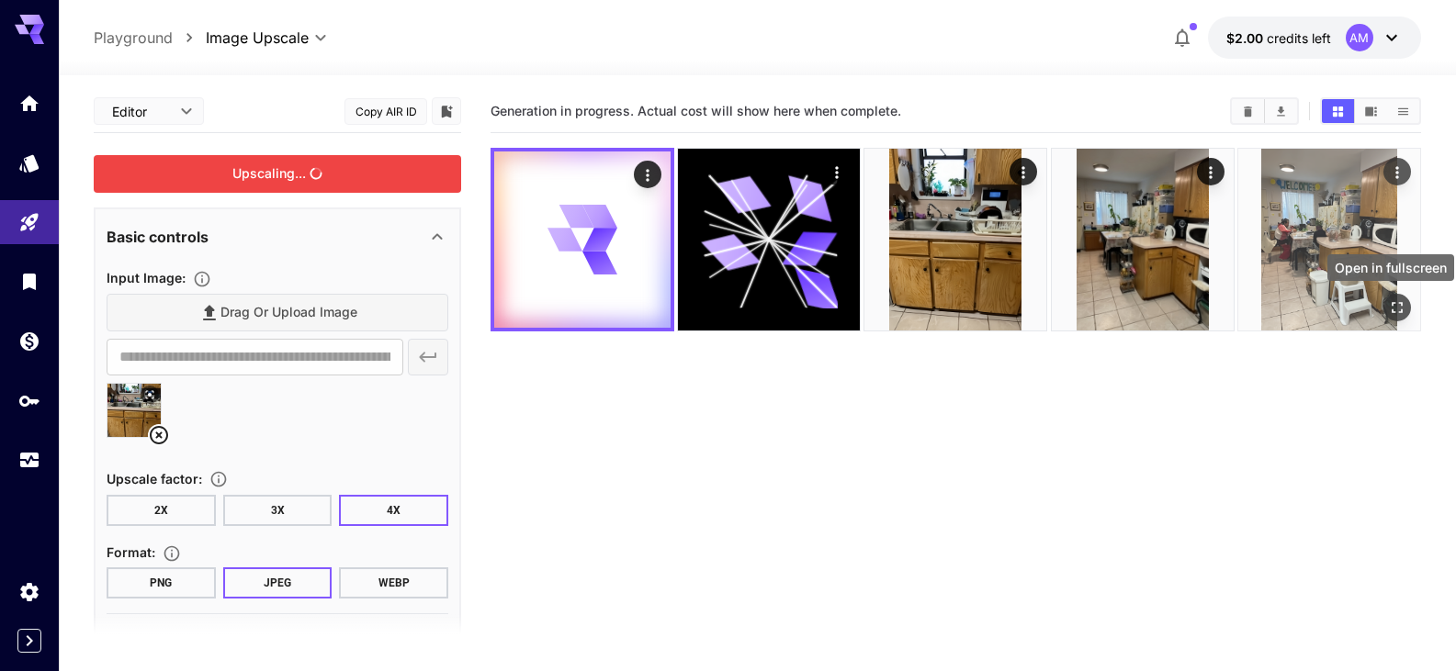
click at [1400, 313] on icon "Open in fullscreen" at bounding box center [1397, 308] width 18 height 18
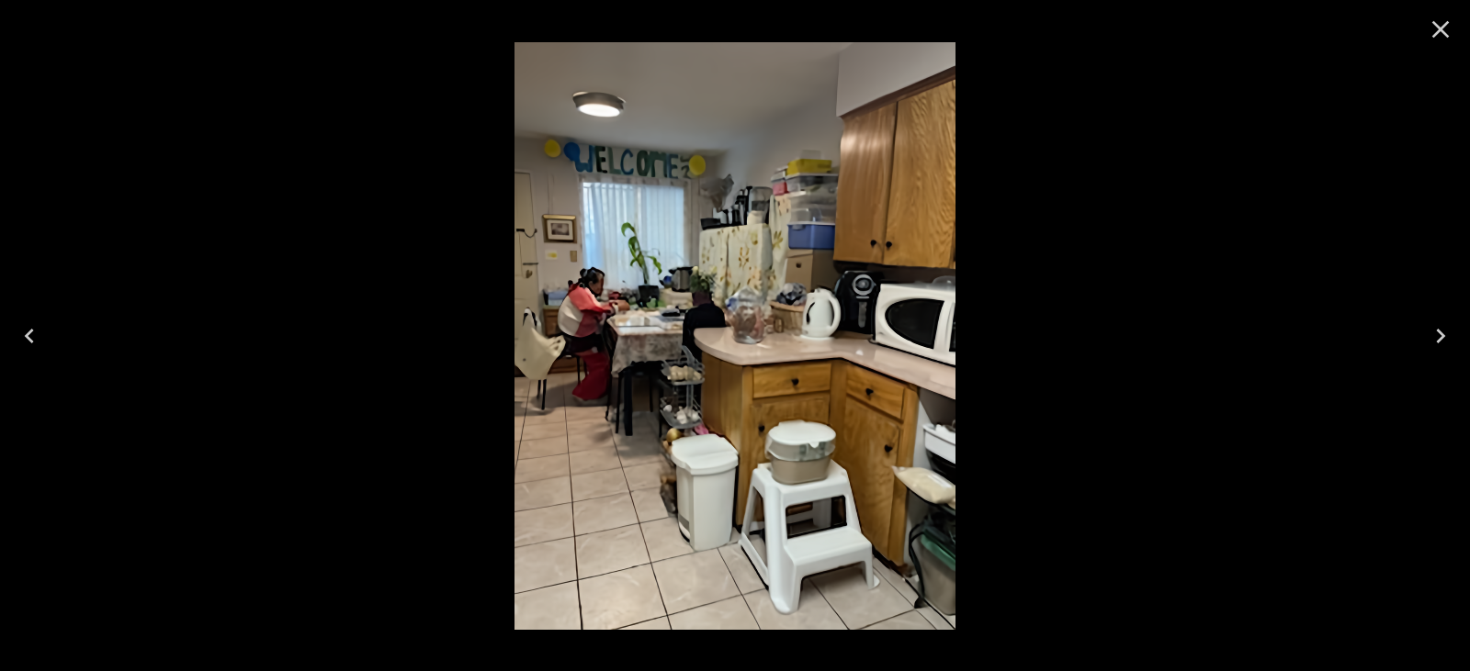
click at [1443, 29] on icon "Close" at bounding box center [1440, 29] width 29 height 29
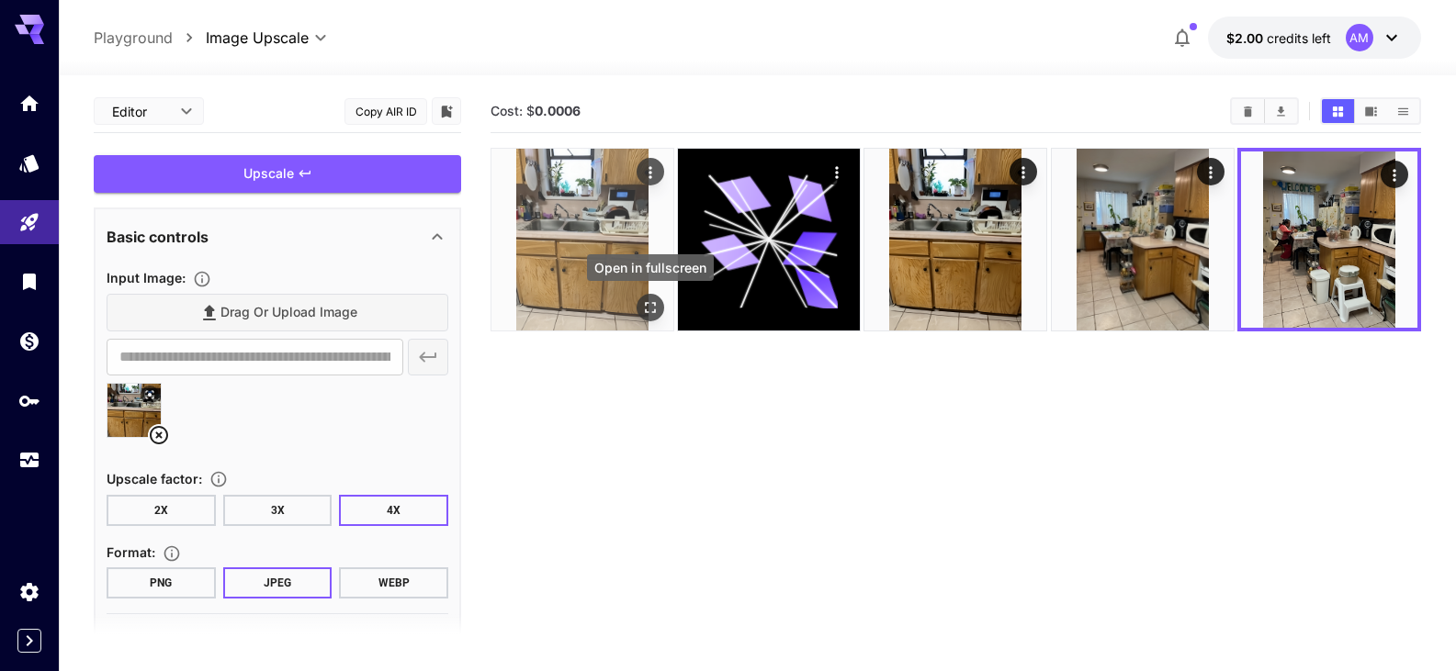
click at [647, 309] on icon "Open in fullscreen" at bounding box center [650, 308] width 18 height 18
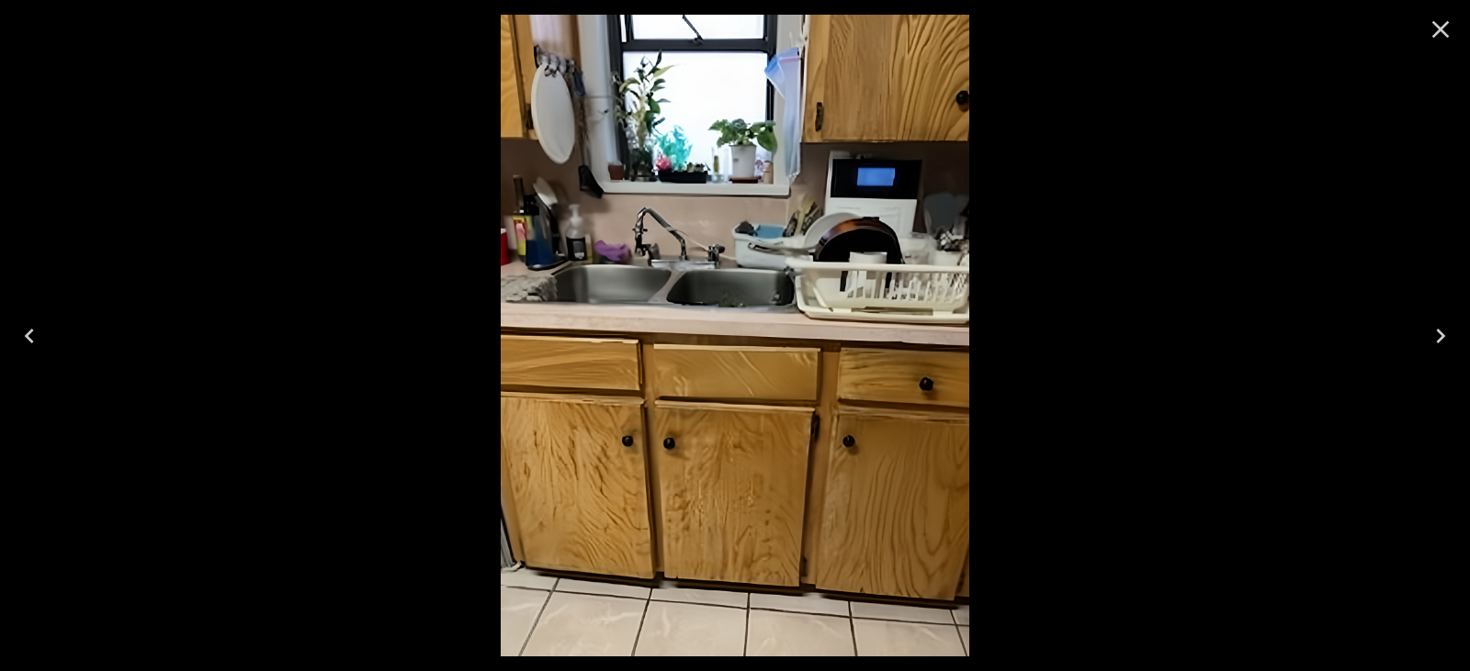
drag, startPoint x: 818, startPoint y: 160, endPoint x: 795, endPoint y: 395, distance: 236.3
click at [797, 395] on img at bounding box center [735, 336] width 469 height 642
drag, startPoint x: 768, startPoint y: 138, endPoint x: 636, endPoint y: 500, distance: 385.3
click at [635, 498] on img at bounding box center [735, 336] width 469 height 642
click at [1437, 24] on icon "Close" at bounding box center [1440, 29] width 29 height 29
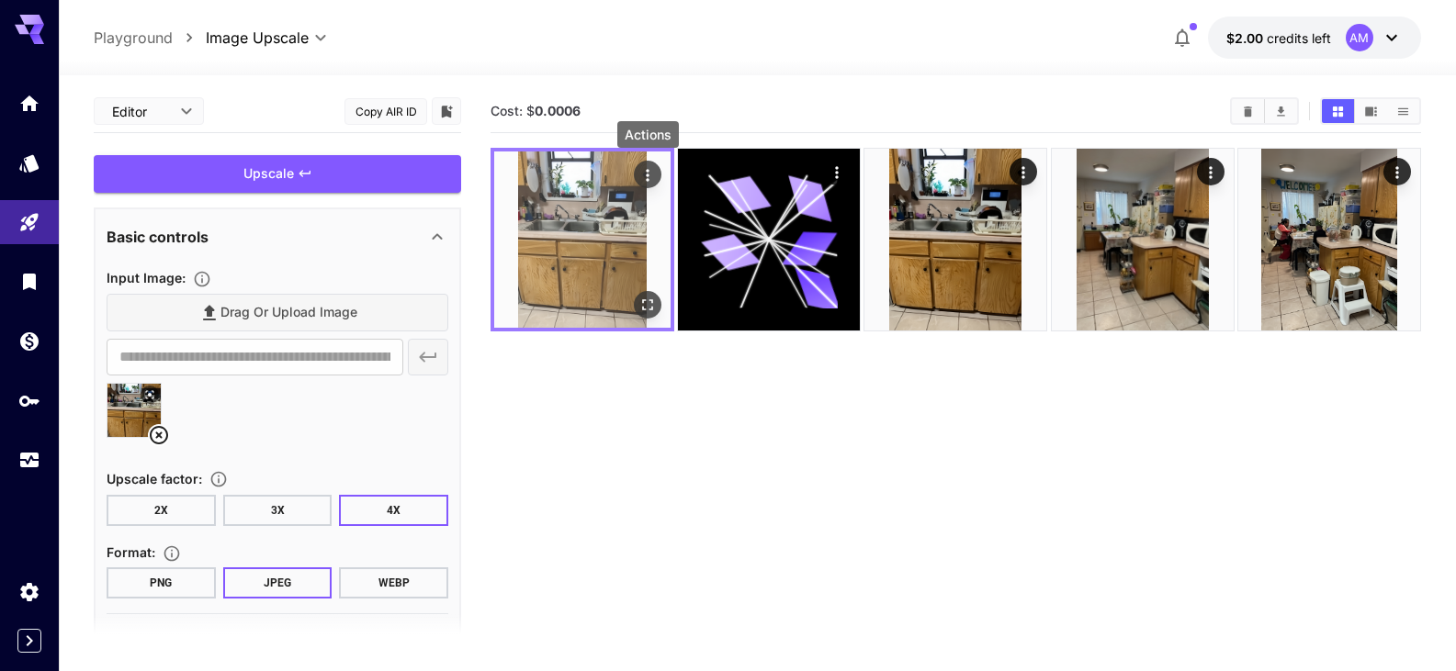
click at [643, 177] on icon "Actions" at bounding box center [647, 175] width 18 height 18
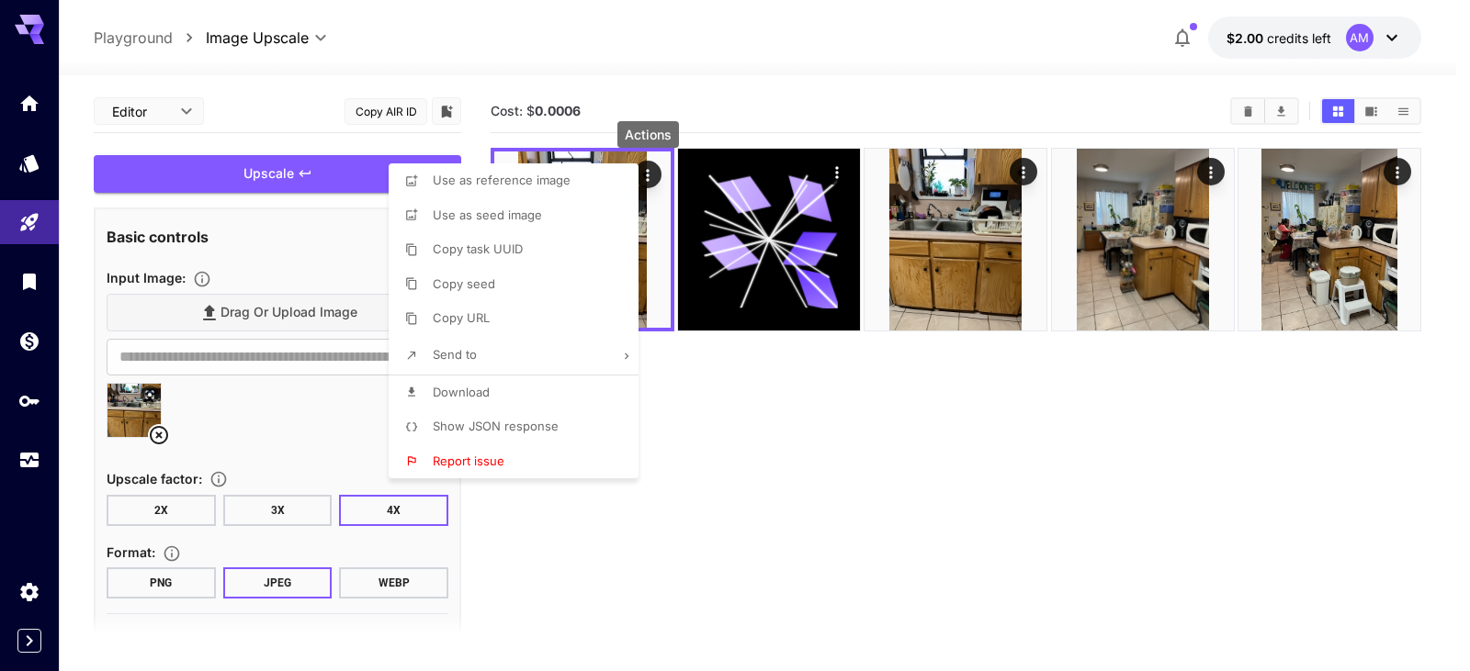
click at [479, 386] on span "Download" at bounding box center [461, 392] width 57 height 15
